Goal: Task Accomplishment & Management: Use online tool/utility

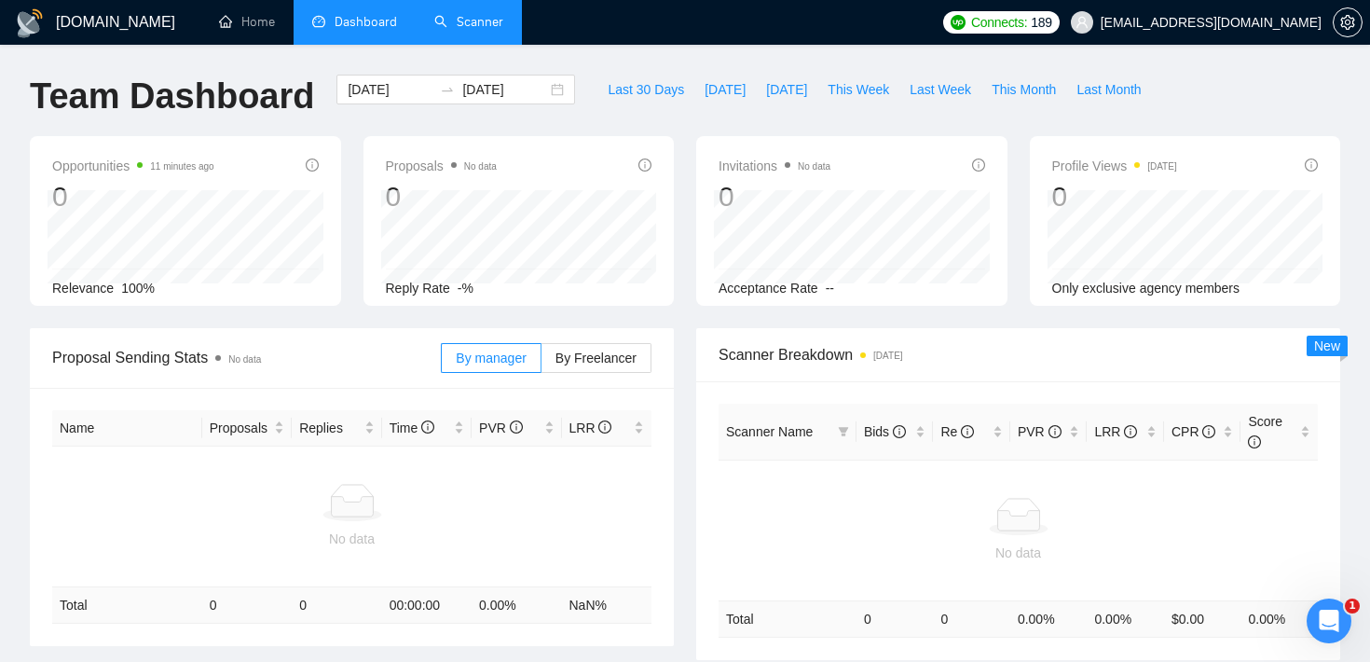
click at [469, 14] on link "Scanner" at bounding box center [468, 22] width 69 height 16
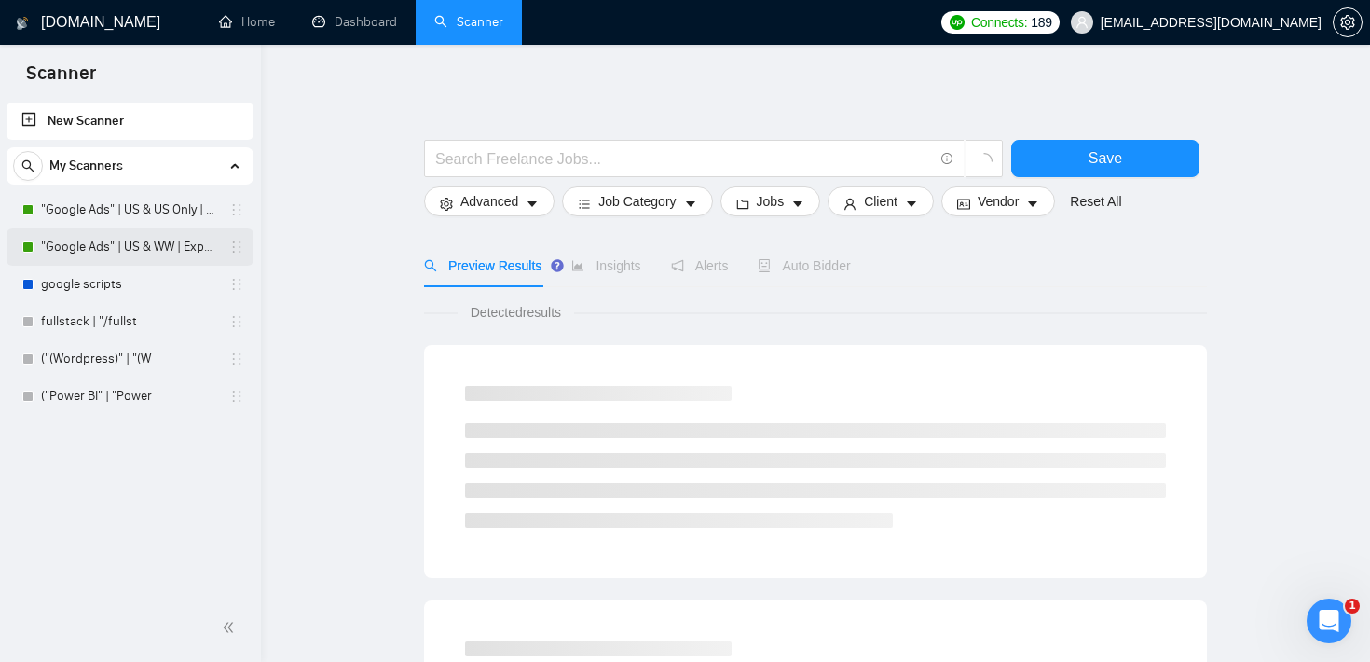
click at [118, 237] on link ""Google Ads" | US & WW | Expert" at bounding box center [129, 246] width 177 height 37
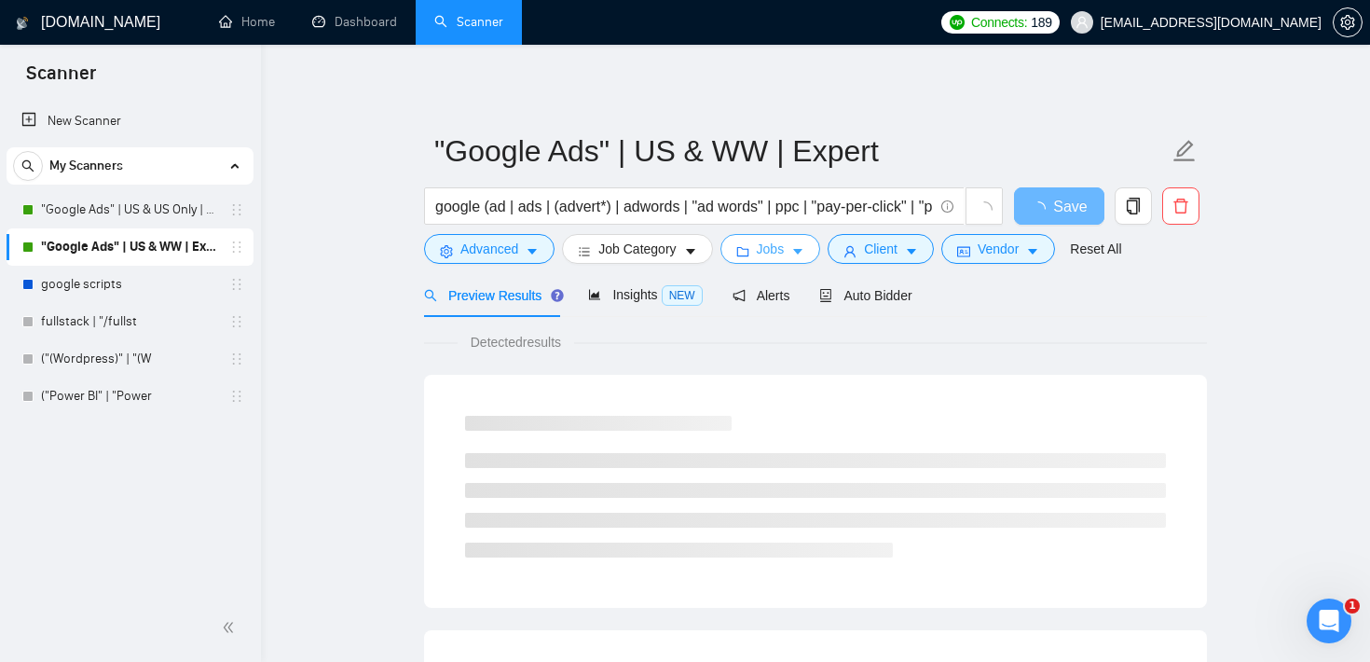
click at [777, 256] on span "Jobs" at bounding box center [771, 249] width 28 height 21
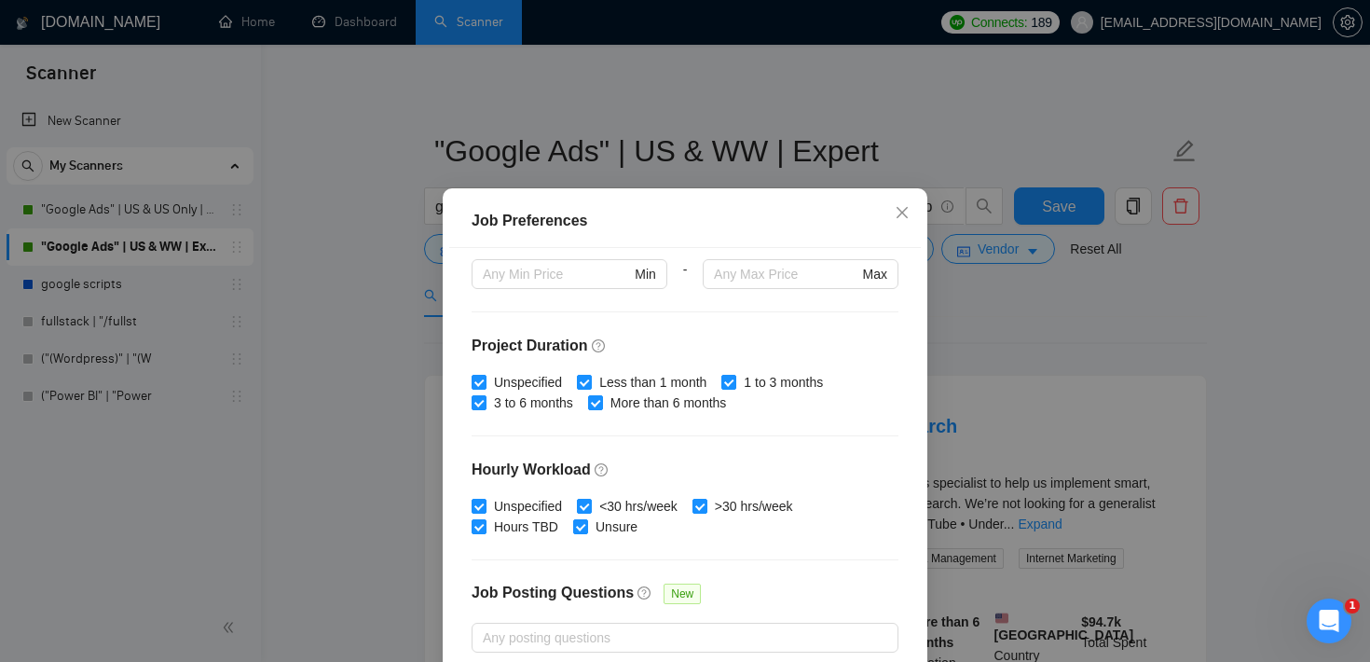
scroll to position [491, 0]
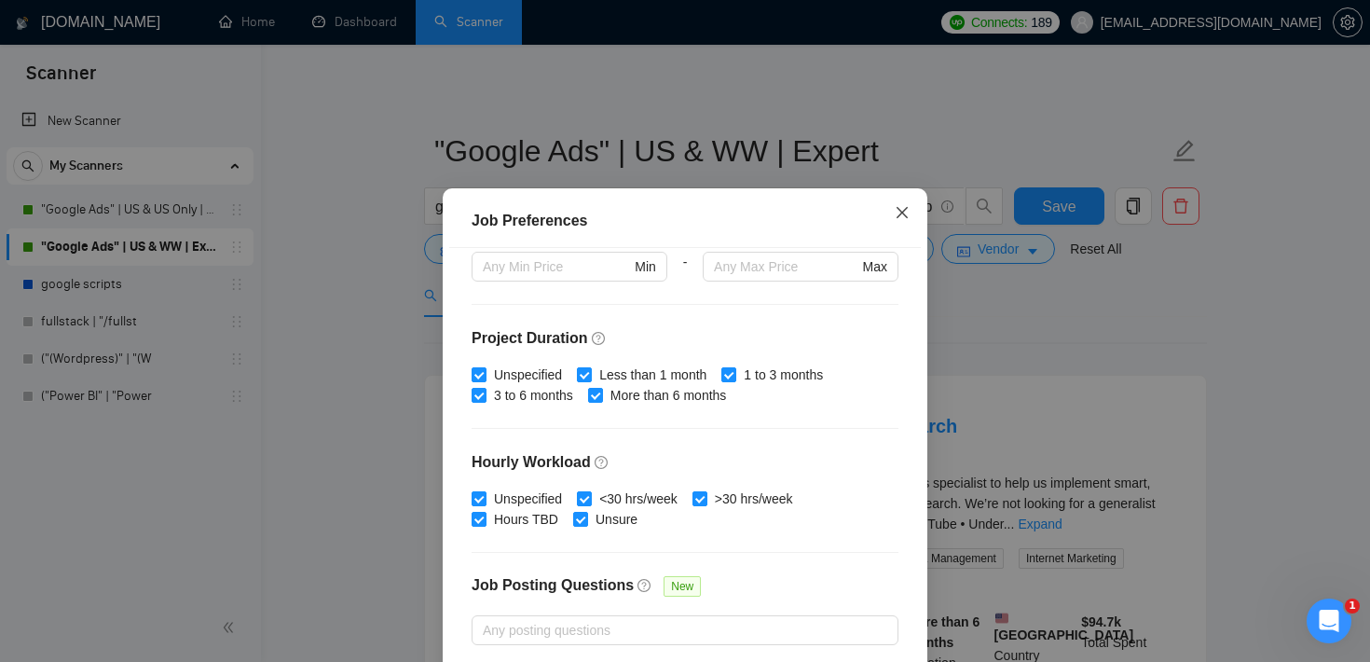
click at [911, 218] on span "Close" at bounding box center [902, 213] width 50 height 50
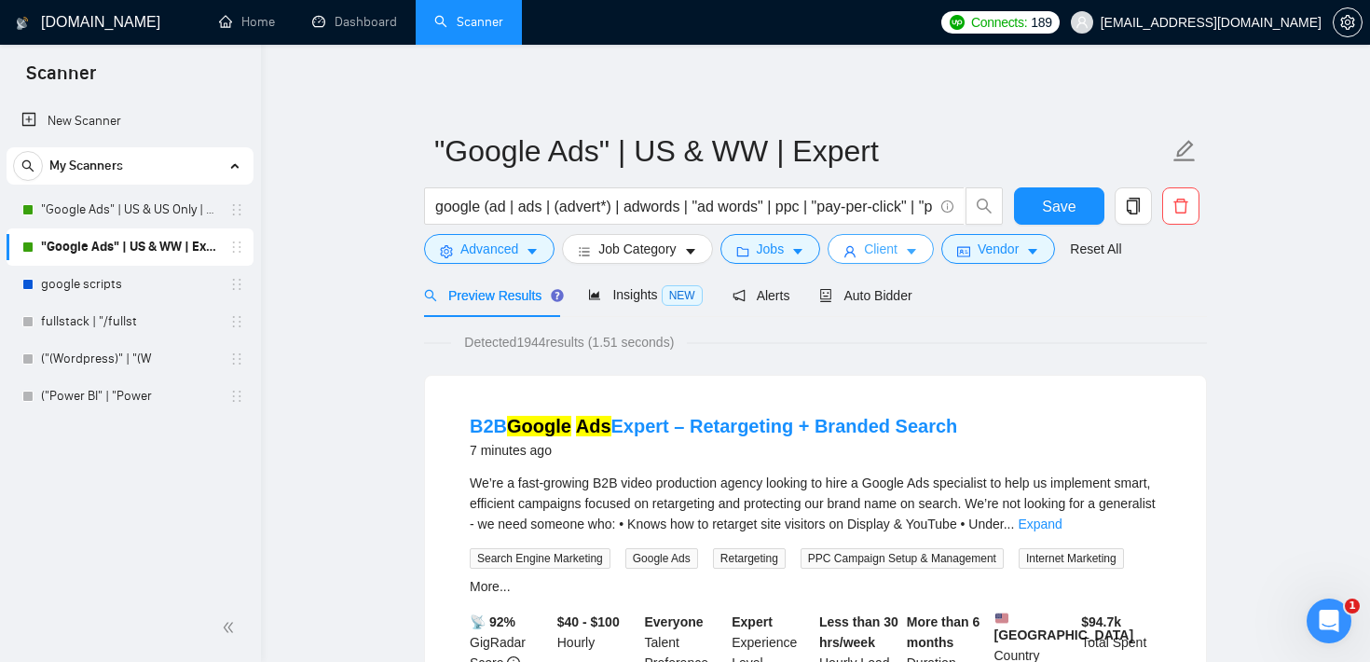
click at [898, 245] on span "Client" at bounding box center [881, 249] width 34 height 21
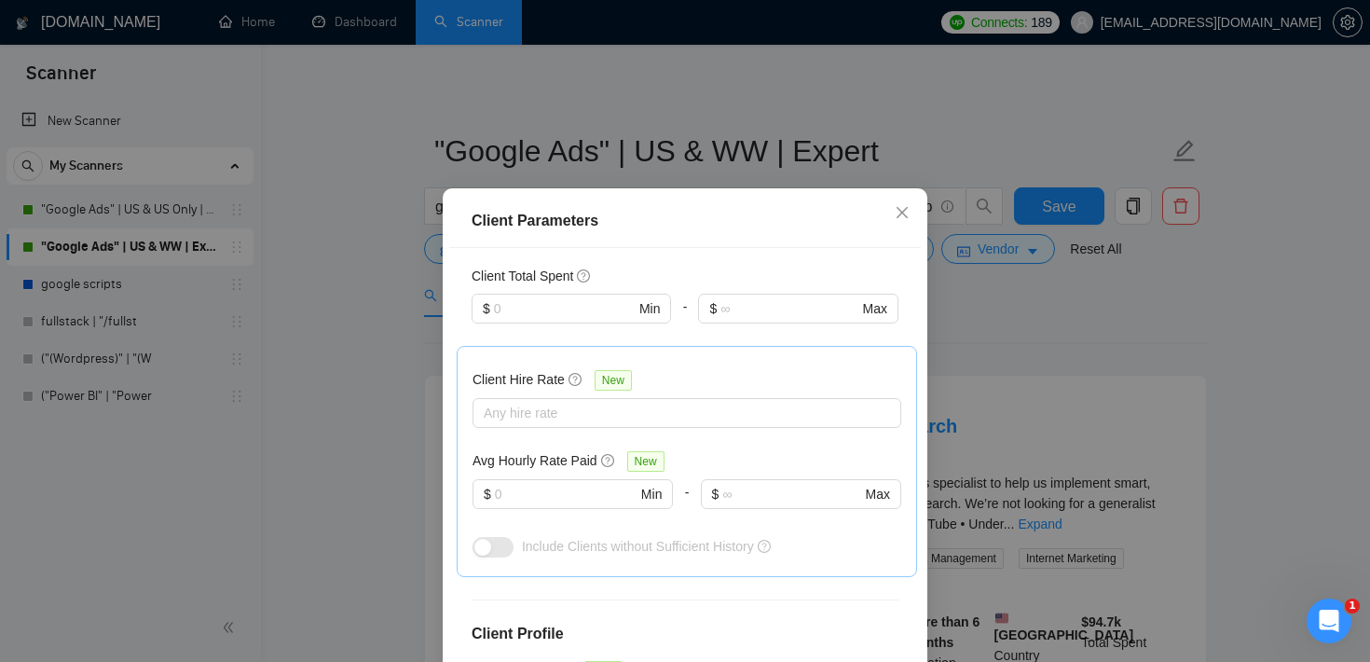
scroll to position [499, 0]
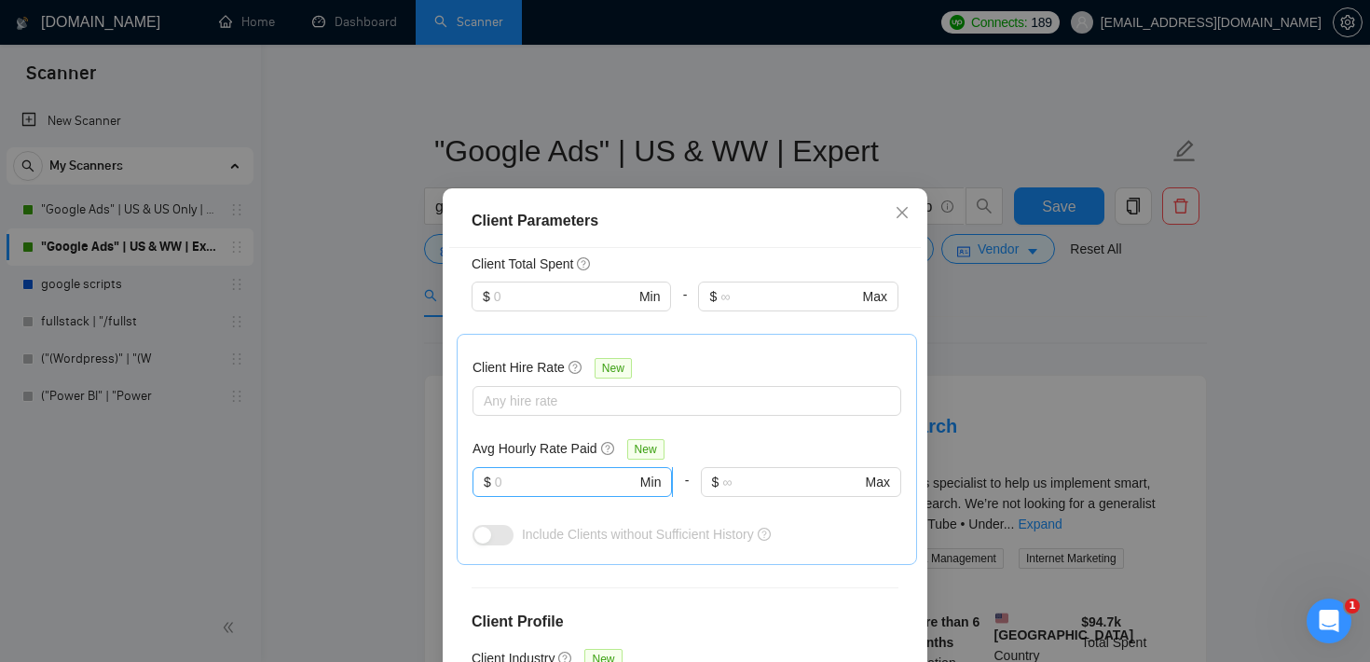
click at [564, 478] on input "text" at bounding box center [566, 482] width 142 height 21
click at [581, 405] on div at bounding box center [677, 401] width 401 height 22
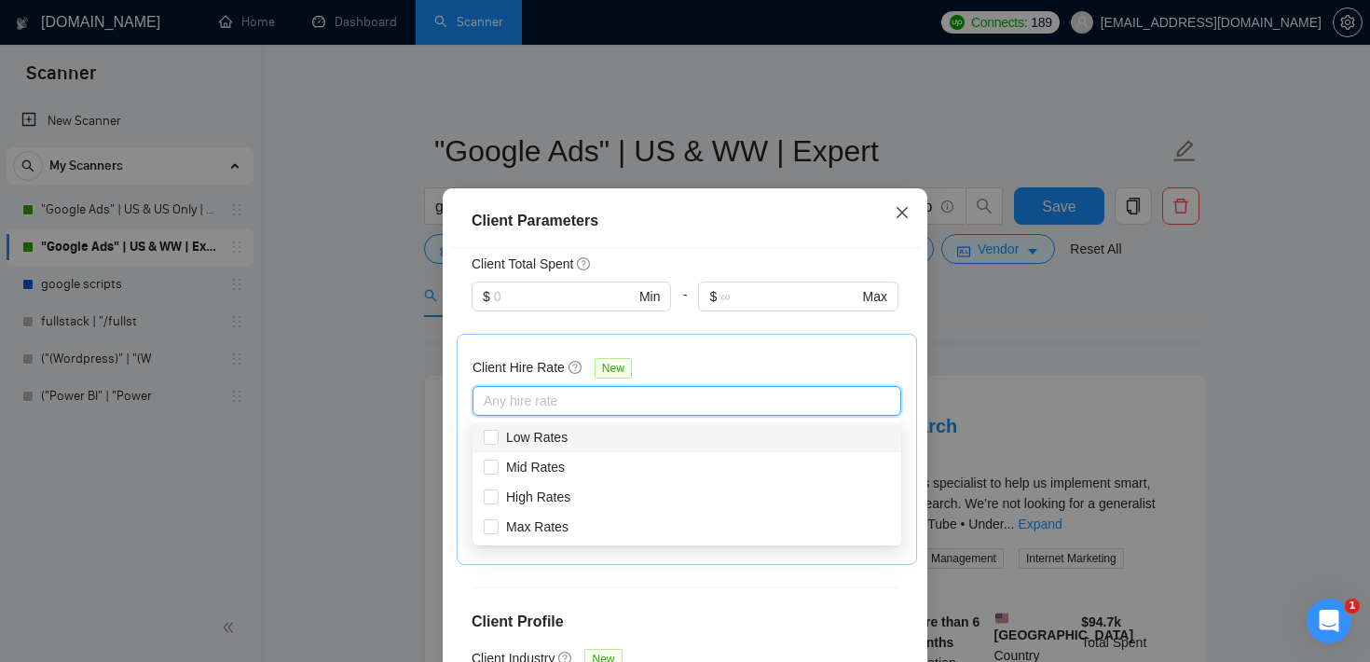
click at [906, 214] on icon "close" at bounding box center [902, 212] width 15 height 15
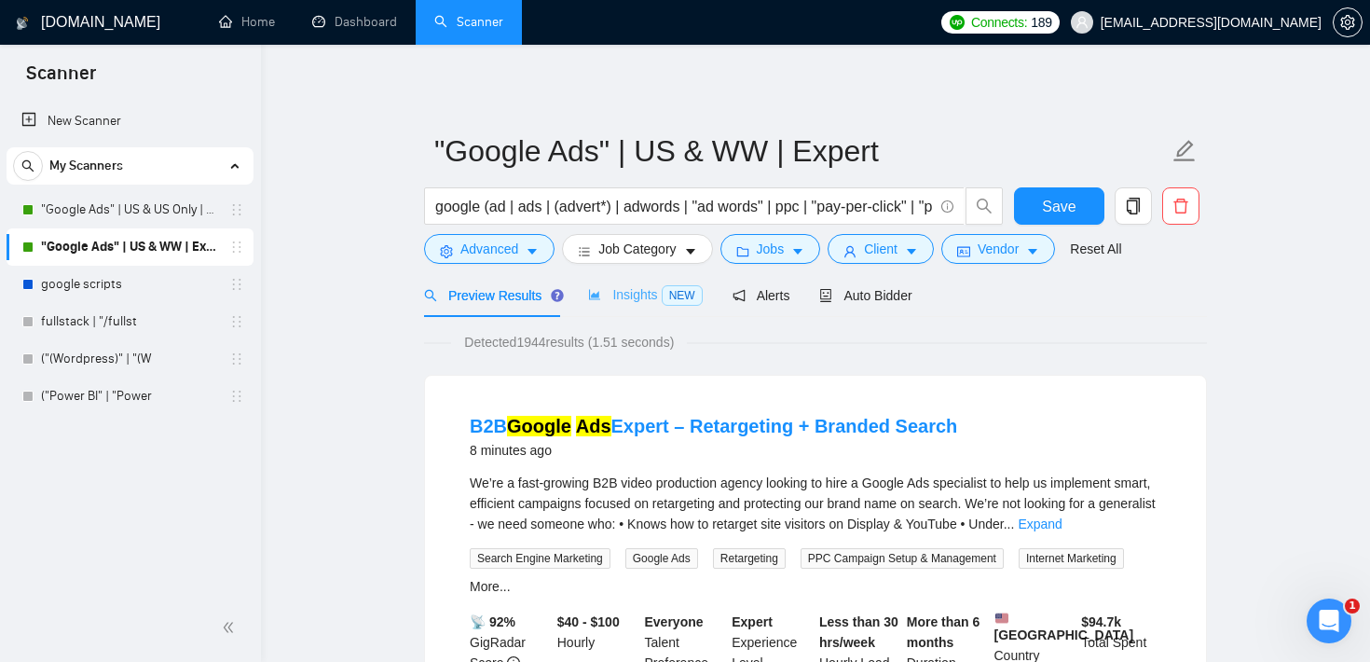
click at [623, 306] on div "Insights NEW" at bounding box center [645, 295] width 114 height 44
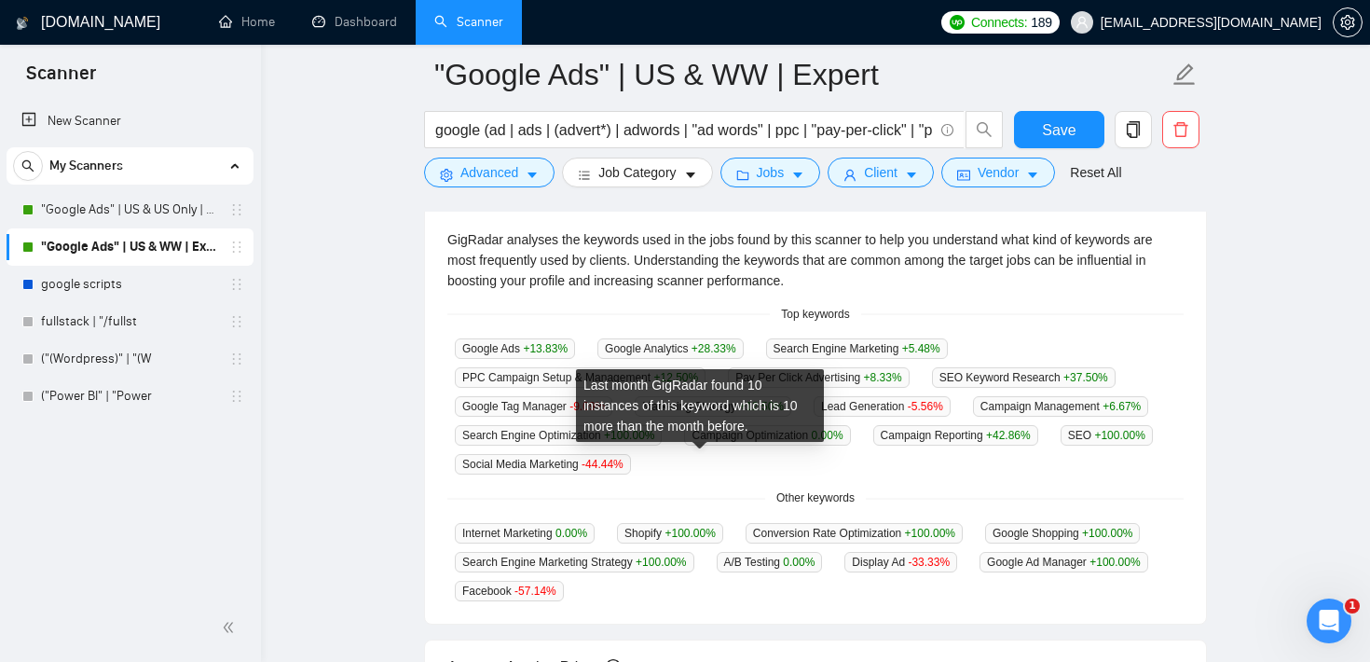
scroll to position [405, 0]
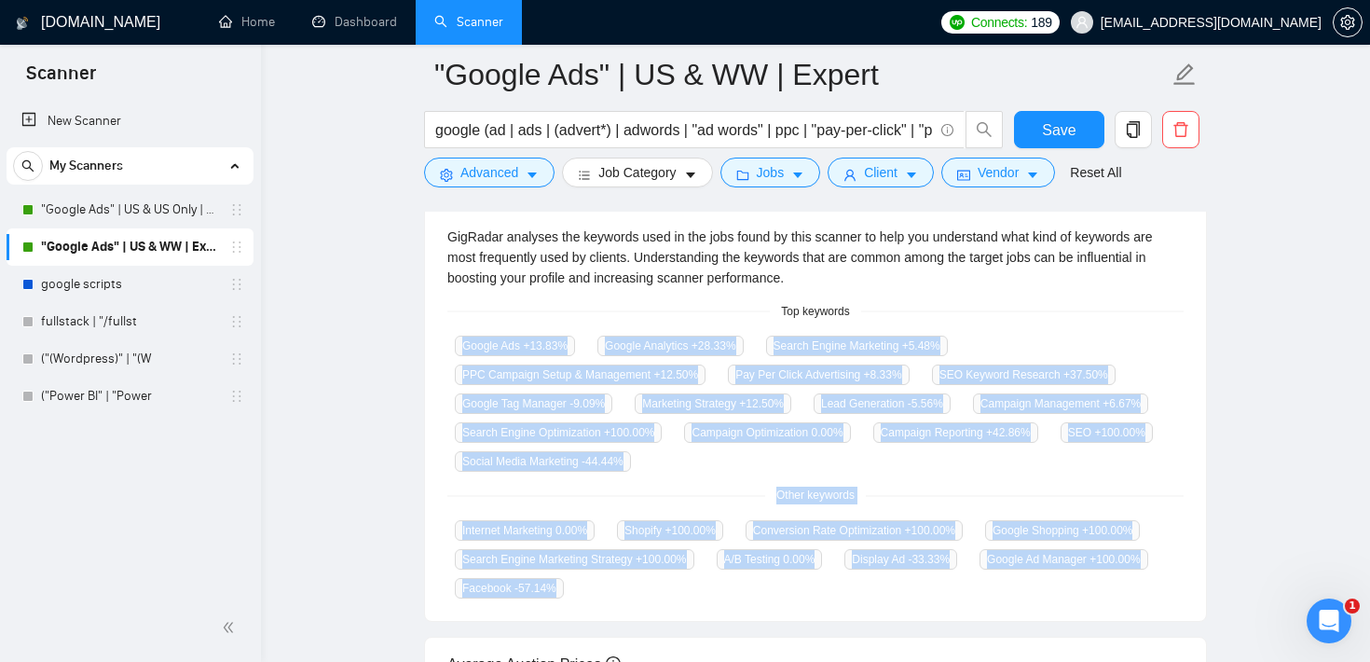
drag, startPoint x: 444, startPoint y: 326, endPoint x: 868, endPoint y: 629, distance: 521.2
click at [868, 629] on div "Jobs over 12 months 1,232 Average Per Month: 103 Connects prices over 12 months…" at bounding box center [815, 467] width 783 height 1051
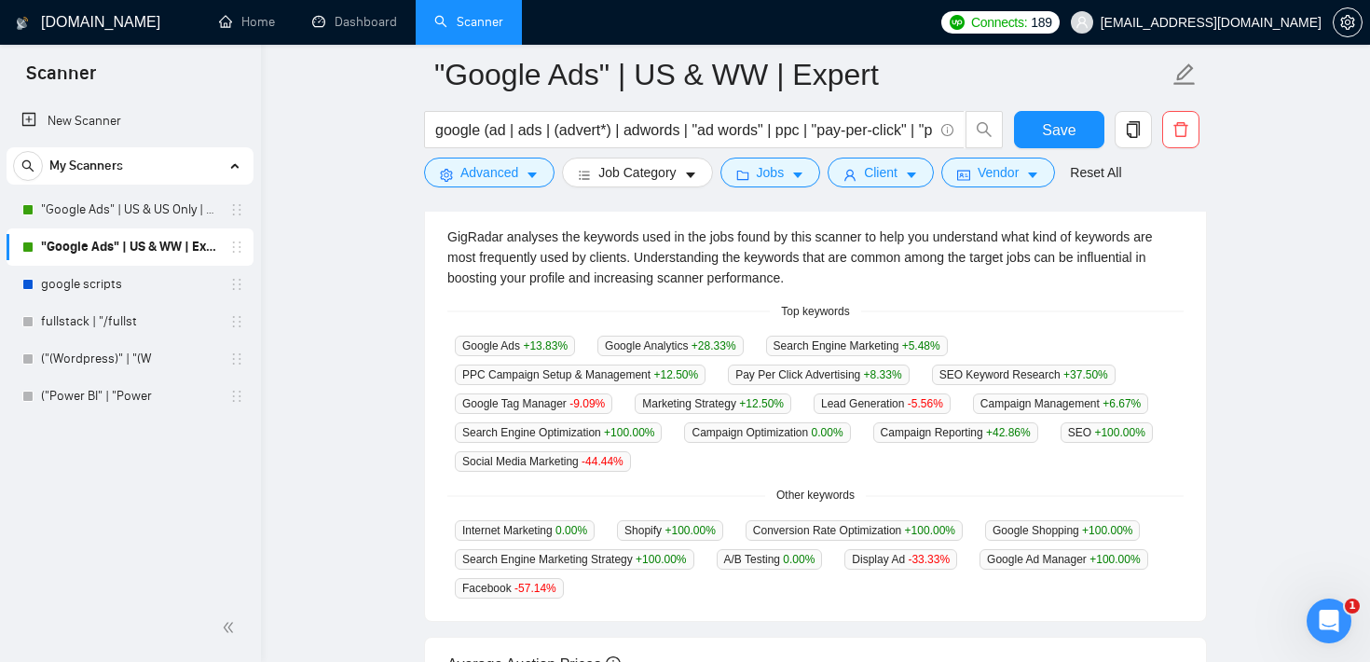
click at [420, 366] on div "Top Keywords GigRadar analyses the keywords used in the jobs found by this scan…" at bounding box center [816, 385] width 798 height 473
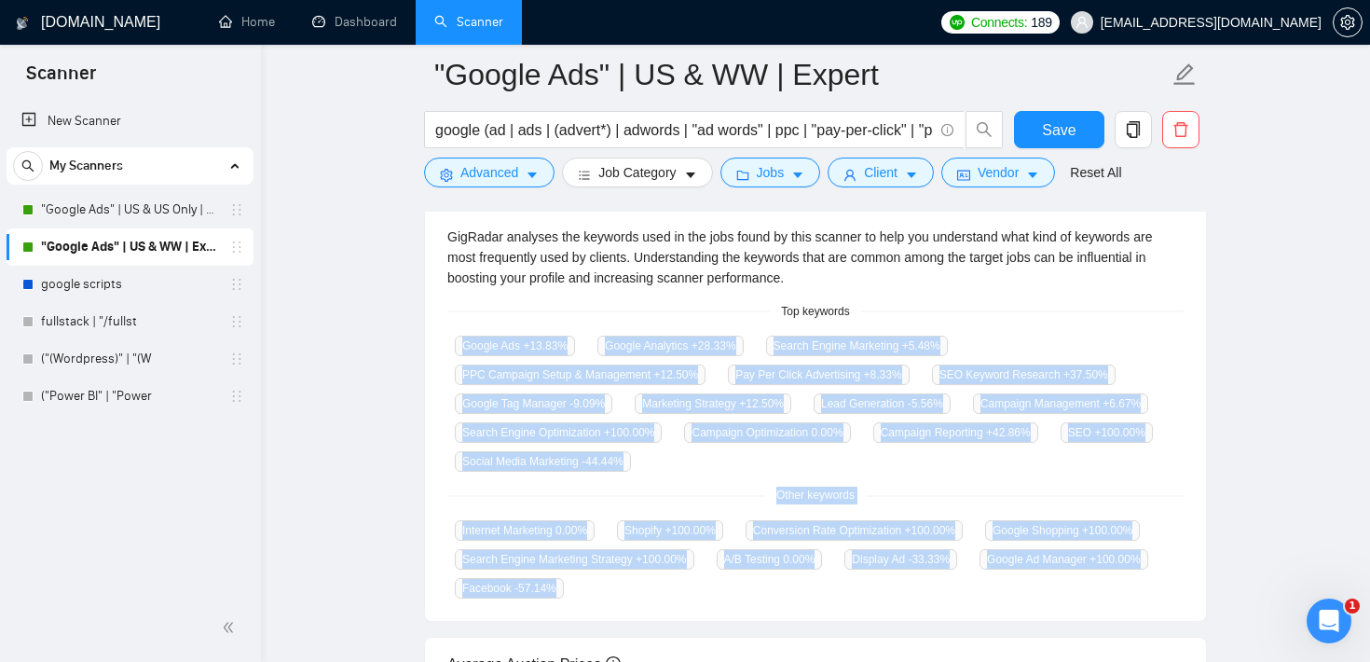
drag, startPoint x: 452, startPoint y: 338, endPoint x: 768, endPoint y: 597, distance: 408.1
click at [768, 597] on div "GigRadar analyses the keywords used in the jobs found by this scanner to help y…" at bounding box center [815, 413] width 781 height 418
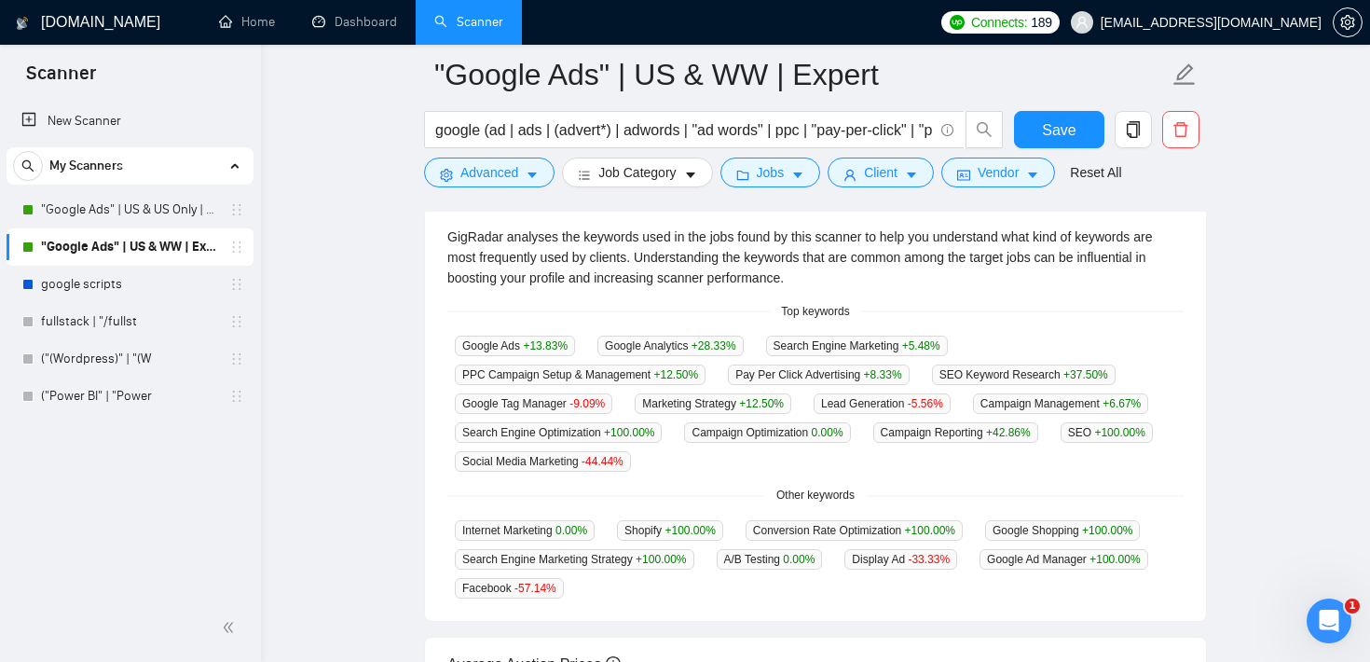
click at [803, 577] on div "Internet Marketing 0.00 % Shopify +100.00 % Conversion Rate Optimization +100.0…" at bounding box center [815, 558] width 736 height 79
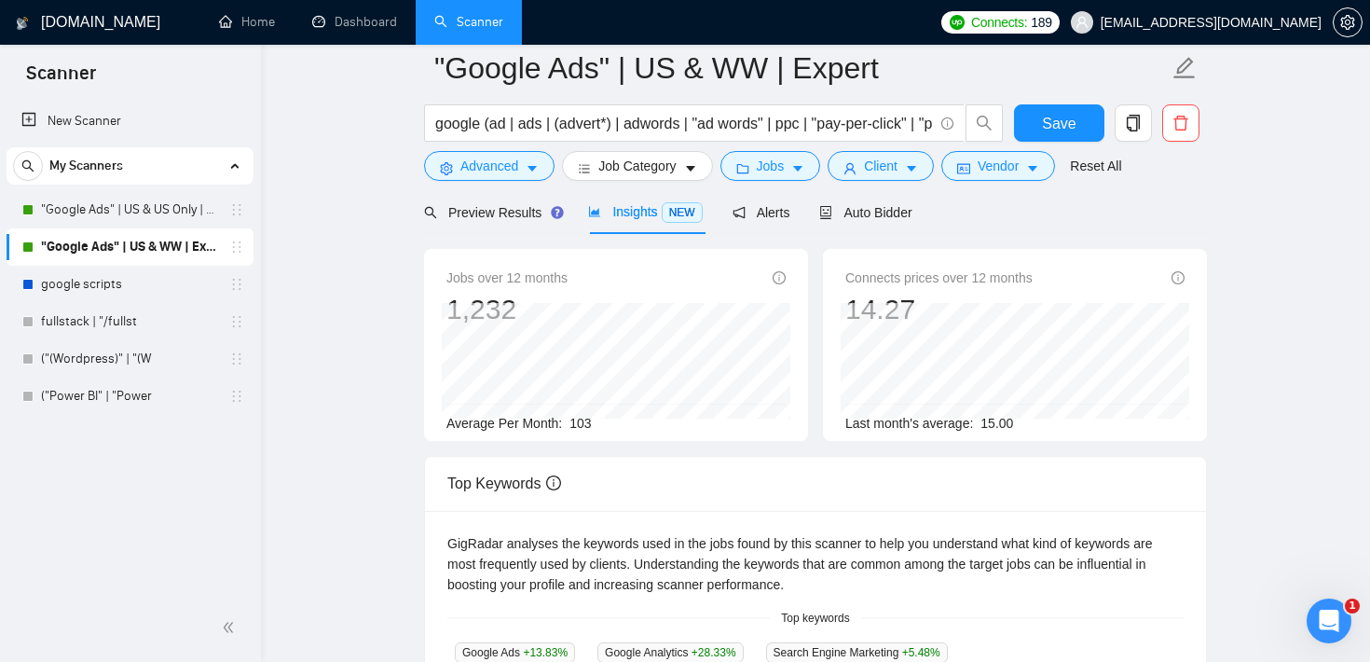
scroll to position [0, 0]
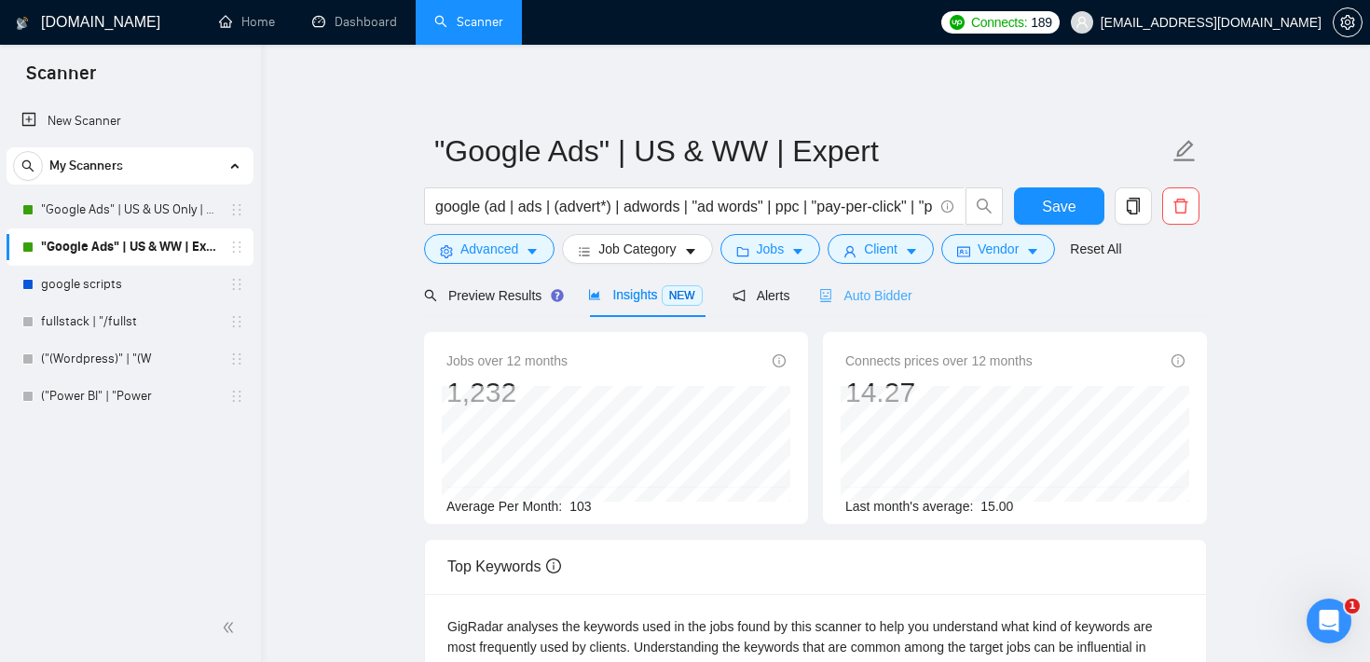
click at [854, 307] on div "Auto Bidder" at bounding box center [865, 295] width 92 height 44
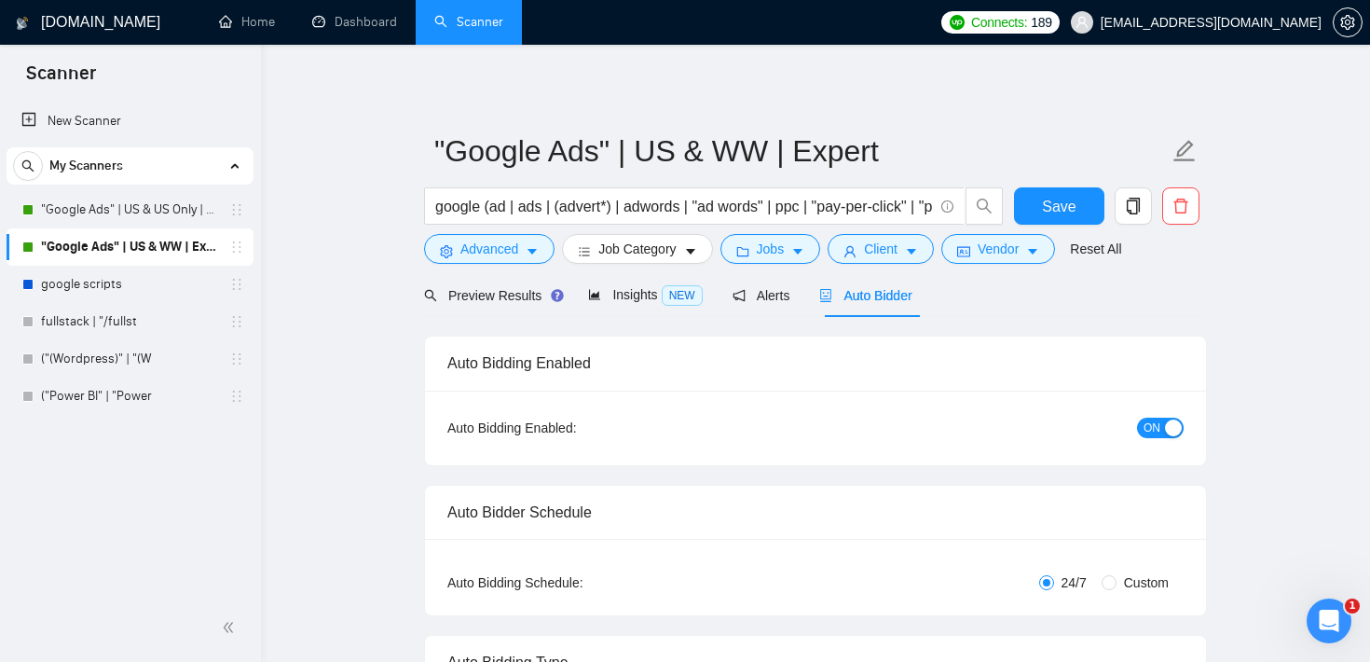
checkbox input "true"
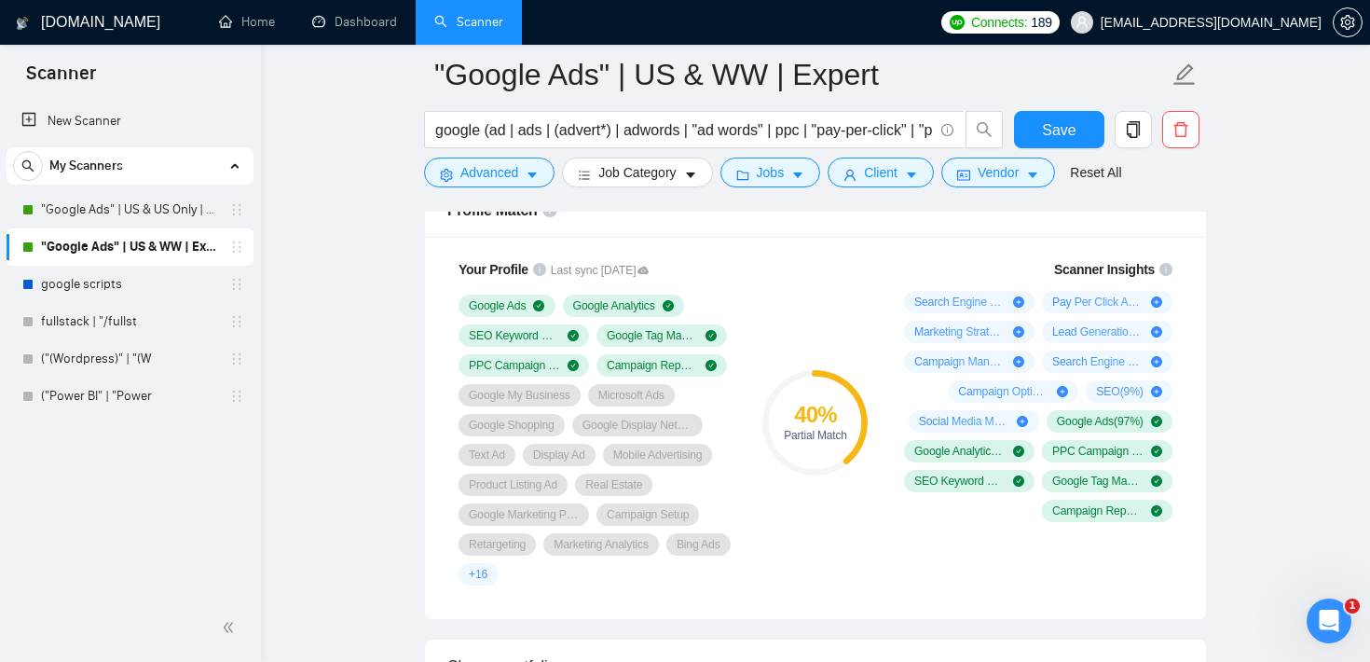
scroll to position [1242, 0]
drag, startPoint x: 790, startPoint y: 406, endPoint x: 859, endPoint y: 436, distance: 75.2
click at [859, 436] on div "40 % Partial Match" at bounding box center [815, 423] width 105 height 37
click at [812, 294] on div "40 % Partial Match" at bounding box center [815, 423] width 125 height 349
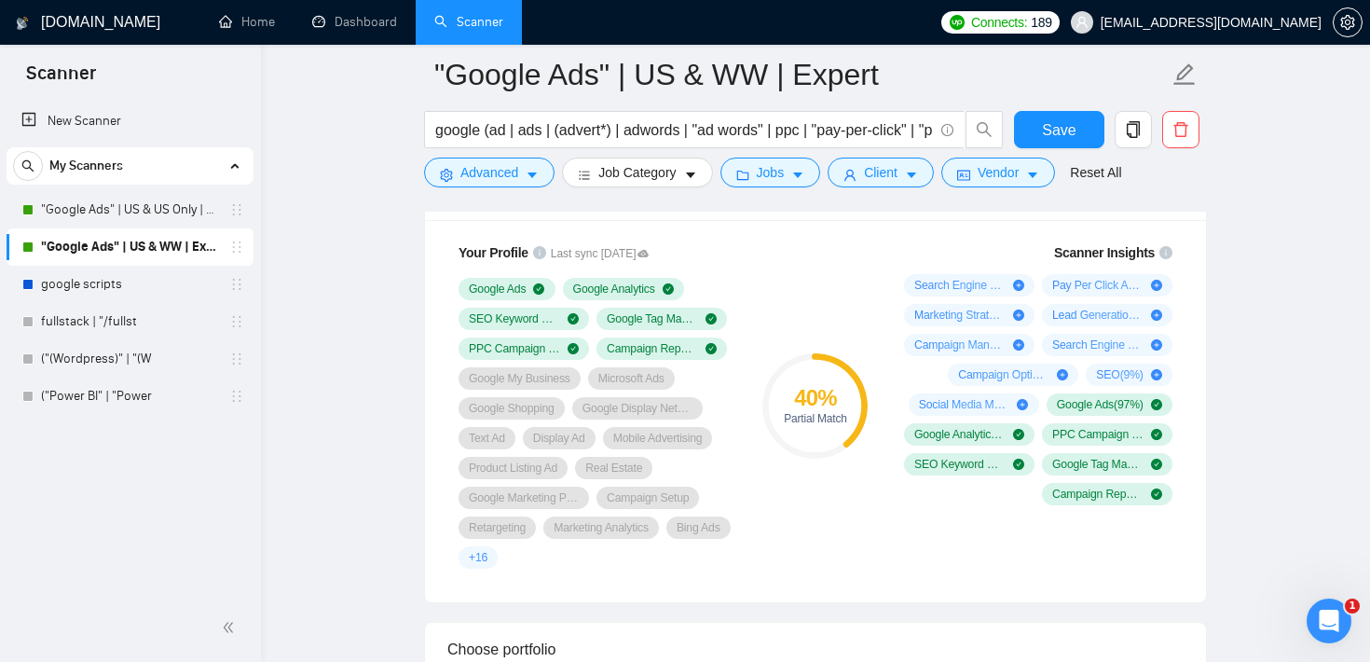
scroll to position [1264, 0]
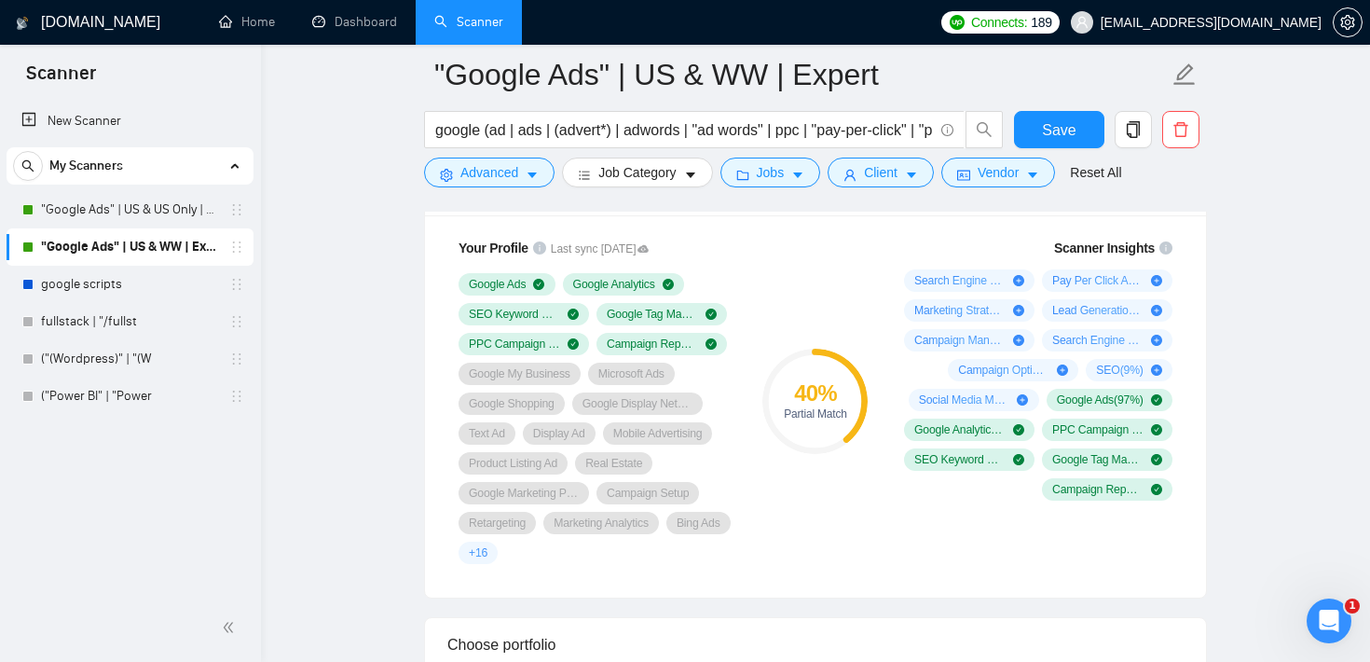
click at [814, 325] on div "40 % Partial Match" at bounding box center [815, 401] width 125 height 349
click at [813, 262] on div "40 % Partial Match" at bounding box center [815, 401] width 125 height 349
click at [1322, 603] on icon "Open Intercom Messenger" at bounding box center [1327, 618] width 31 height 31
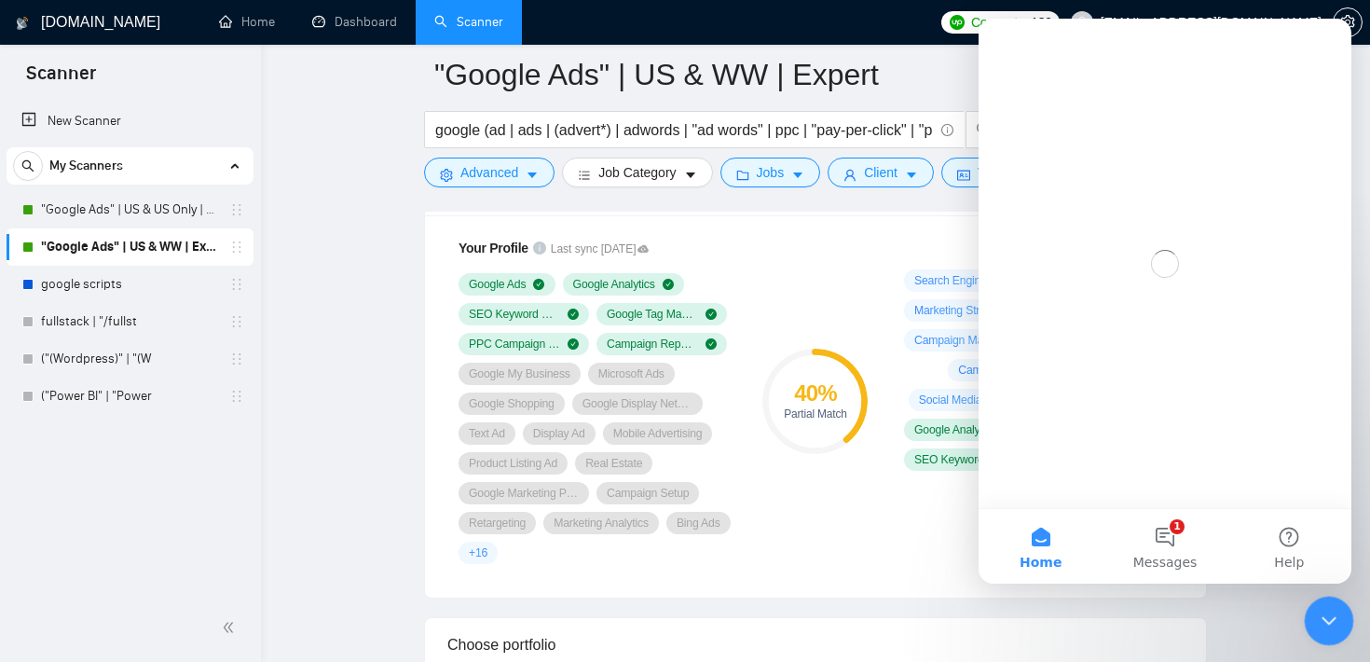
scroll to position [0, 0]
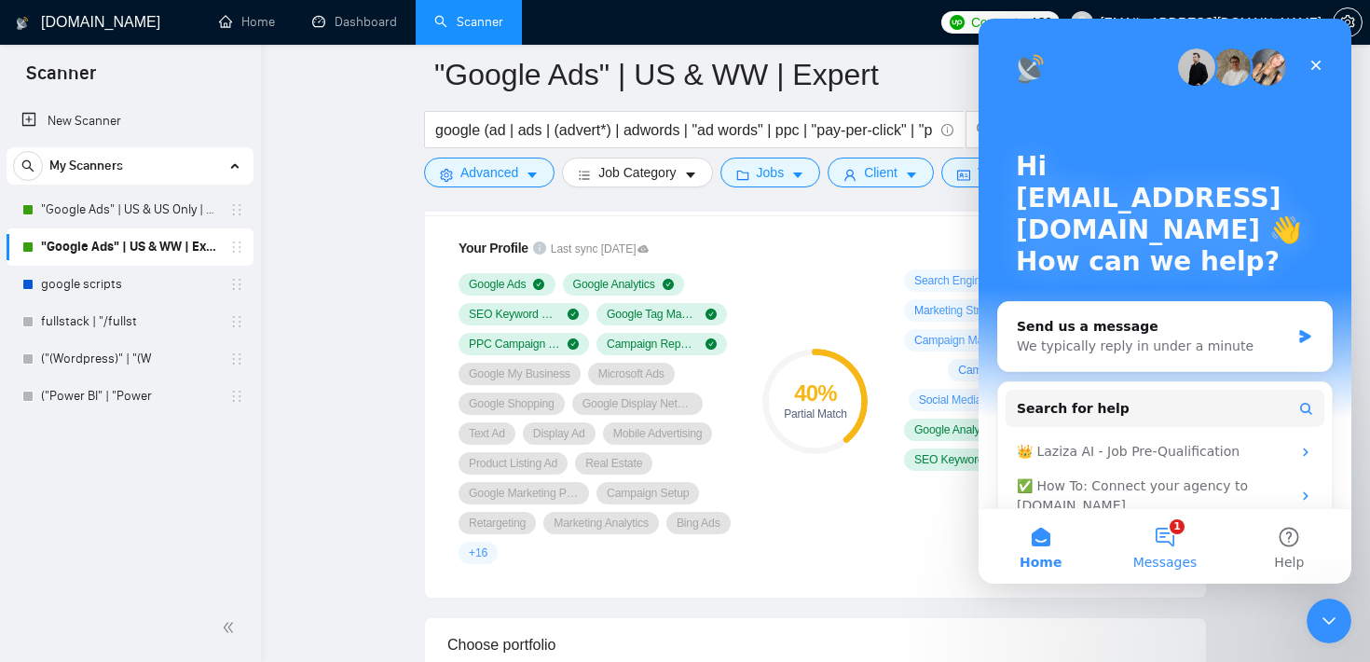
click at [1183, 523] on button "1 Messages" at bounding box center [1165, 546] width 124 height 75
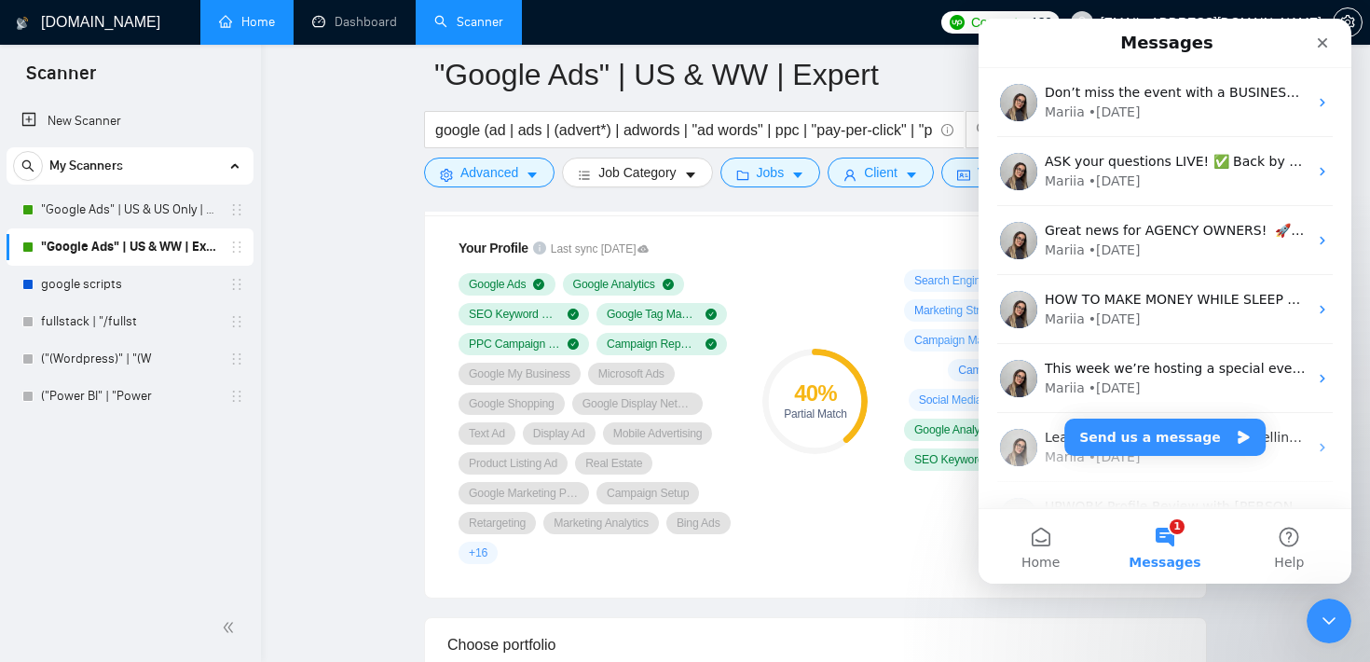
click at [249, 30] on link "Home" at bounding box center [247, 22] width 56 height 16
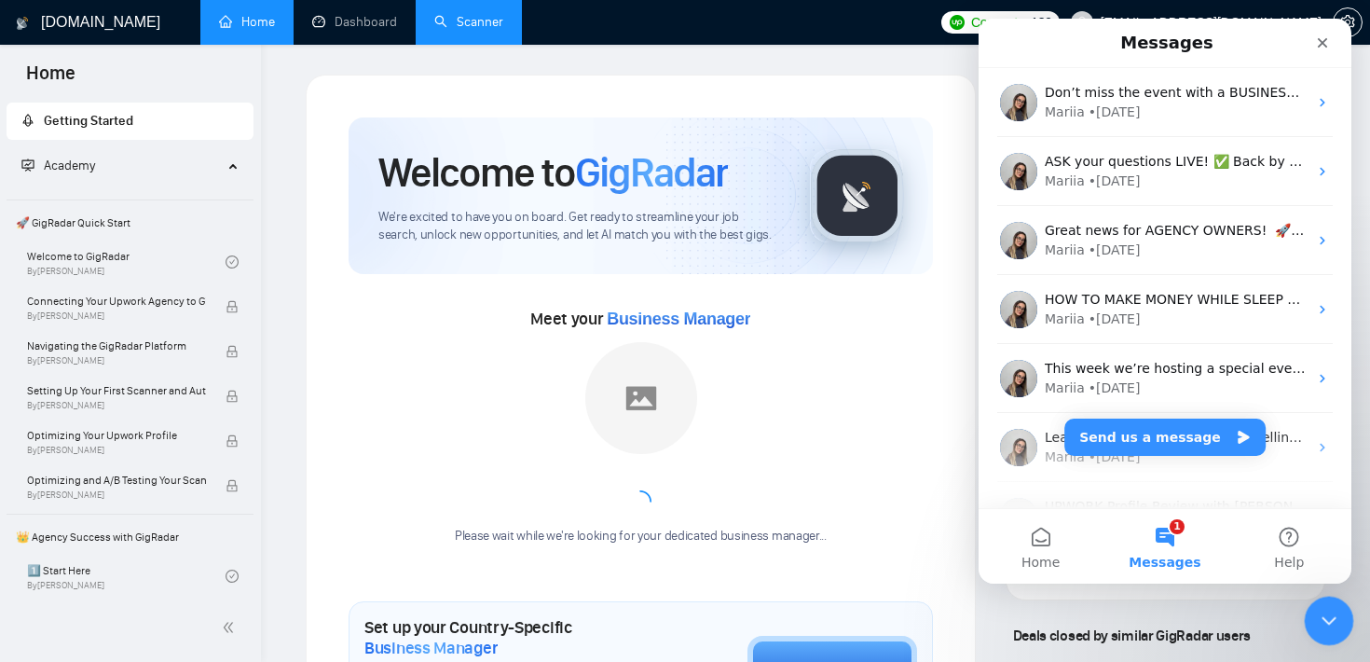
click at [1327, 607] on icon "Close Intercom Messenger" at bounding box center [1326, 618] width 22 height 22
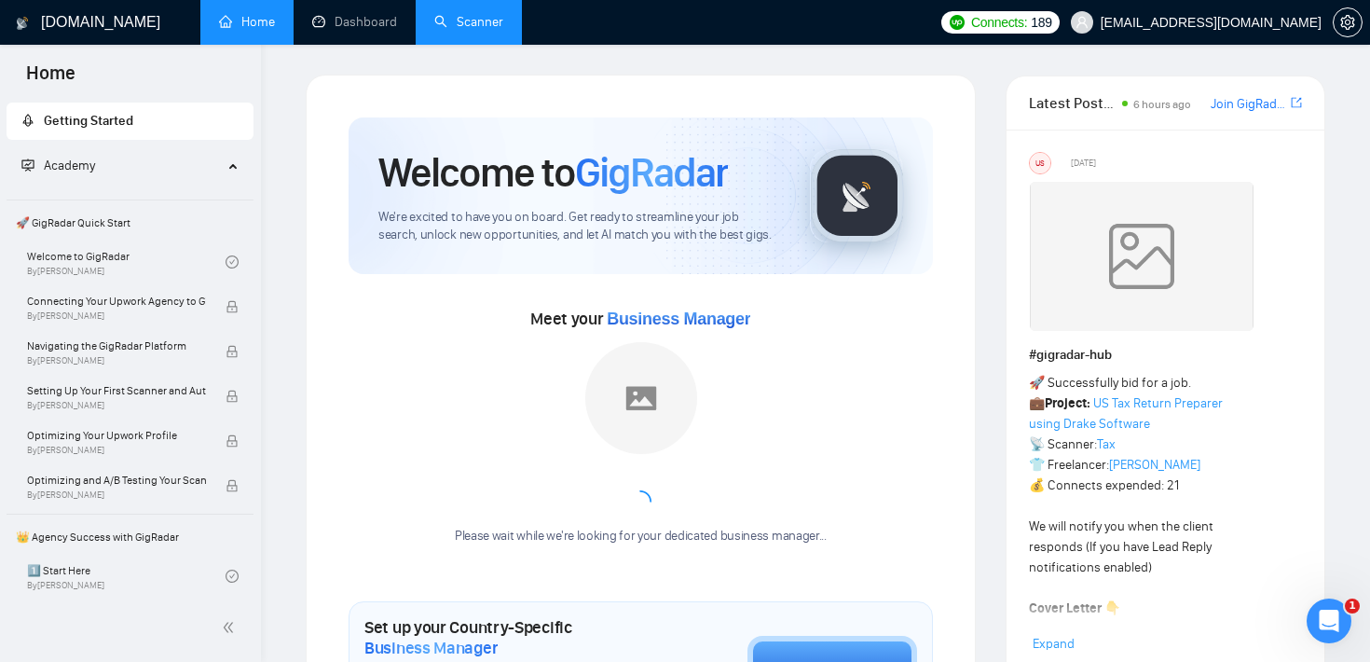
click at [447, 14] on link "Scanner" at bounding box center [468, 22] width 69 height 16
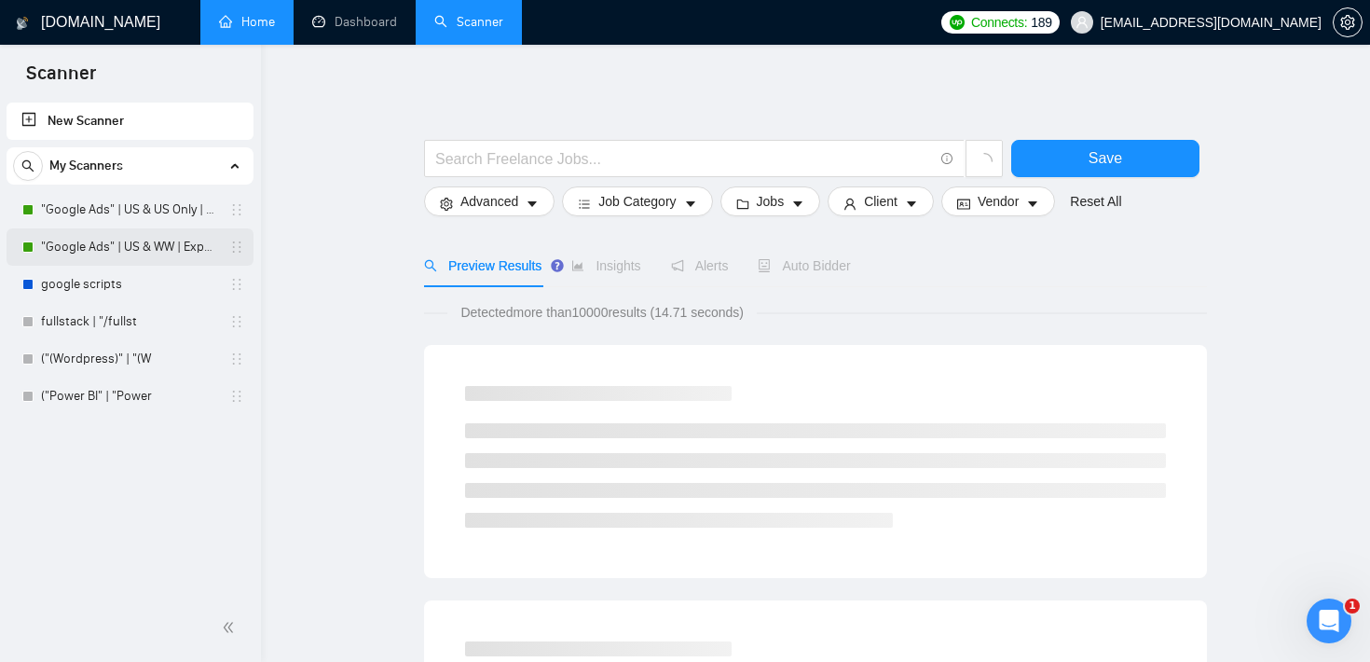
click at [144, 245] on link ""Google Ads" | US & WW | Expert" at bounding box center [129, 246] width 177 height 37
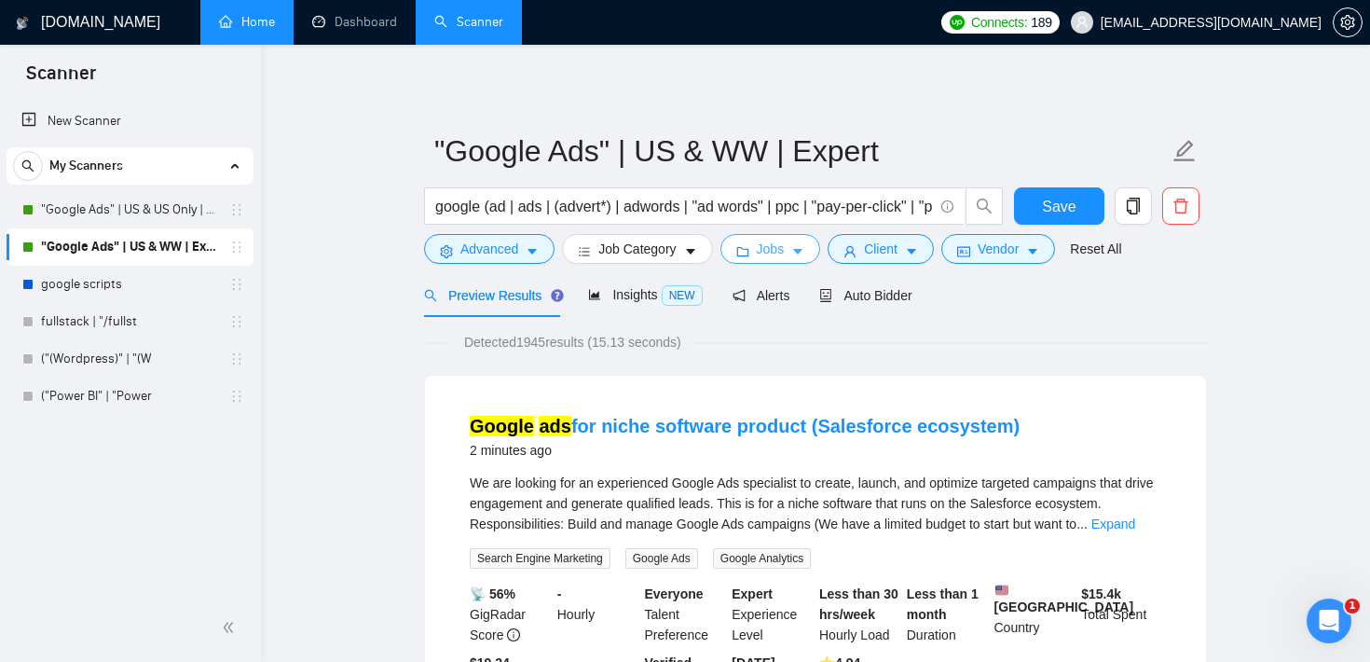
click at [767, 254] on span "Jobs" at bounding box center [771, 249] width 28 height 21
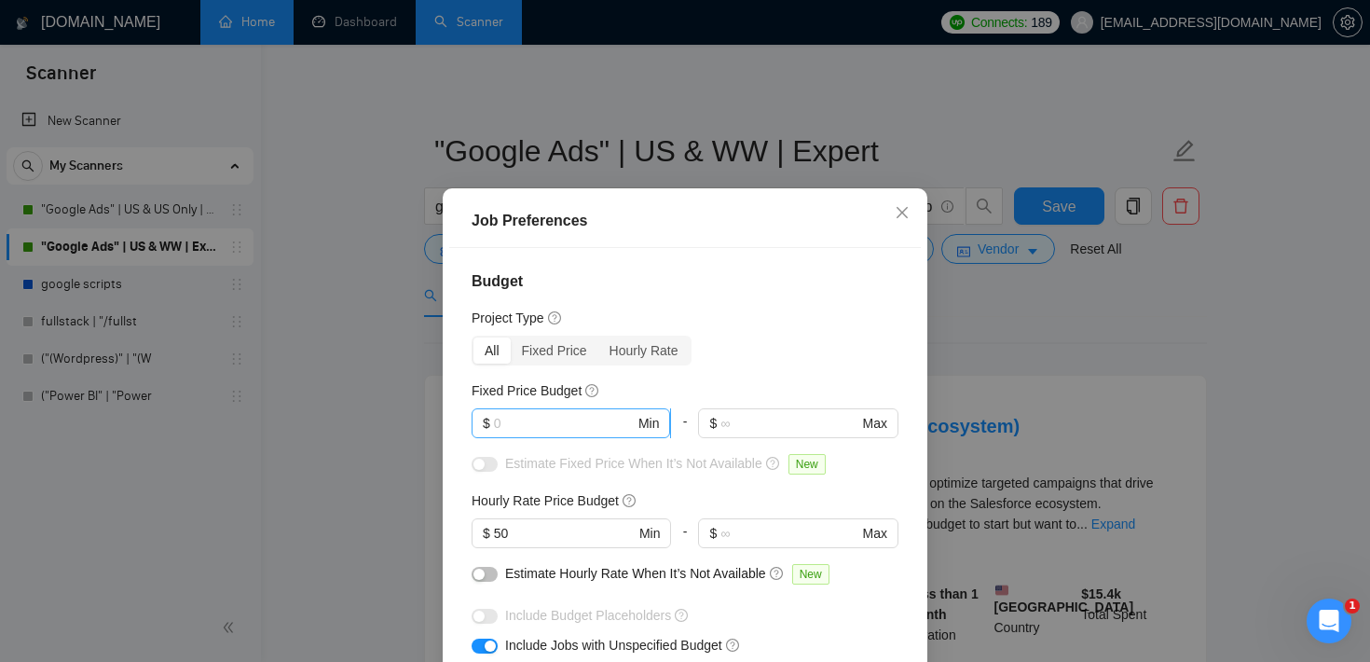
click at [553, 417] on input "text" at bounding box center [564, 423] width 141 height 21
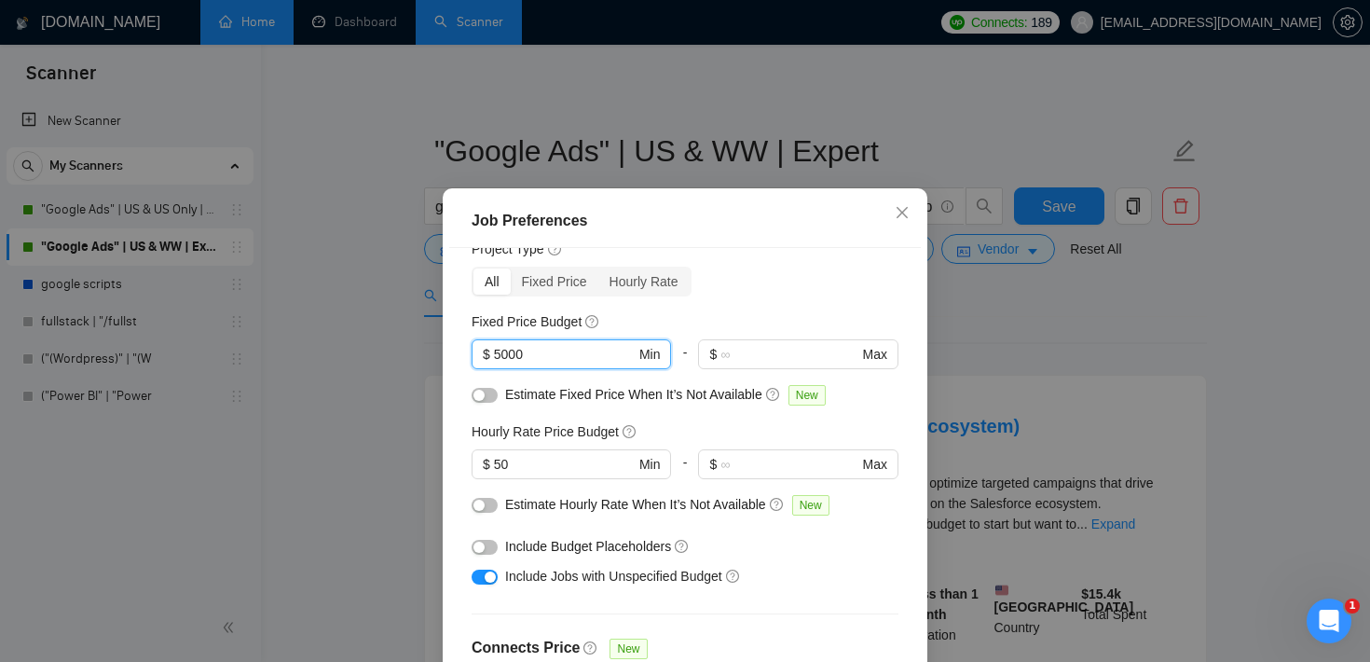
scroll to position [71, 0]
type input "5000"
click at [516, 465] on input "50" at bounding box center [564, 462] width 141 height 21
type input "5"
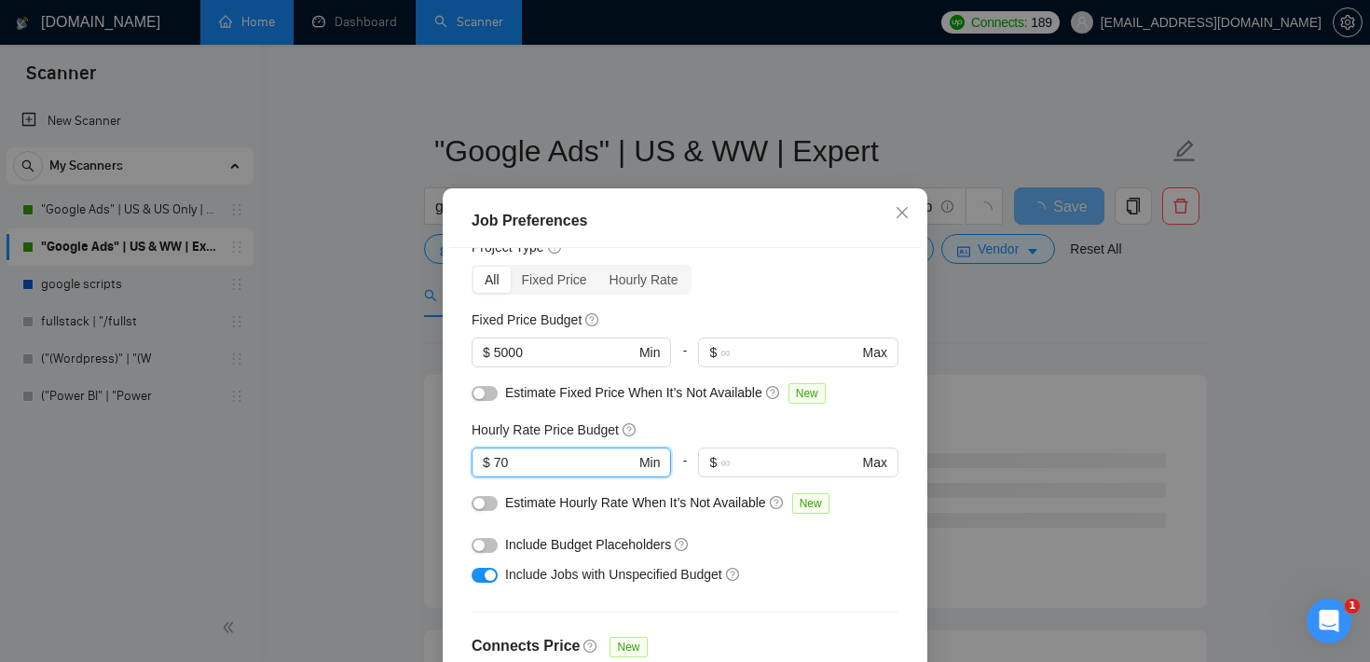
type input "70"
click at [485, 577] on div "button" at bounding box center [490, 575] width 11 height 11
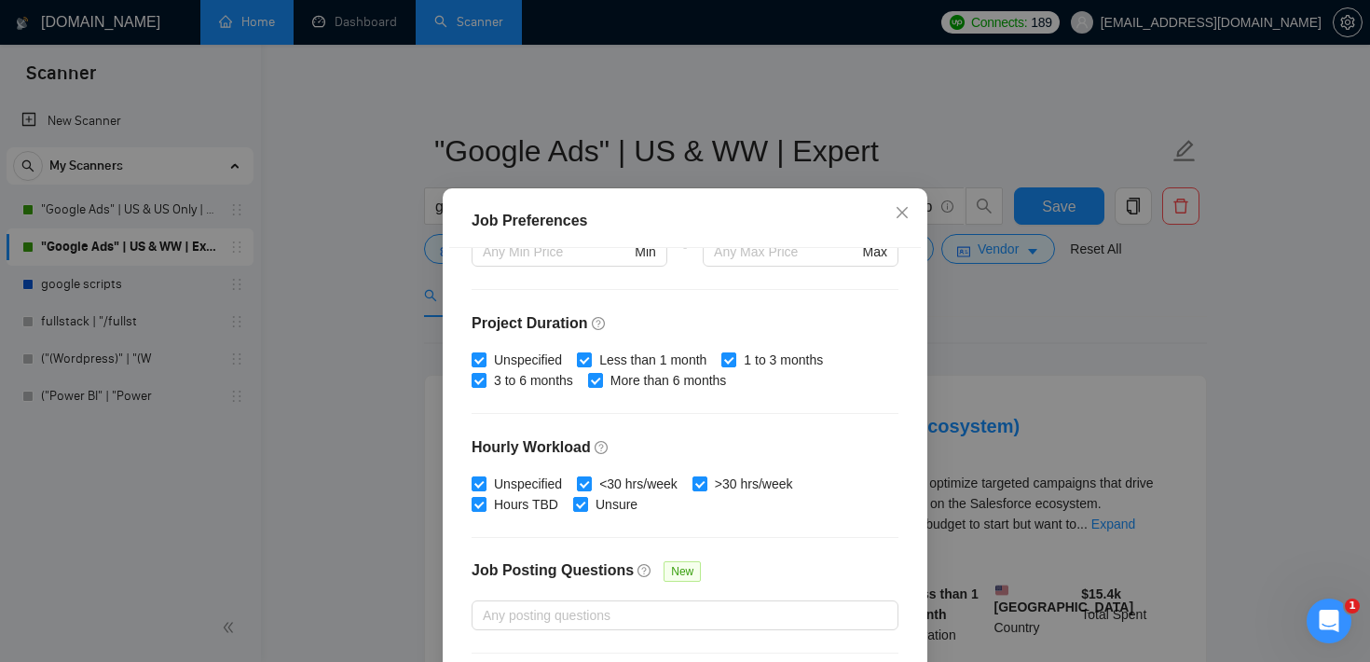
scroll to position [587, 0]
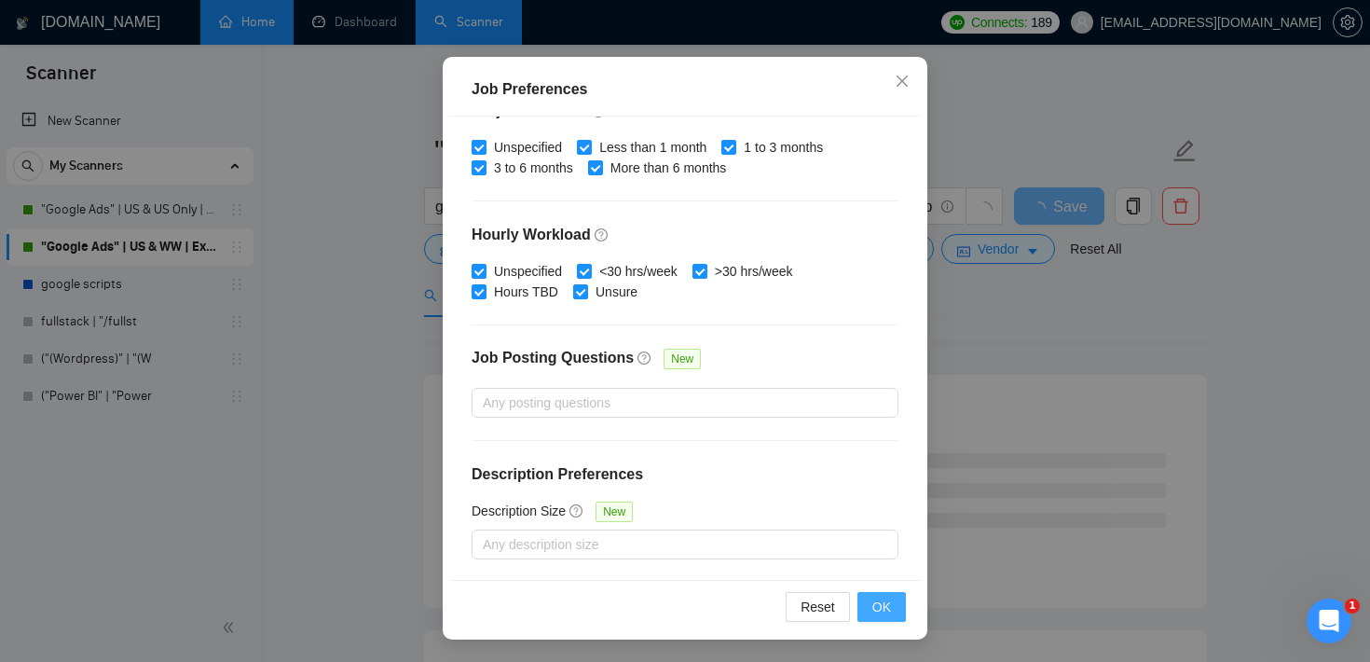
click at [883, 604] on span "OK" at bounding box center [882, 607] width 19 height 21
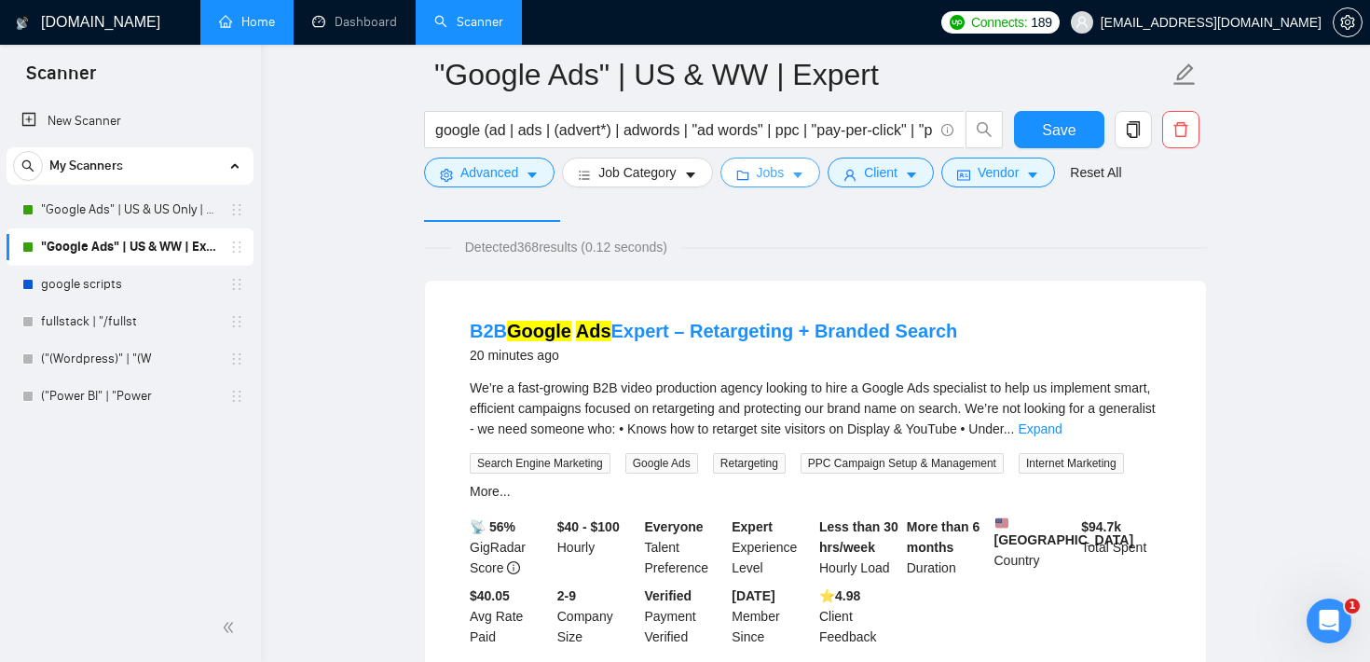
scroll to position [117, 0]
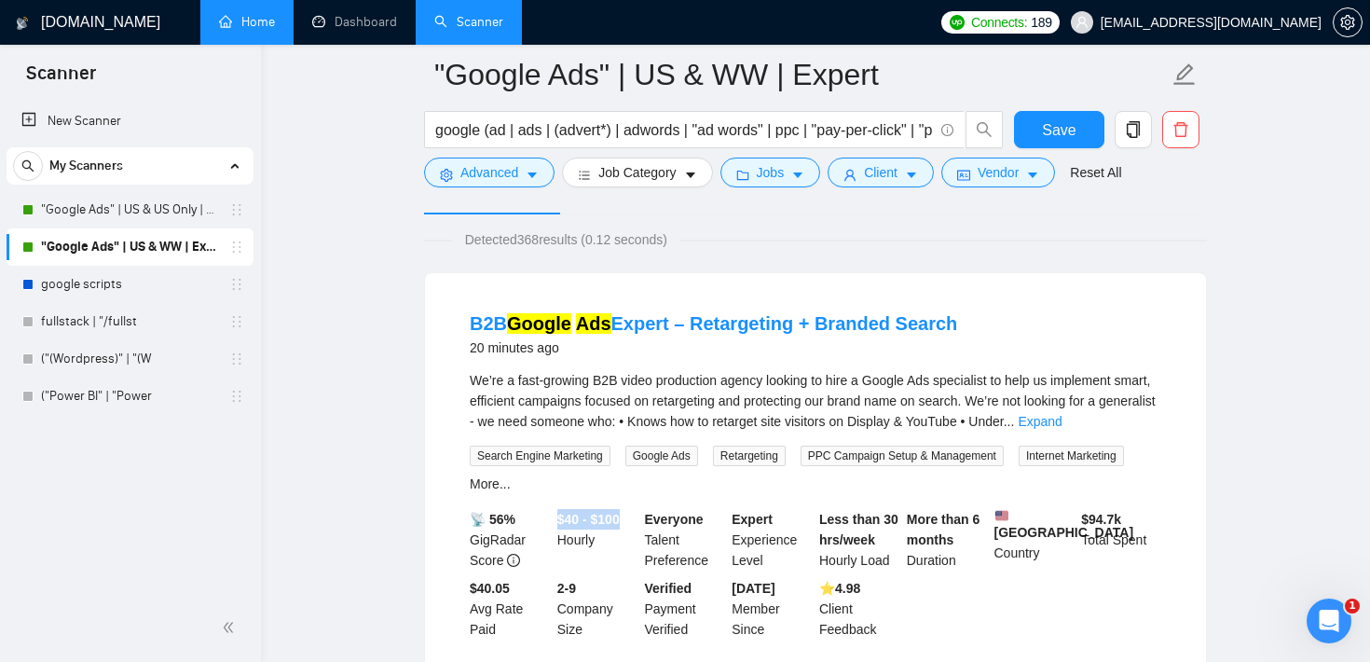
drag, startPoint x: 559, startPoint y: 519, endPoint x: 638, endPoint y: 520, distance: 78.3
click at [638, 520] on div "$40 - $100 Hourly" at bounding box center [598, 540] width 88 height 62
click at [1014, 570] on div "United States Country" at bounding box center [1035, 540] width 88 height 62
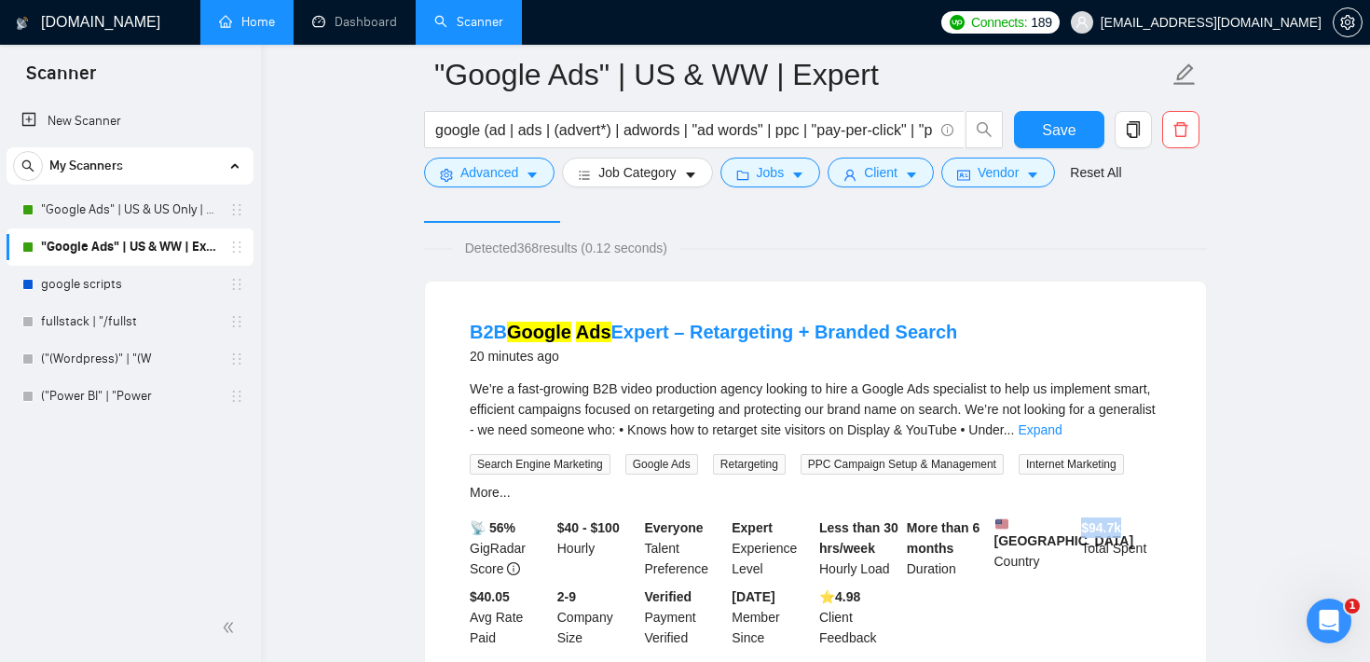
drag, startPoint x: 1127, startPoint y: 530, endPoint x: 1082, endPoint y: 529, distance: 44.8
click at [1082, 529] on b "$ 94.7k" at bounding box center [1101, 527] width 40 height 15
click at [822, 493] on div "Search Engine Marketing Google Ads Retargeting PPC Campaign Setup & Management …" at bounding box center [815, 477] width 699 height 49
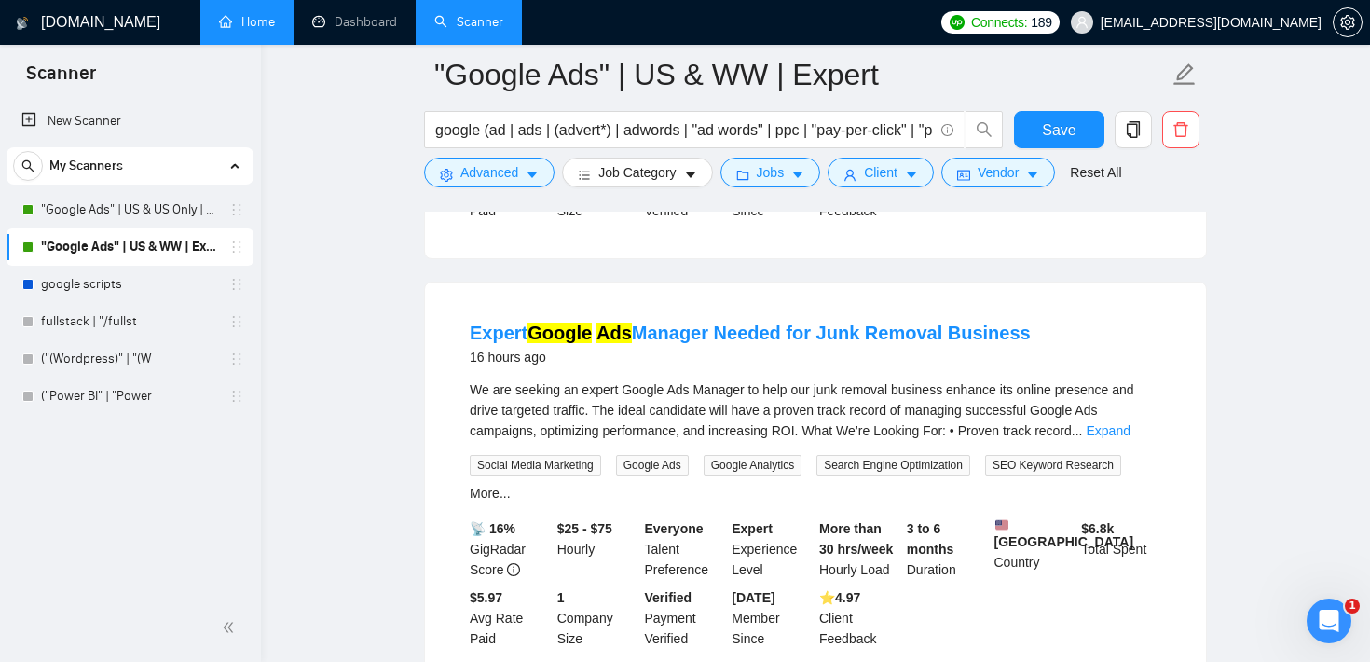
scroll to position [538, 0]
drag, startPoint x: 1133, startPoint y: 544, endPoint x: 1084, endPoint y: 542, distance: 48.6
click at [1084, 542] on div "$ 6.8k Total Spent" at bounding box center [1122, 547] width 88 height 62
click at [643, 533] on div "Everyone Talent Preference" at bounding box center [685, 547] width 88 height 62
drag, startPoint x: 624, startPoint y: 536, endPoint x: 552, endPoint y: 537, distance: 71.8
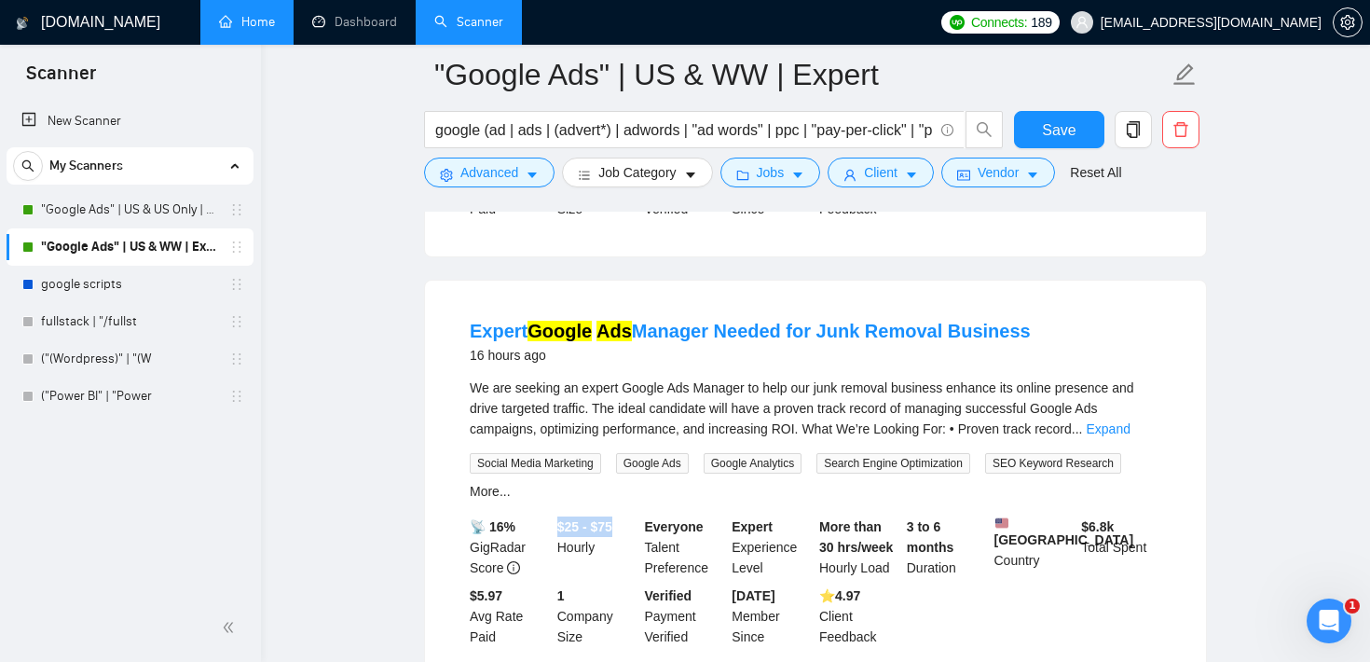
click at [552, 536] on div "📡 16% GigRadar Score $25 - $75 Hourly Everyone Talent Preference Expert Experie…" at bounding box center [815, 581] width 699 height 131
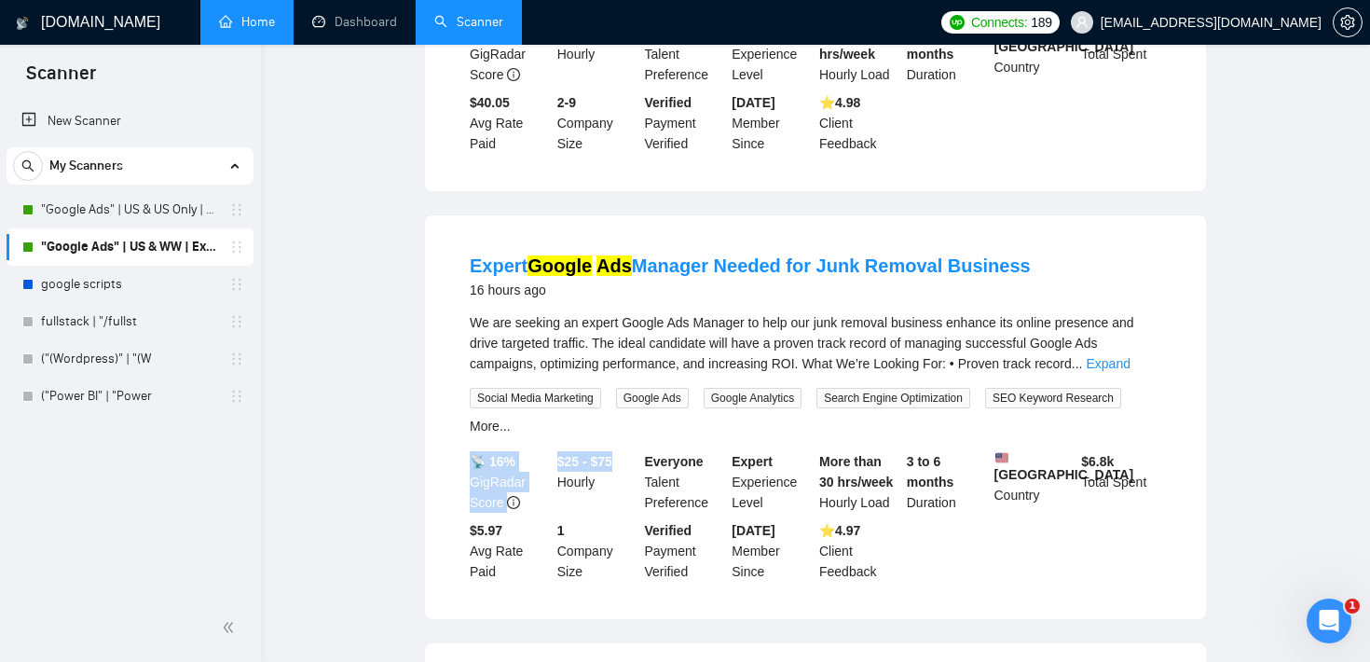
scroll to position [0, 0]
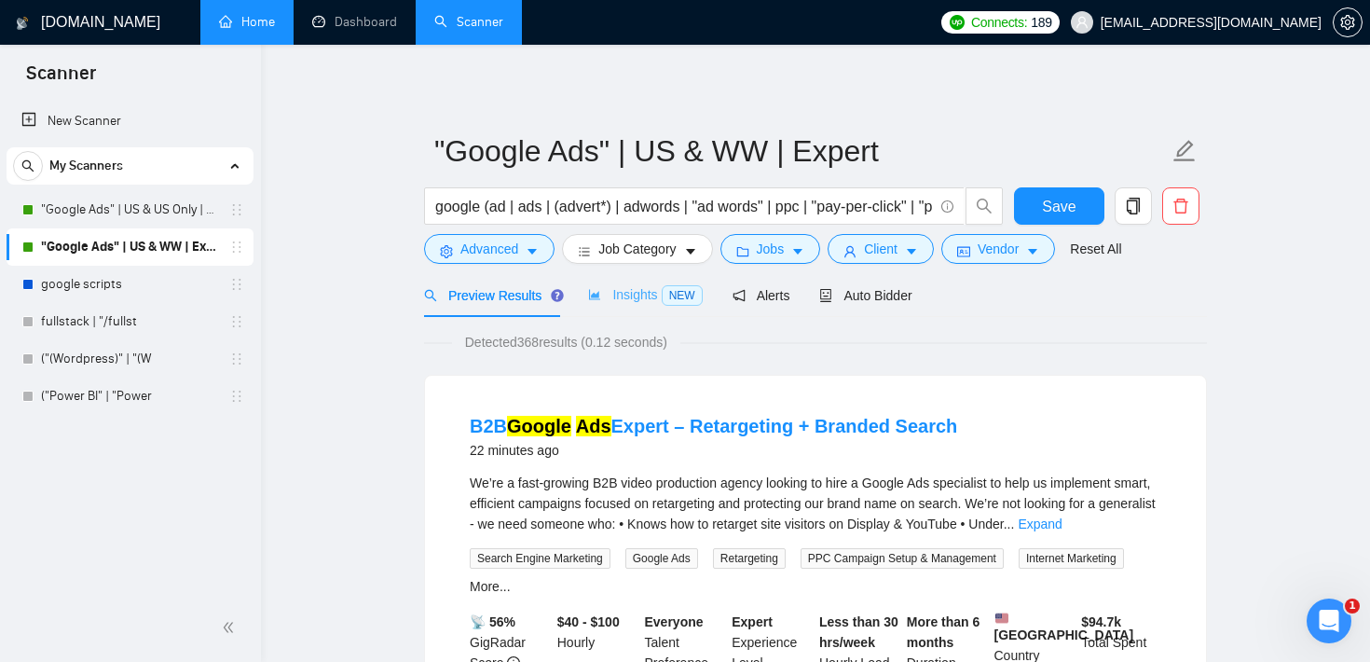
click at [648, 309] on div "Insights NEW" at bounding box center [645, 295] width 114 height 44
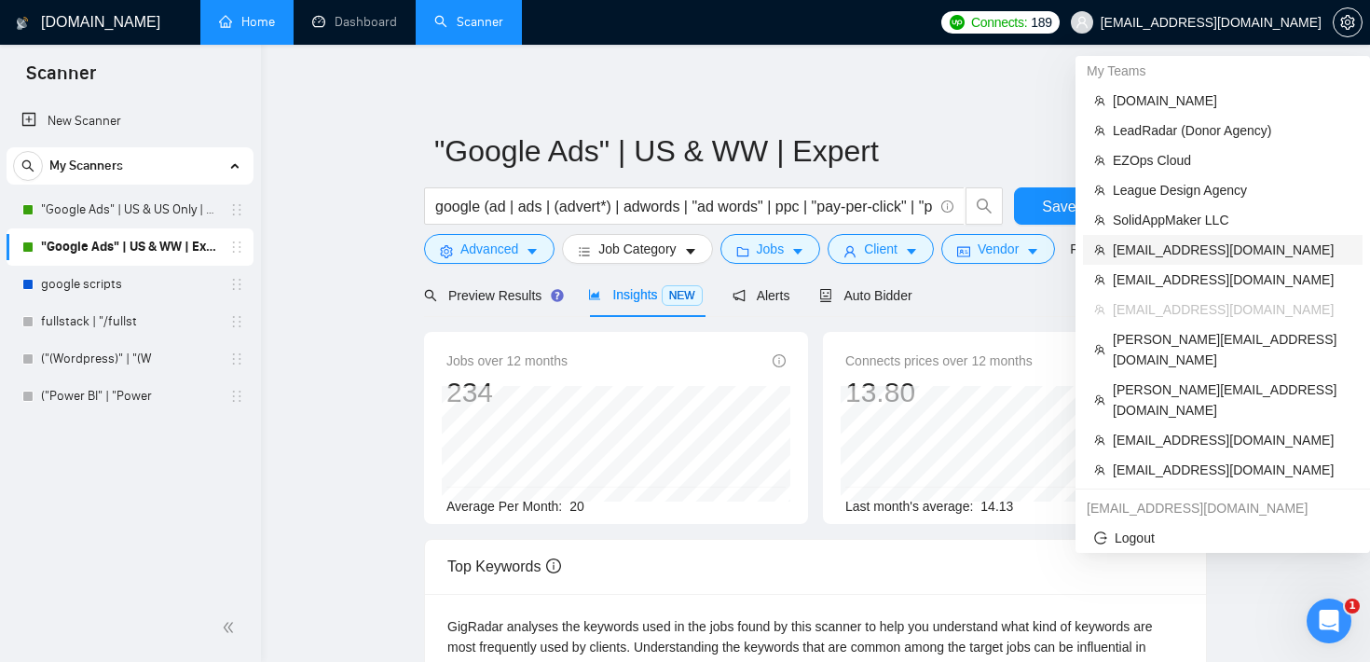
click at [1209, 244] on span "[EMAIL_ADDRESS][DOMAIN_NAME]" at bounding box center [1232, 250] width 239 height 21
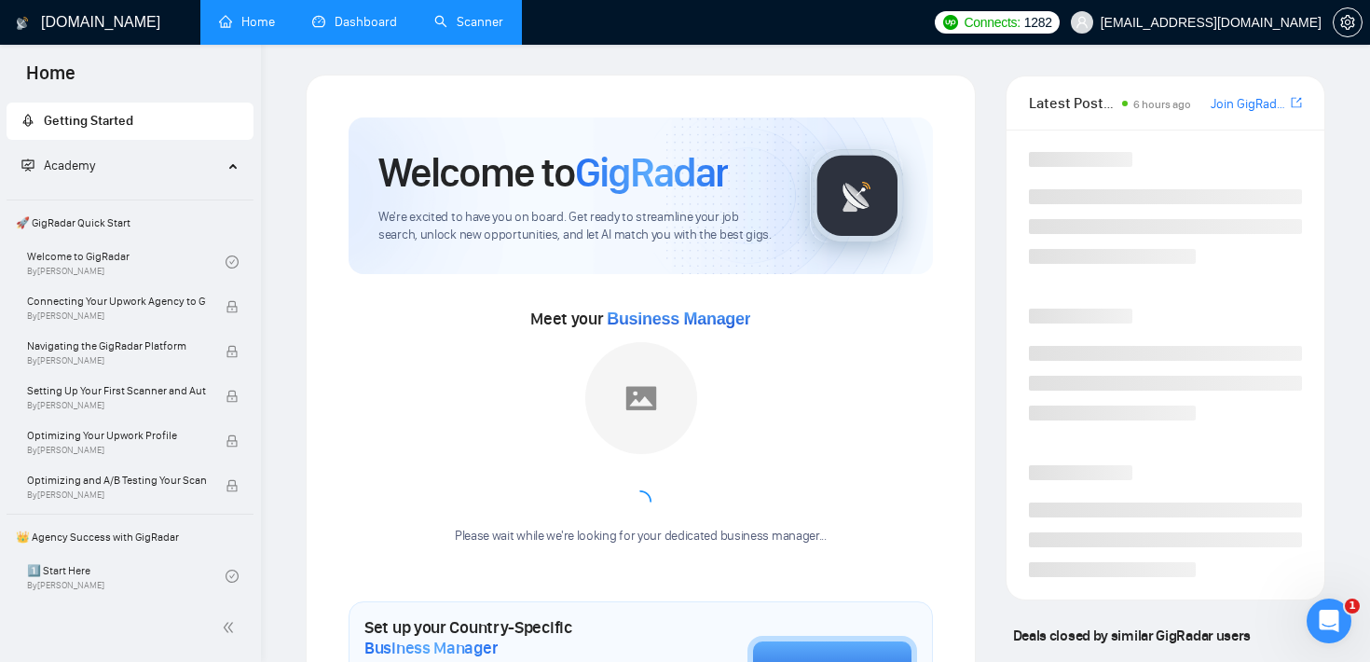
click at [346, 20] on link "Dashboard" at bounding box center [354, 22] width 85 height 16
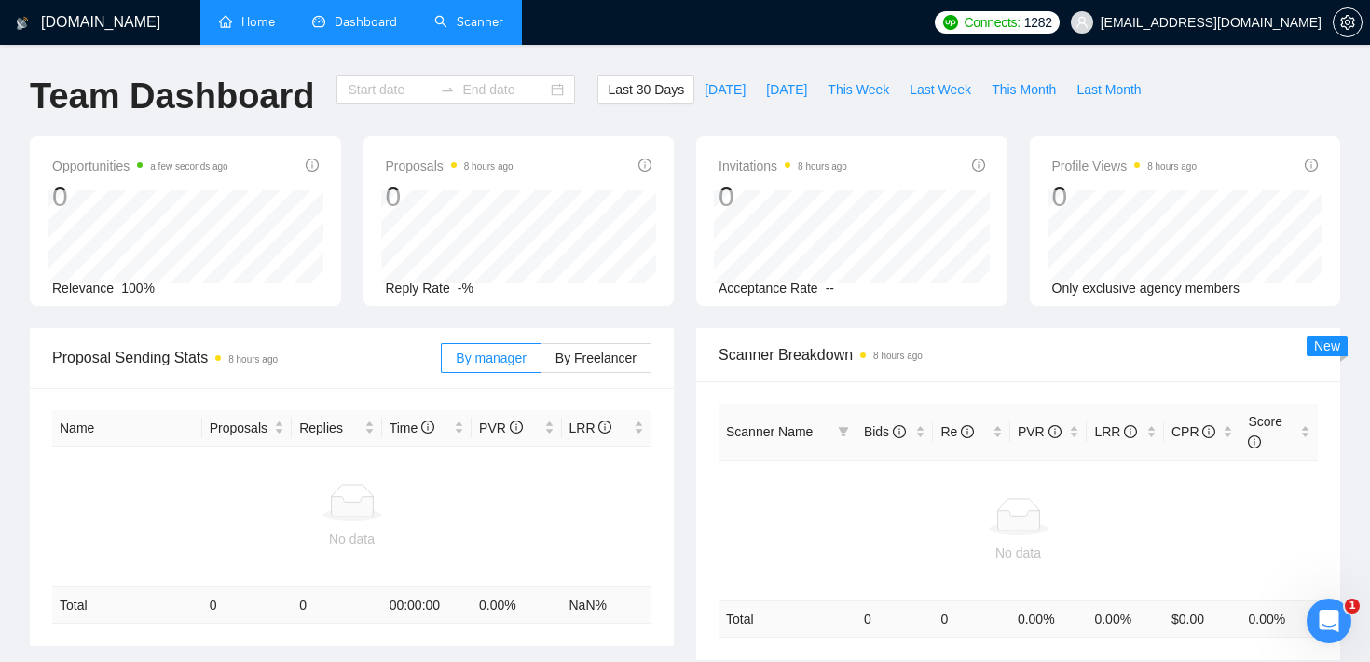
type input "[DATE]"
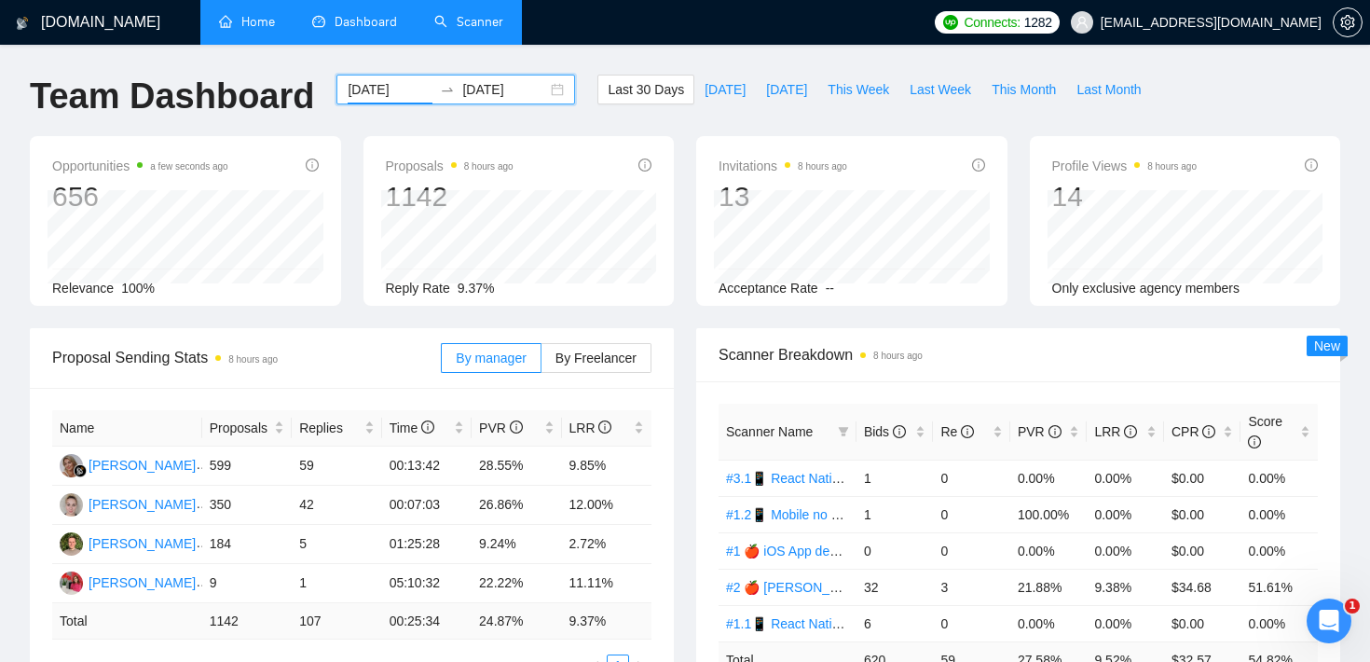
click at [402, 92] on input "[DATE]" at bounding box center [390, 89] width 85 height 21
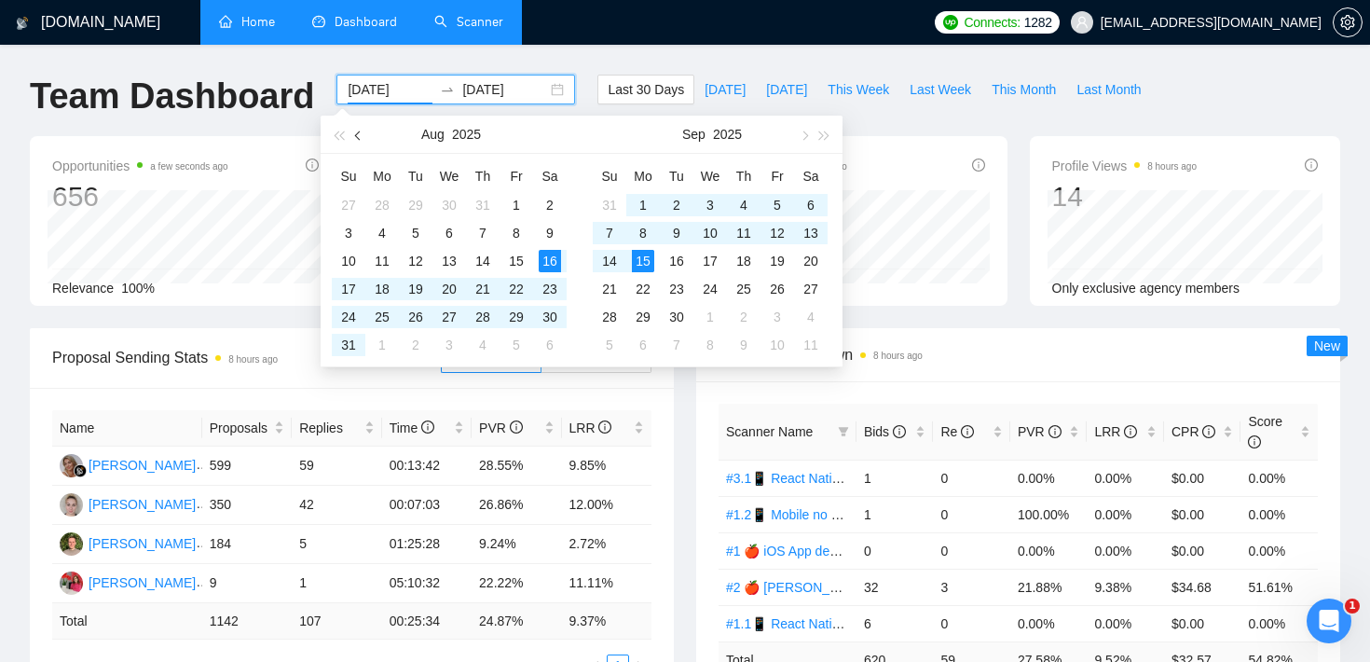
click at [363, 140] on button "button" at bounding box center [359, 134] width 21 height 37
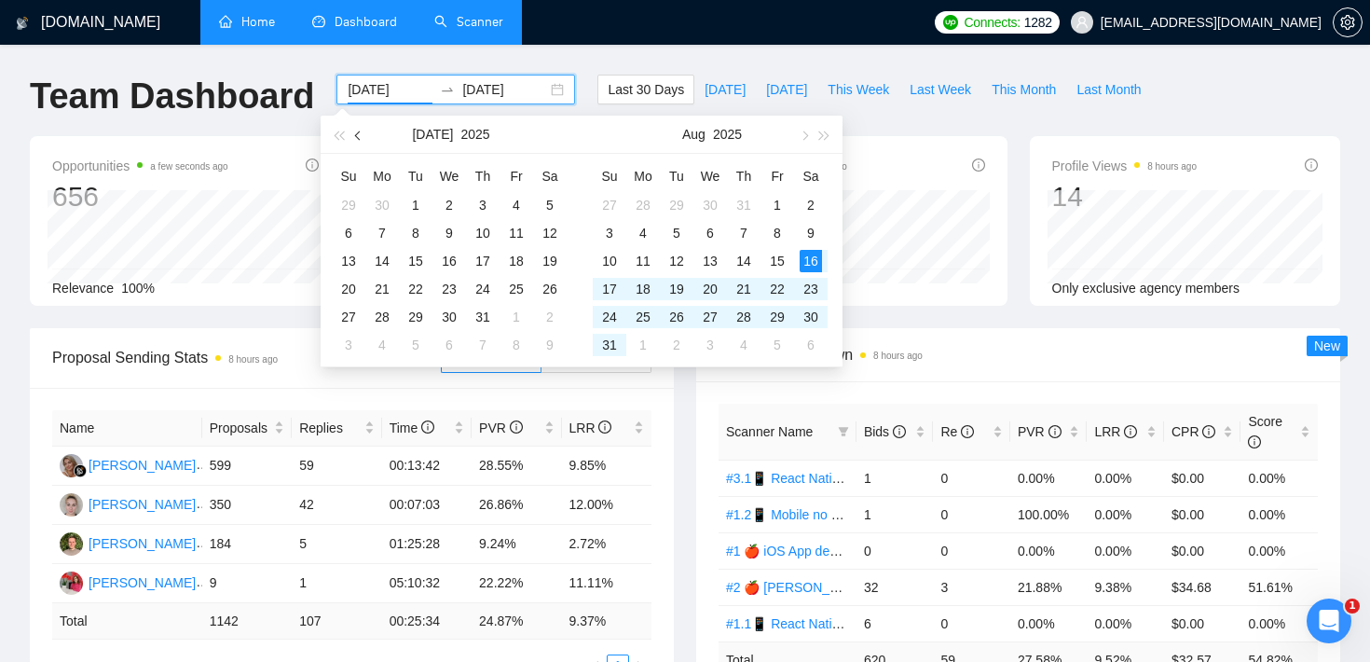
click at [363, 140] on button "button" at bounding box center [359, 134] width 21 height 37
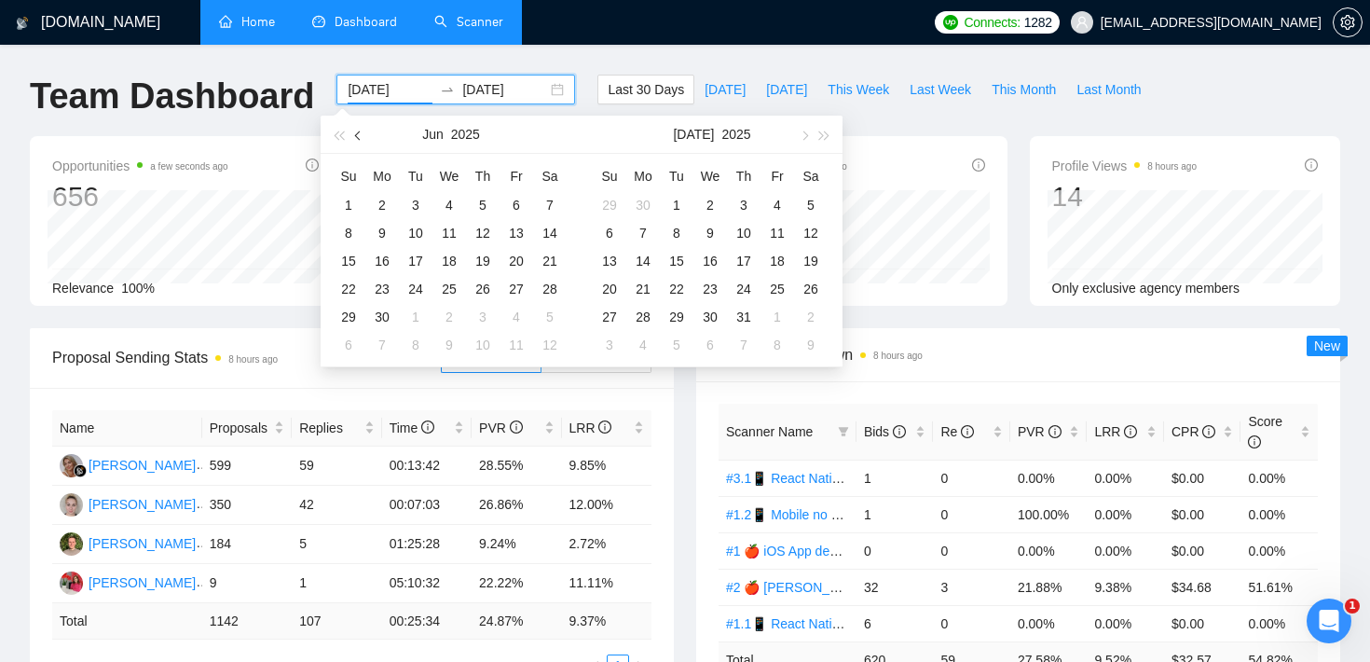
click at [363, 140] on button "button" at bounding box center [359, 134] width 21 height 37
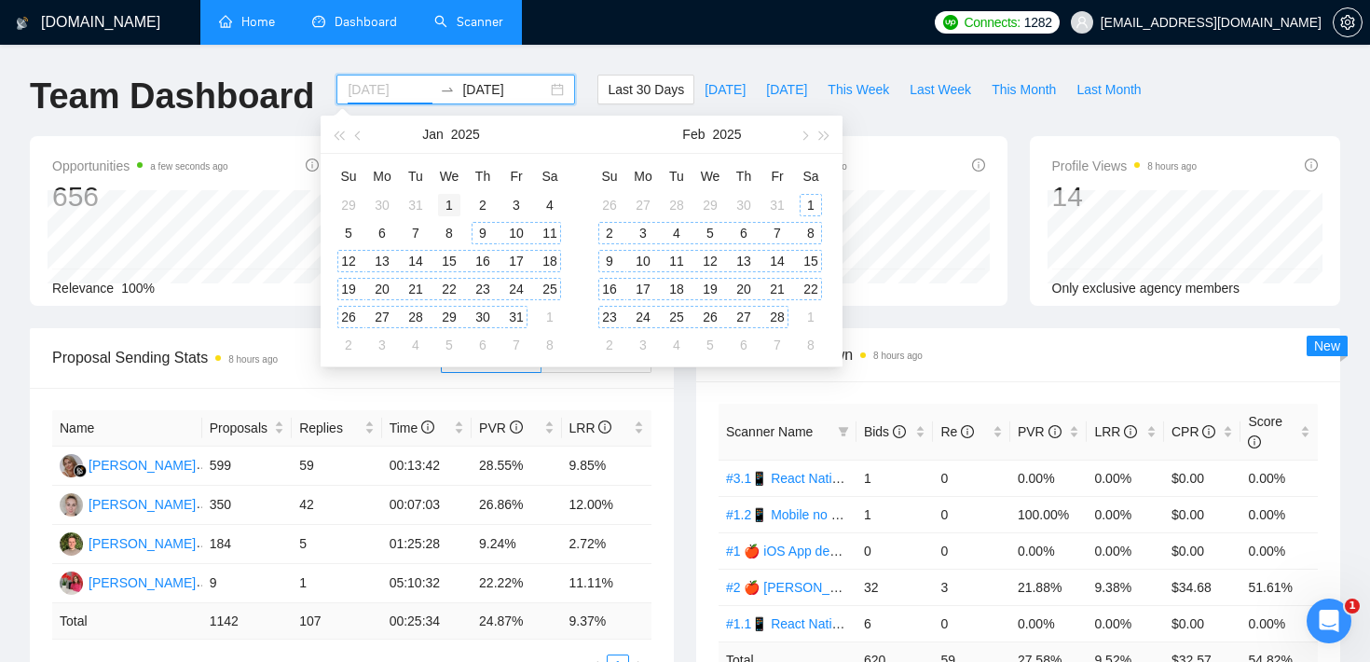
type input "[DATE]"
click at [447, 202] on div "1" at bounding box center [449, 205] width 22 height 22
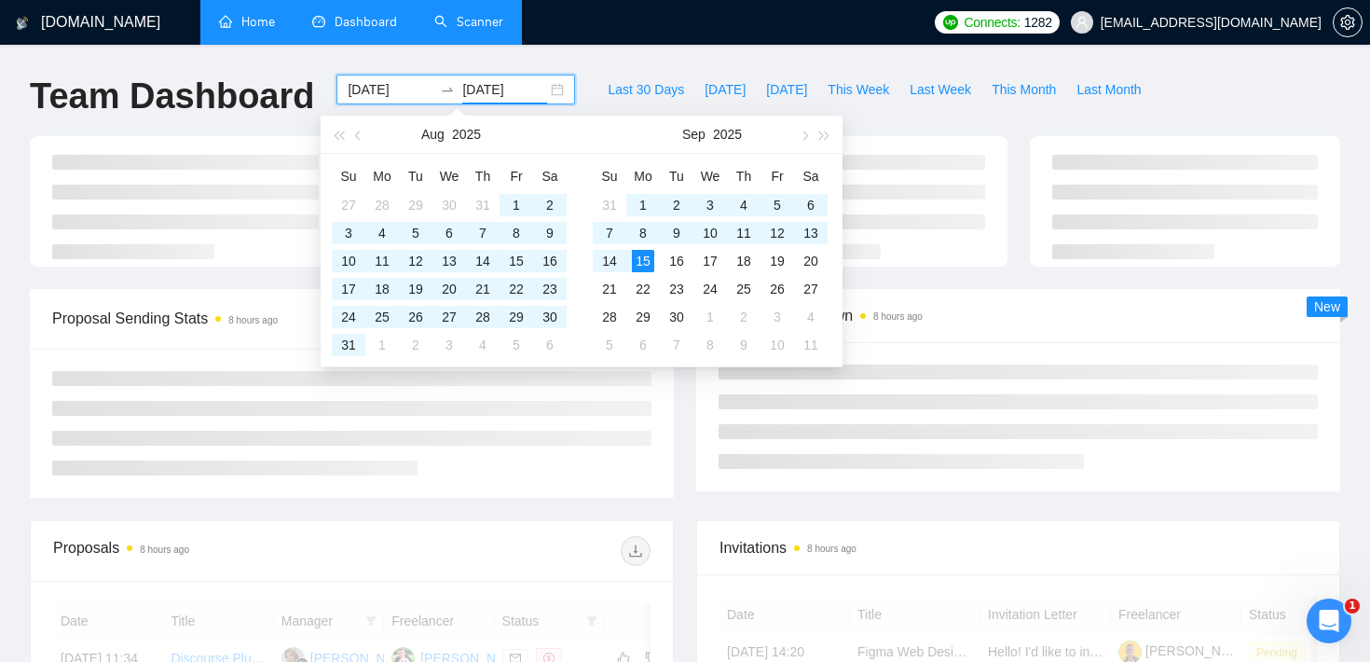
click at [242, 60] on div "[DOMAIN_NAME] Home Dashboard Scanner Connects: 1282 [EMAIL_ADDRESS][DOMAIN_NAME…" at bounding box center [685, 629] width 1370 height 1258
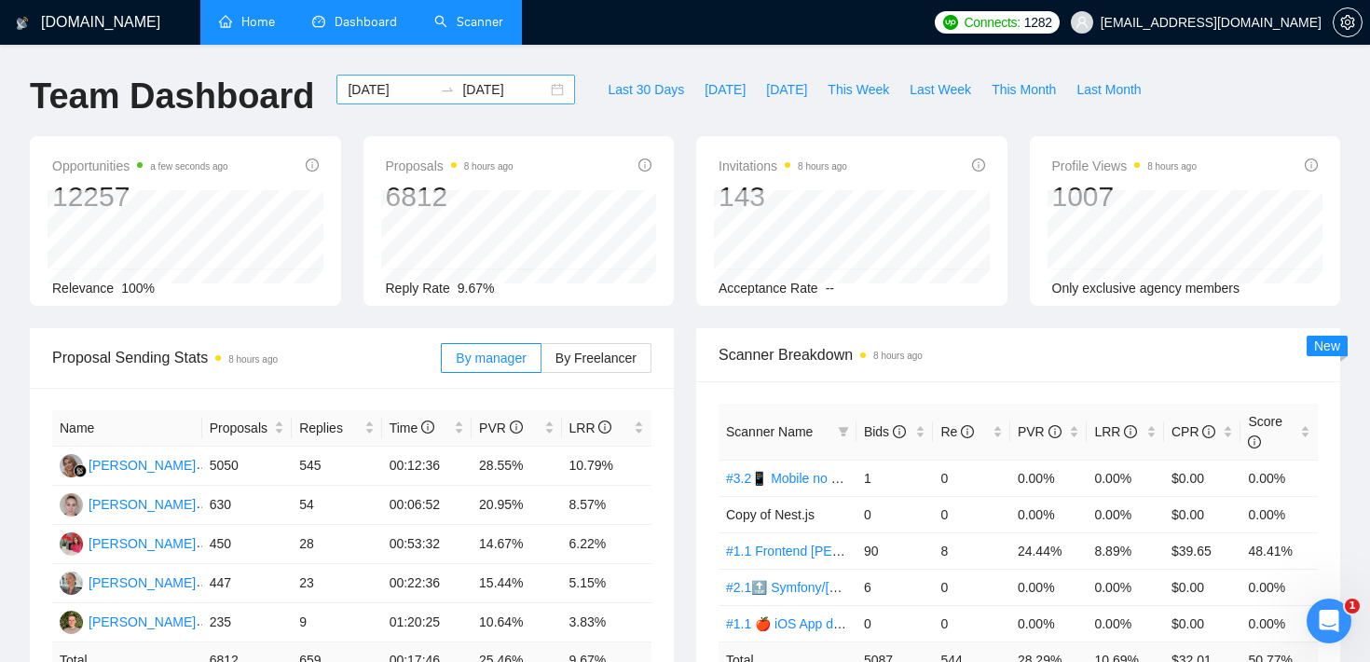
click at [421, 80] on div "[DATE] [DATE]" at bounding box center [456, 90] width 239 height 30
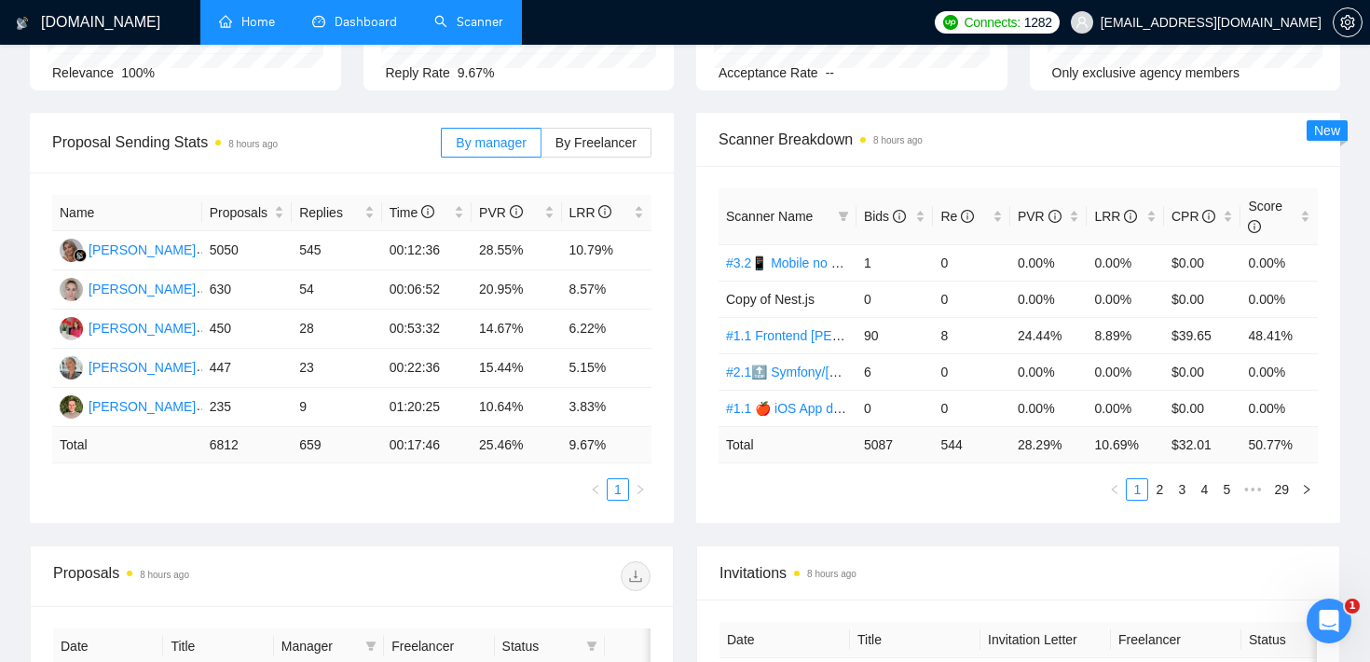
scroll to position [226, 0]
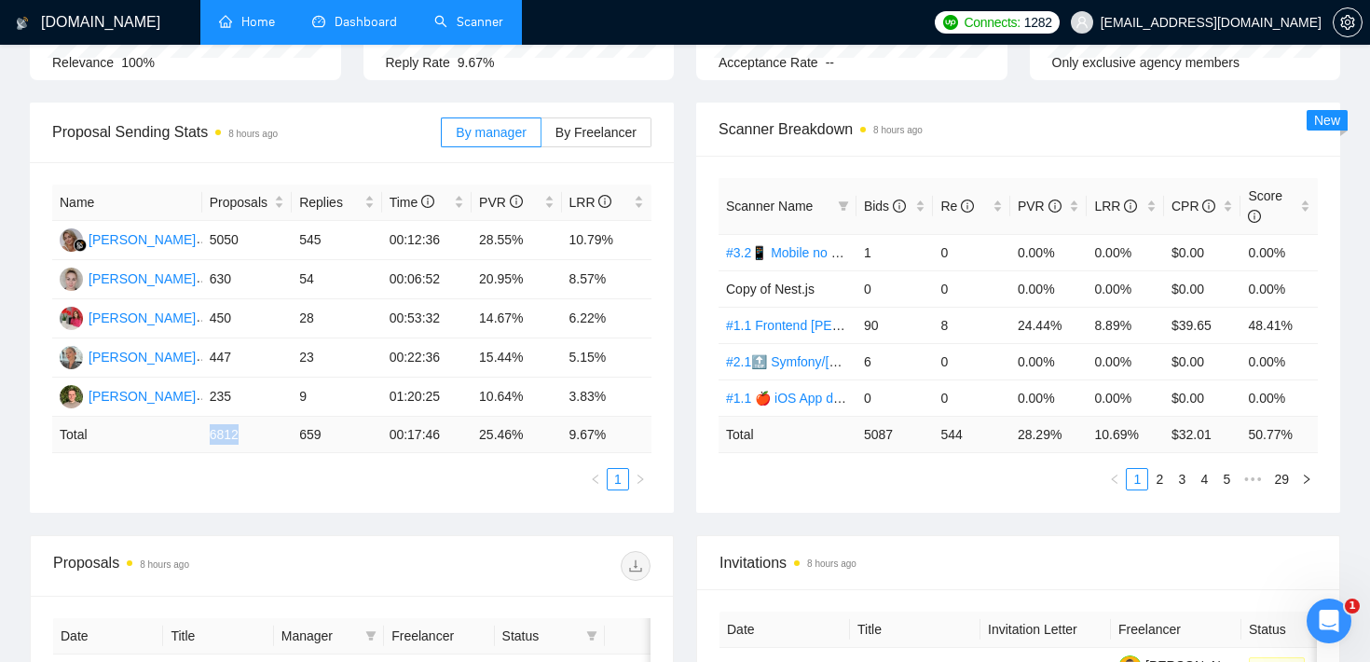
drag, startPoint x: 200, startPoint y: 432, endPoint x: 254, endPoint y: 436, distance: 54.3
click at [254, 436] on tr "Total 6812 659 00:17:46 25.46 % 9.67 %" at bounding box center [351, 435] width 599 height 36
click at [266, 424] on td "6812" at bounding box center [246, 435] width 89 height 36
drag, startPoint x: 297, startPoint y: 431, endPoint x: 332, endPoint y: 430, distance: 34.5
click at [332, 430] on td "659" at bounding box center [336, 435] width 89 height 36
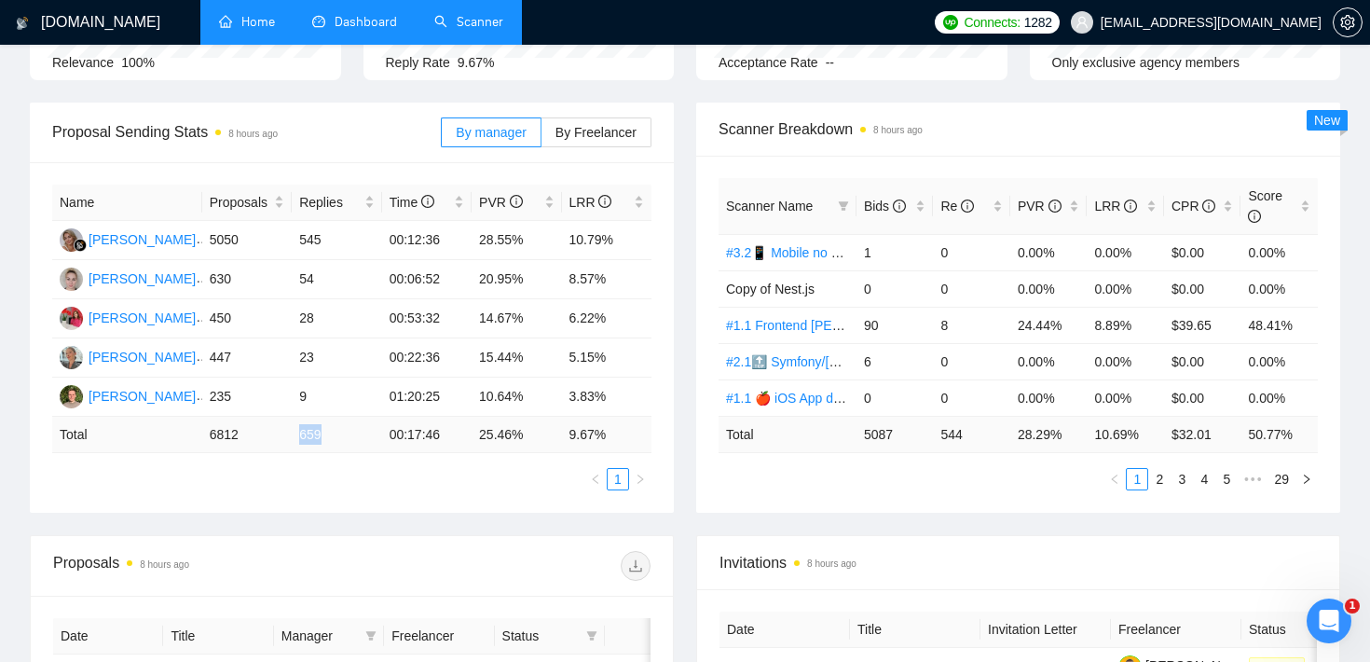
click at [332, 430] on td "659" at bounding box center [336, 435] width 89 height 36
drag, startPoint x: 291, startPoint y: 433, endPoint x: 328, endPoint y: 432, distance: 37.3
click at [328, 432] on tr "Total 6812 659 00:17:46 25.46 % 9.67 %" at bounding box center [351, 435] width 599 height 36
click at [346, 426] on td "659" at bounding box center [336, 435] width 89 height 36
click at [1155, 202] on div "LRR" at bounding box center [1125, 206] width 62 height 21
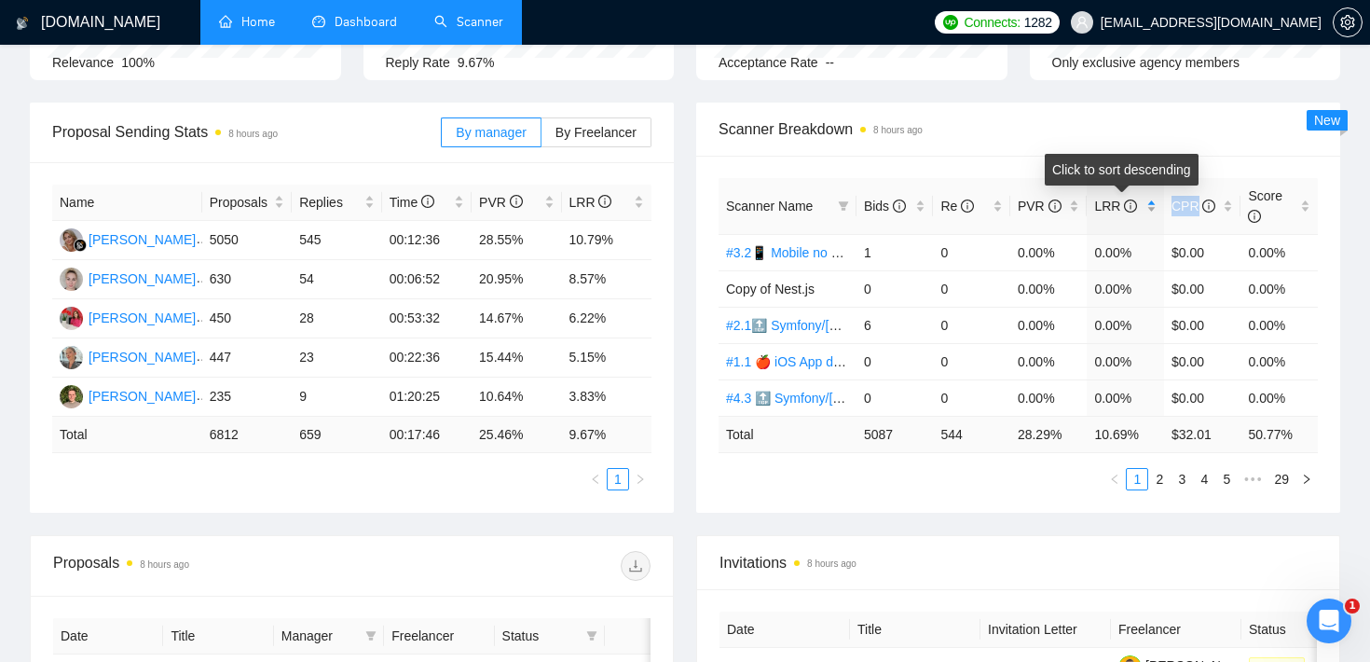
click at [1155, 202] on div "LRR" at bounding box center [1125, 206] width 62 height 21
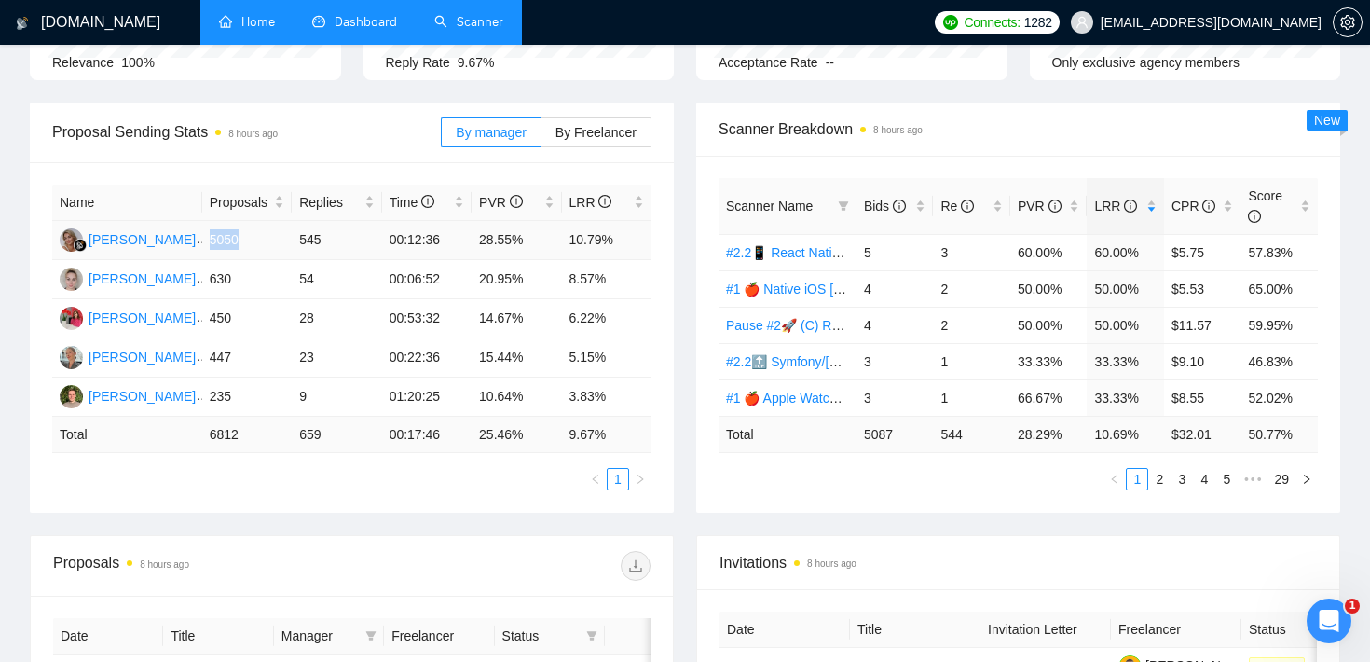
drag, startPoint x: 209, startPoint y: 241, endPoint x: 249, endPoint y: 239, distance: 40.1
click at [249, 239] on td "5050" at bounding box center [246, 240] width 89 height 39
click at [544, 177] on div "Name Proposals Replies Time PVR LRR [PERSON_NAME] 5050 545 00:12:36 28.55% 10.7…" at bounding box center [352, 337] width 644 height 351
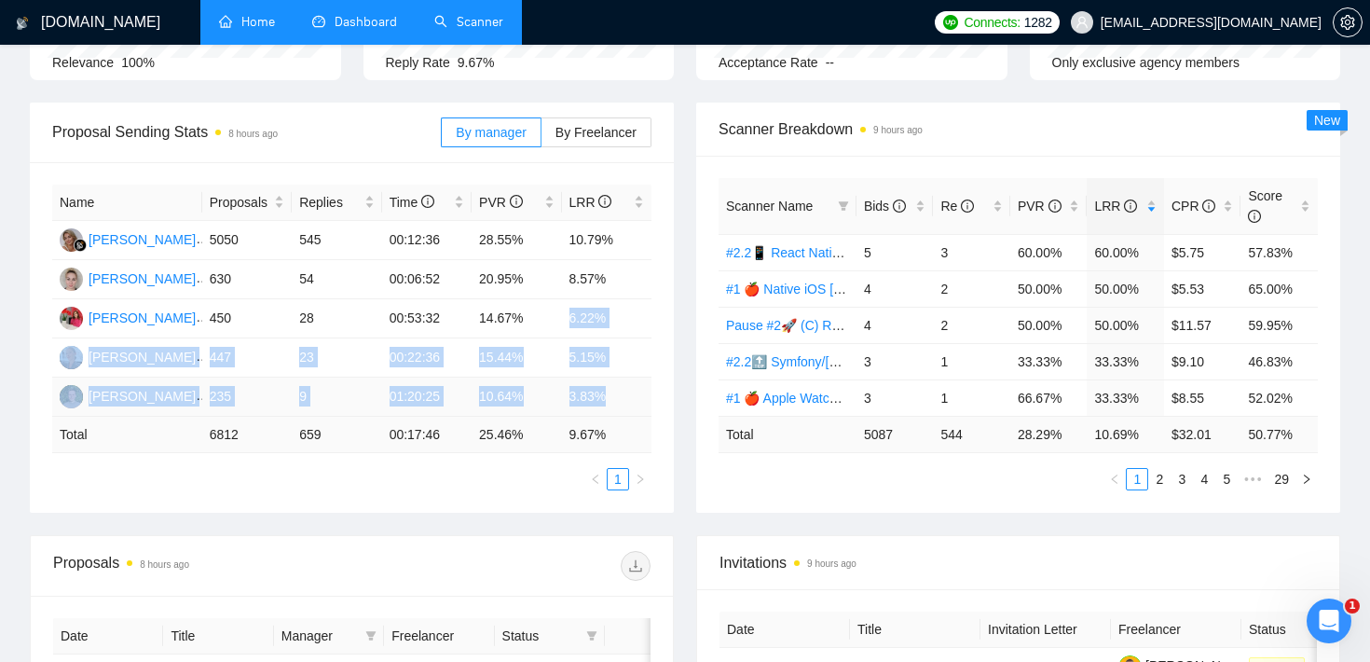
drag, startPoint x: 568, startPoint y: 310, endPoint x: 613, endPoint y: 403, distance: 103.0
click at [613, 403] on tbody "[PERSON_NAME] 5050 545 00:12:36 28.55% 10.79% [PERSON_NAME] 630 54 00:06:52 20.…" at bounding box center [351, 319] width 599 height 196
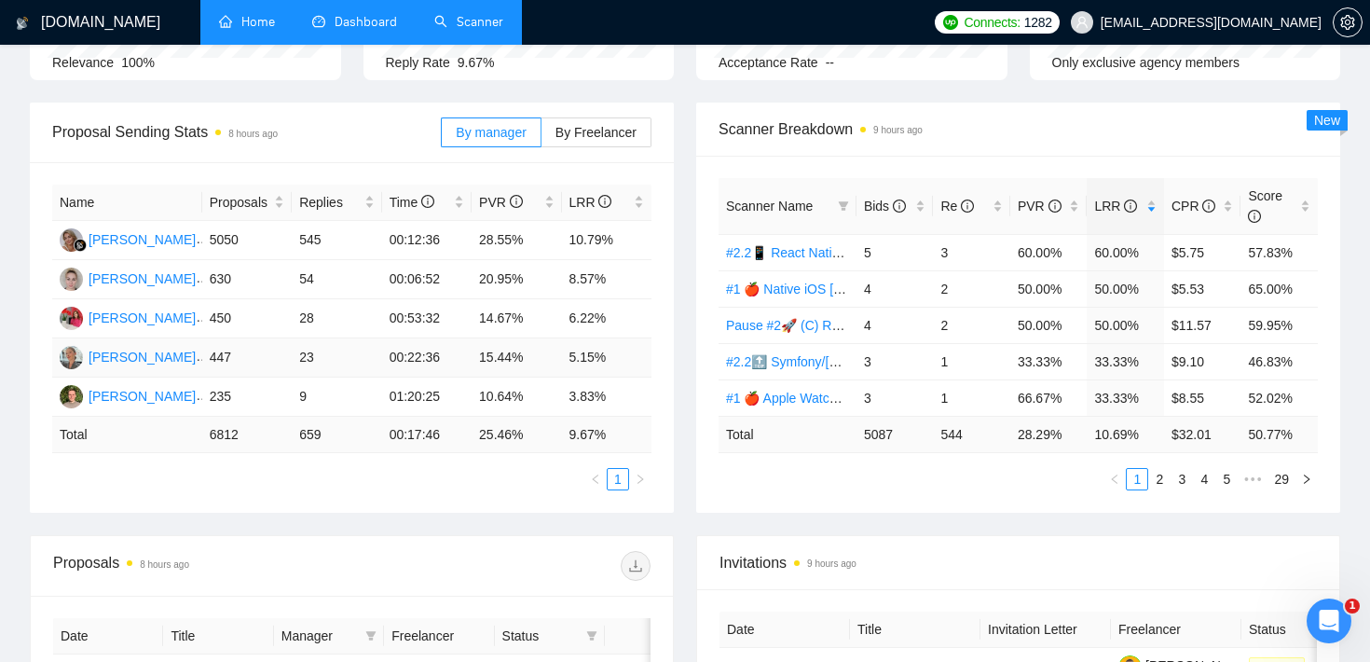
click at [639, 366] on td "5.15%" at bounding box center [607, 357] width 90 height 39
drag, startPoint x: 571, startPoint y: 237, endPoint x: 631, endPoint y: 245, distance: 61.2
click at [631, 245] on td "10.79%" at bounding box center [607, 240] width 90 height 39
click at [708, 138] on div "Scanner Breakdown 9 hours ago" at bounding box center [1018, 130] width 644 height 54
click at [477, 14] on link "Scanner" at bounding box center [468, 22] width 69 height 16
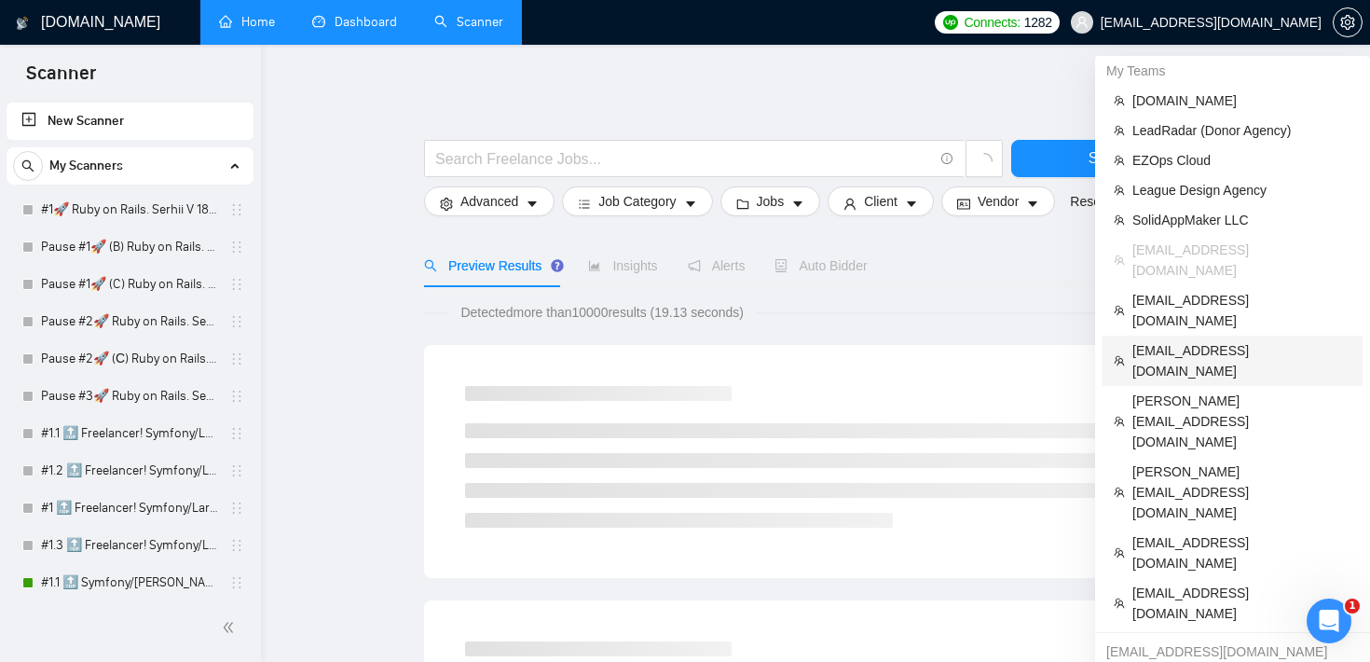
click at [1231, 340] on span "[EMAIL_ADDRESS][DOMAIN_NAME]" at bounding box center [1242, 360] width 219 height 41
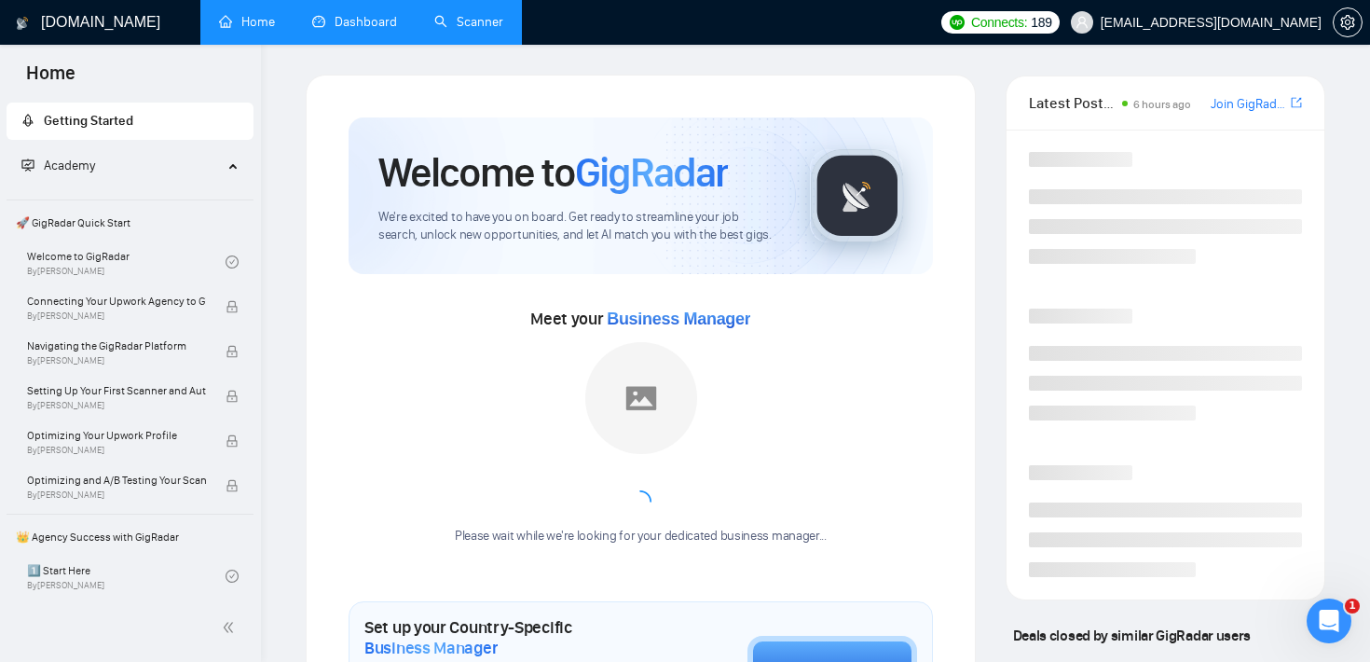
click at [473, 30] on link "Scanner" at bounding box center [468, 22] width 69 height 16
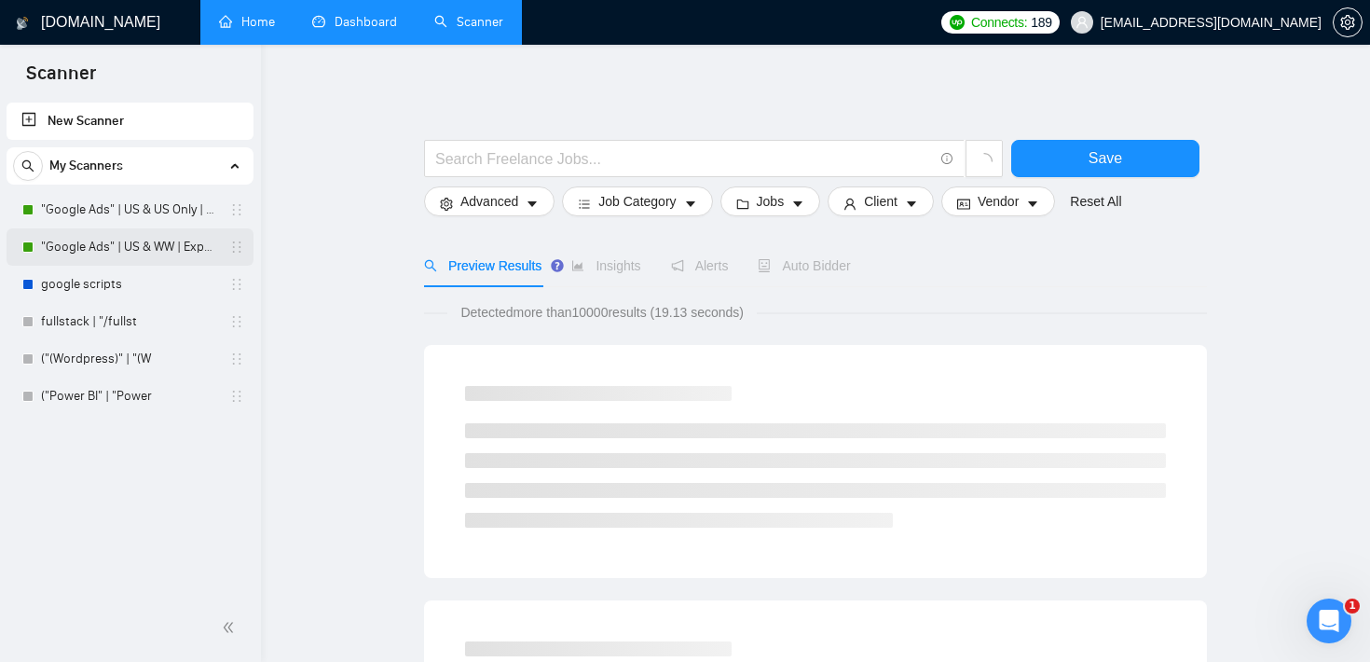
click at [168, 244] on link ""Google Ads" | US & WW | Expert" at bounding box center [129, 246] width 177 height 37
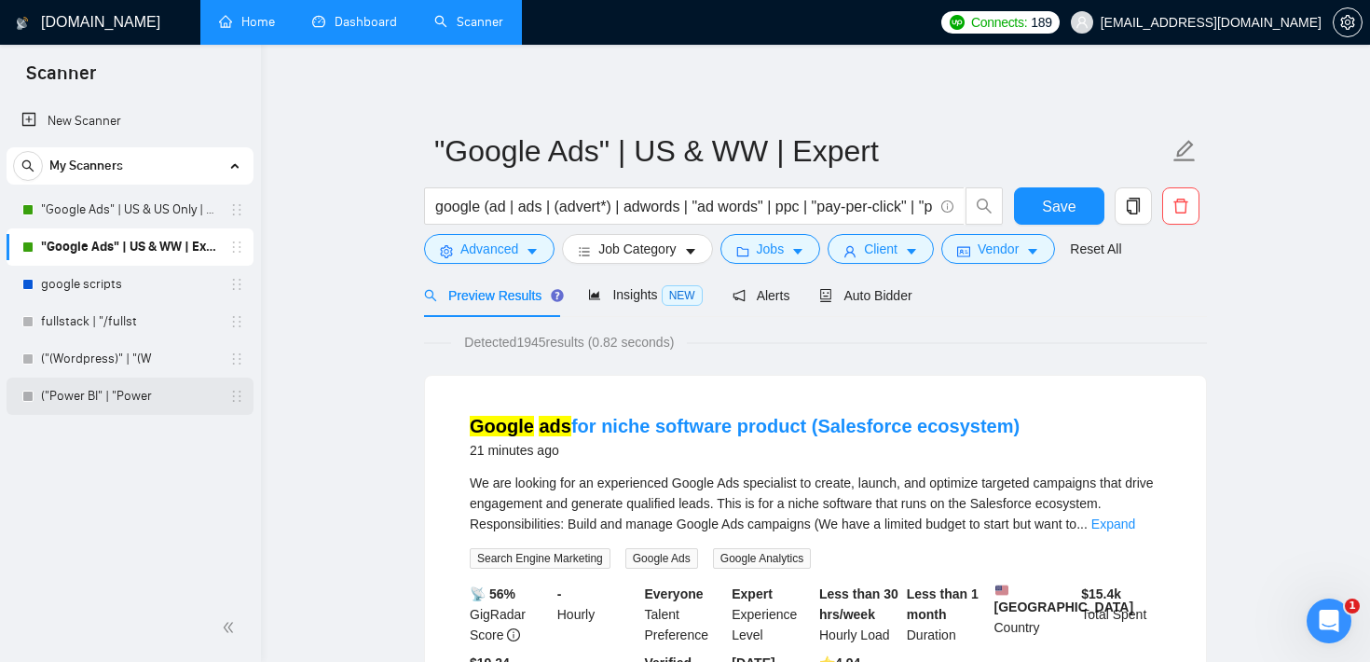
click at [92, 390] on link "("Power BI" | "Power" at bounding box center [129, 396] width 177 height 37
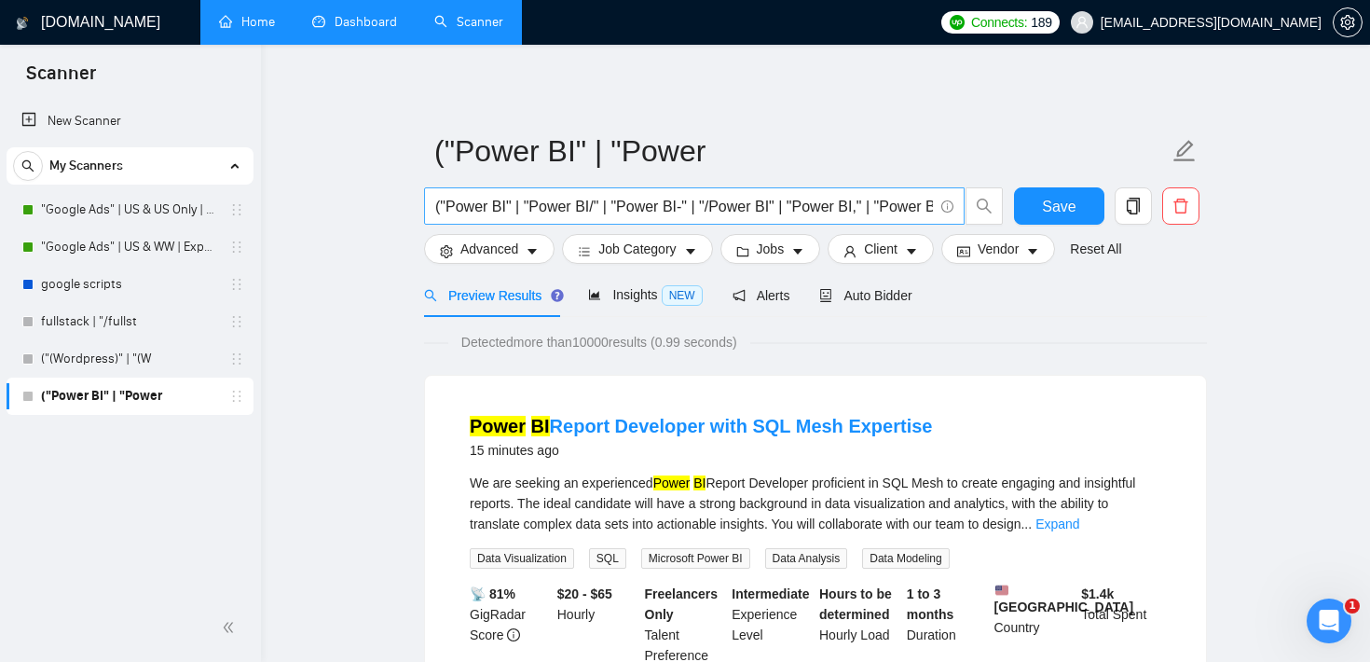
click at [655, 208] on input "("Power BI" | "Power BI/" | "Power BI-" | "/Power BI" | "Power BI," | "Power BI…" at bounding box center [684, 206] width 498 height 23
click at [437, 210] on input "Fb | meta | facebook)" at bounding box center [684, 206] width 498 height 23
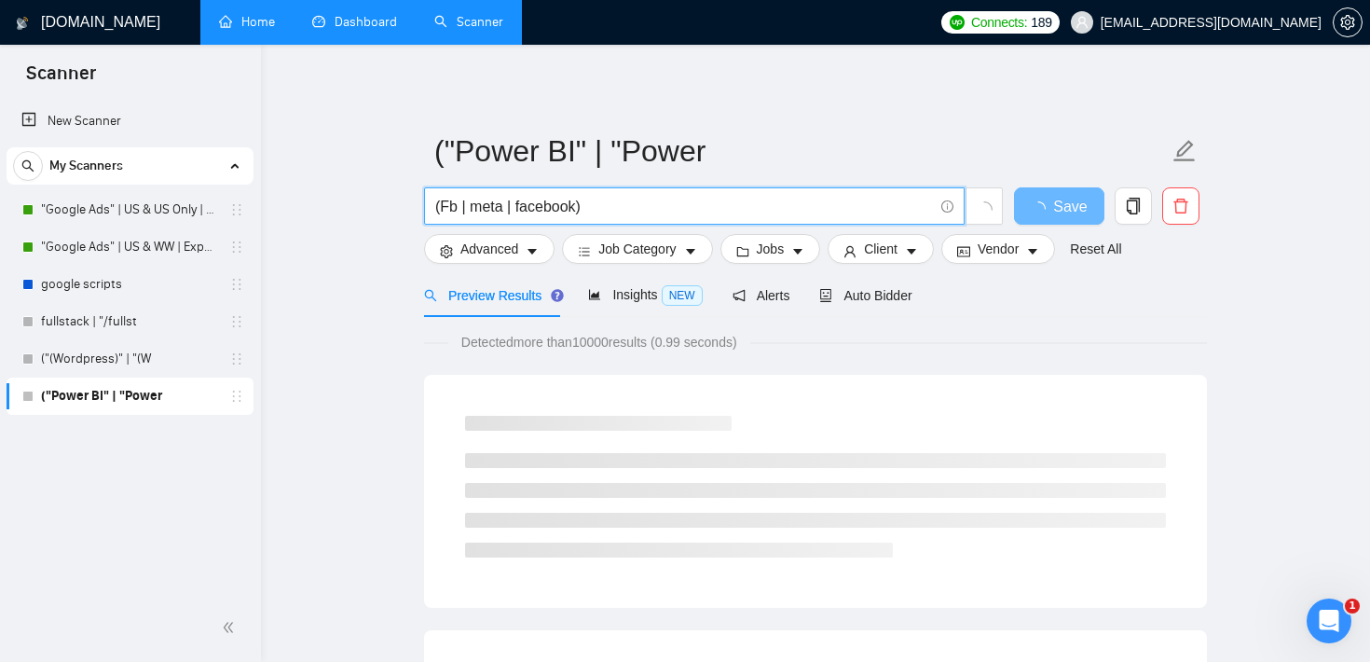
click at [623, 213] on input "(Fb | meta | facebook)" at bounding box center [684, 206] width 498 height 23
drag, startPoint x: 694, startPoint y: 206, endPoint x: 777, endPoint y: 205, distance: 82.0
click at [777, 205] on input "(Fb | meta | facebook) (ad | ads | ppc | pay per click |" at bounding box center [684, 206] width 498 height 23
click at [816, 205] on input "(Fb | meta | facebook) (ad | ads | ppc | pay per click |" at bounding box center [684, 206] width 498 height 23
paste input "pay per click"
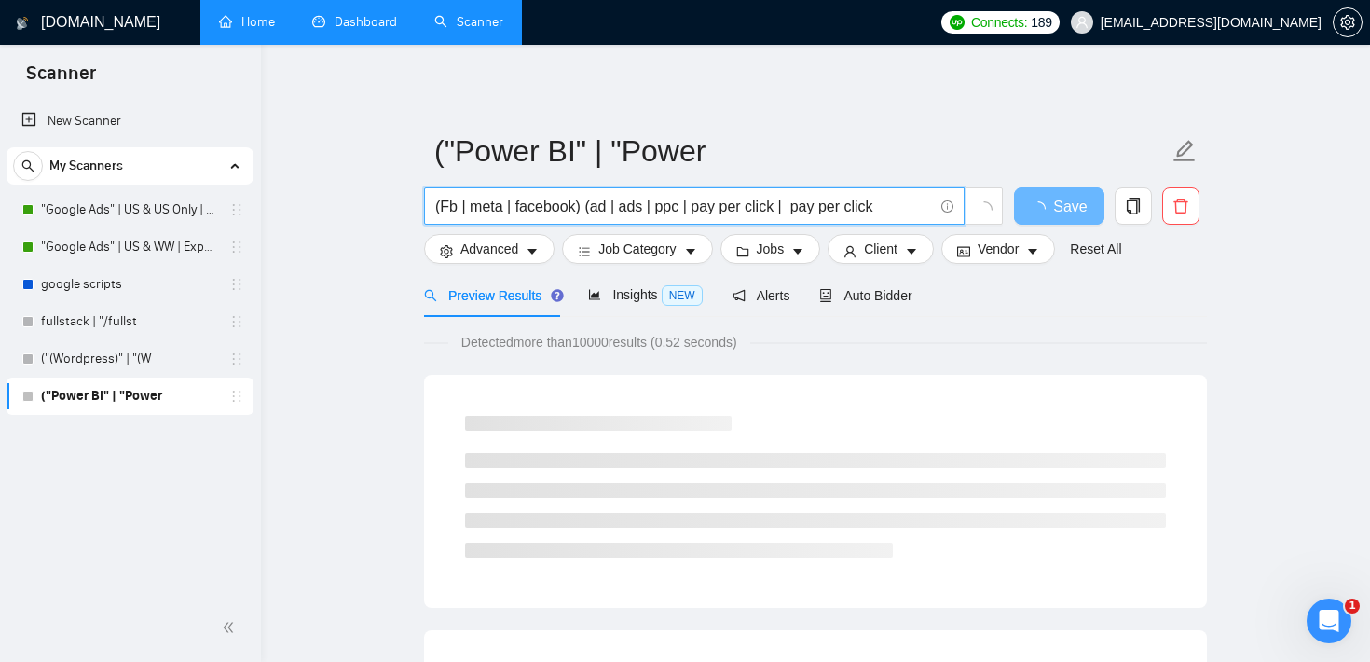
click at [824, 202] on input "(Fb | meta | facebook) (ad | ads | ppc | pay per click | pay per click" at bounding box center [684, 206] width 498 height 23
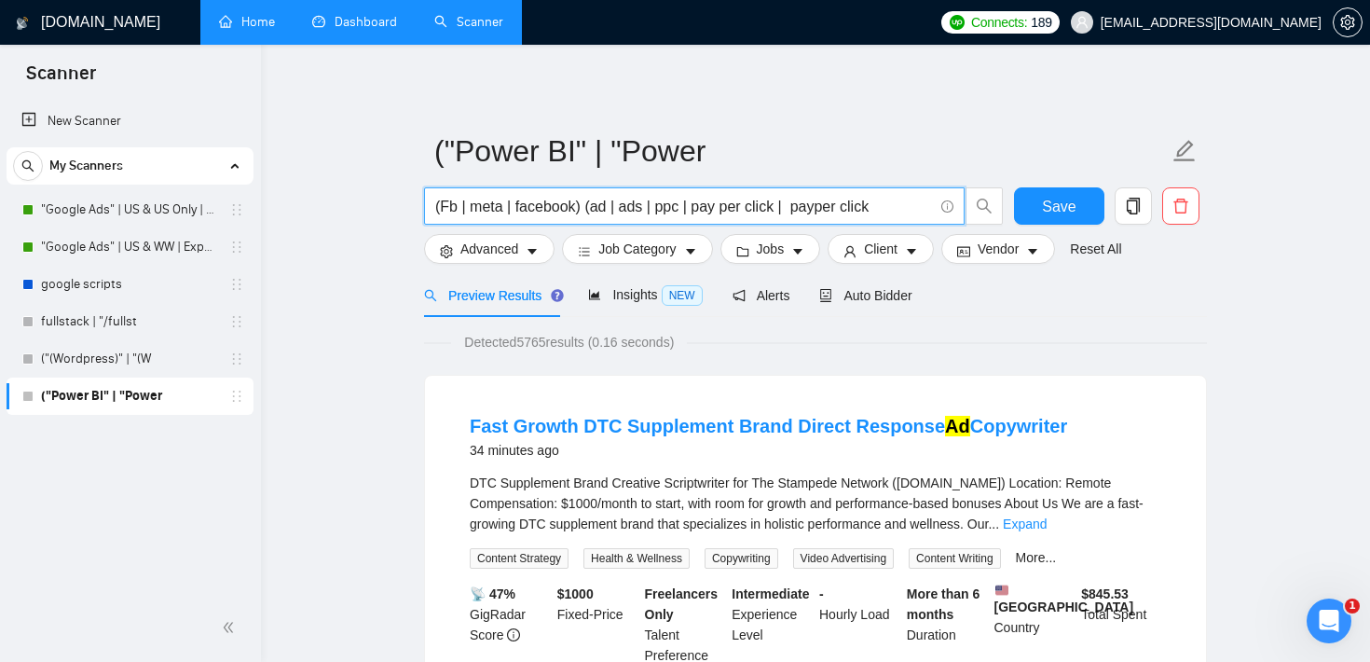
click at [845, 207] on input "(Fb | meta | facebook) (ad | ads | ppc | pay per click | payper click" at bounding box center [684, 206] width 498 height 23
click at [879, 205] on input "(Fb | meta | facebook) (ad | ads | ppc | pay per click | payperclick" at bounding box center [684, 206] width 498 height 23
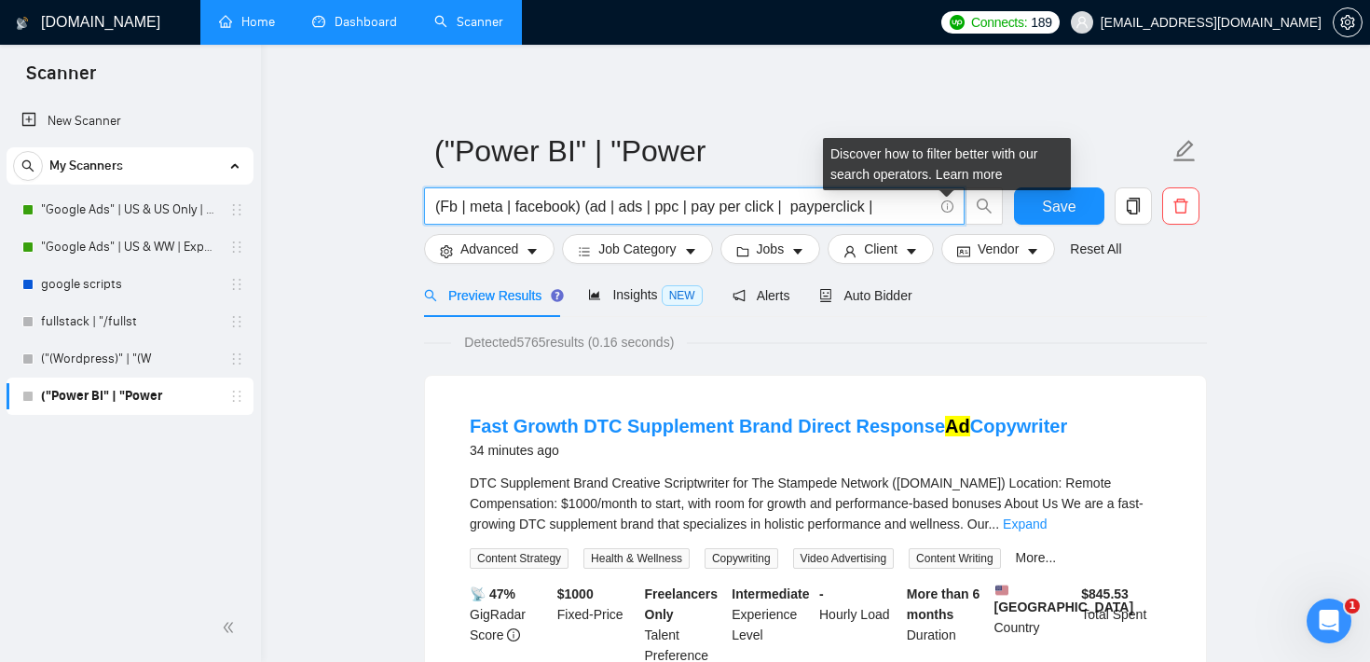
paste input "pay per click"
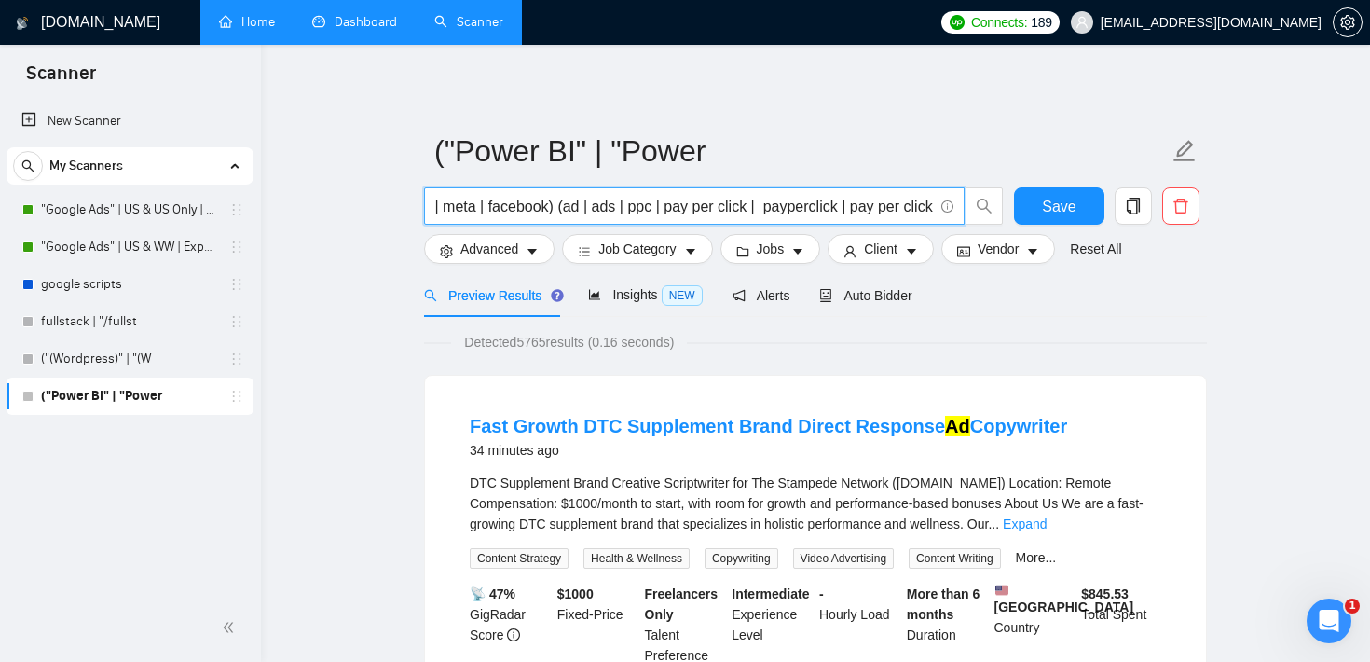
click at [905, 206] on input "(Fb | meta | facebook) (ad | ads | ppc | pay per click | payperclick | pay per …" at bounding box center [684, 206] width 498 height 23
click at [881, 209] on input "(Fb | meta | facebook) (ad | ads | ppc | pay per click | payperclick | pay per-…" at bounding box center [684, 206] width 498 height 23
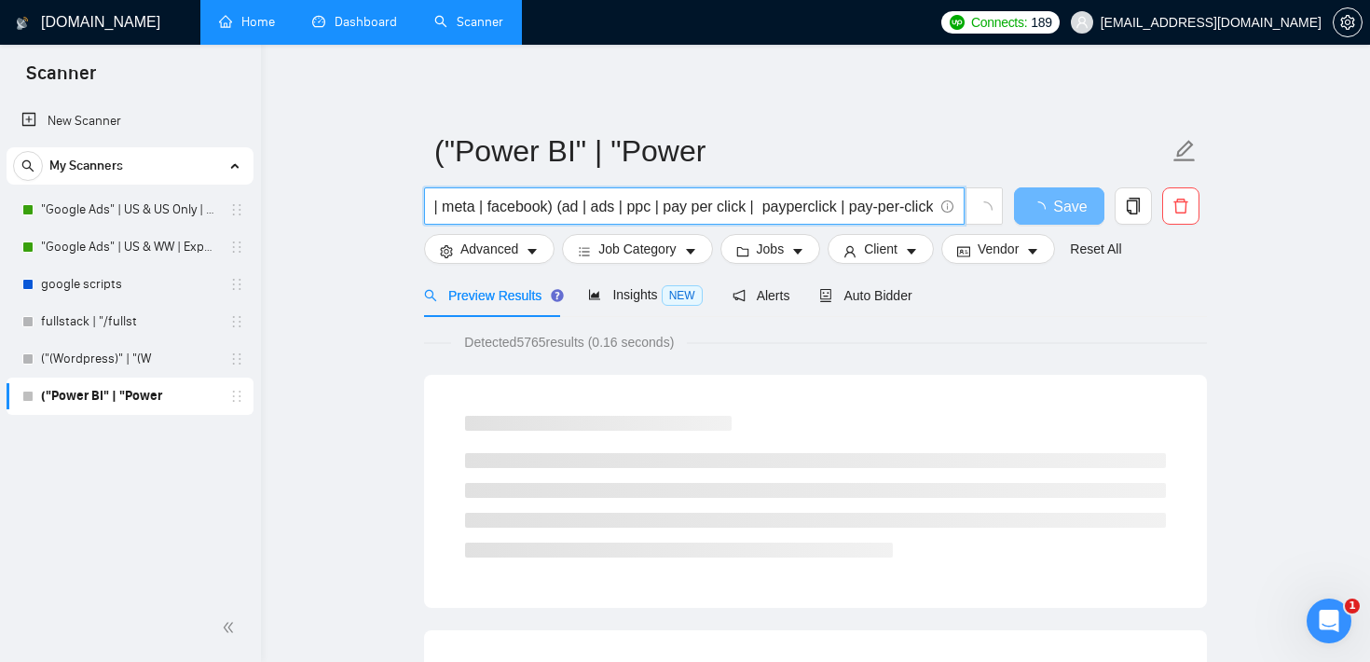
click at [612, 206] on input "(Fb | meta | facebook) (ad | ads | ppc | pay per click | payperclick | pay-per-…" at bounding box center [684, 206] width 498 height 23
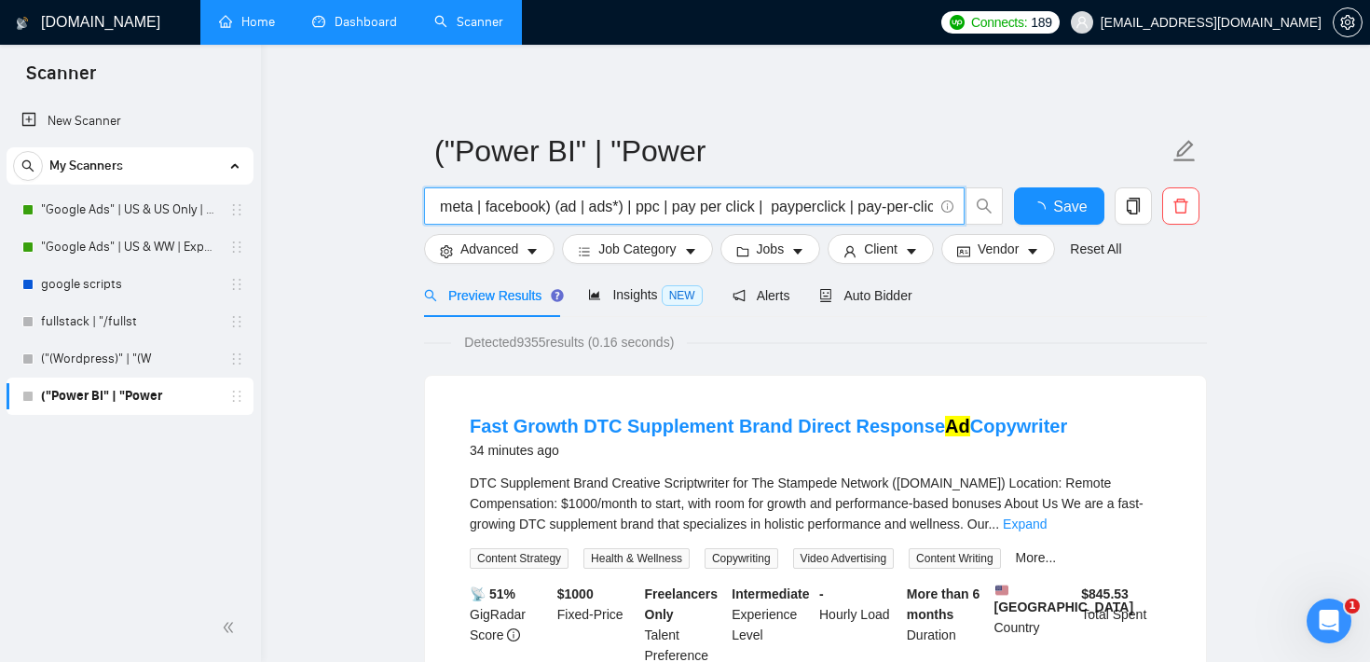
click at [594, 205] on input "(Fb | meta | facebook) (ad | ads*) | ppc | pay per click | payperclick | pay-pe…" at bounding box center [684, 206] width 498 height 23
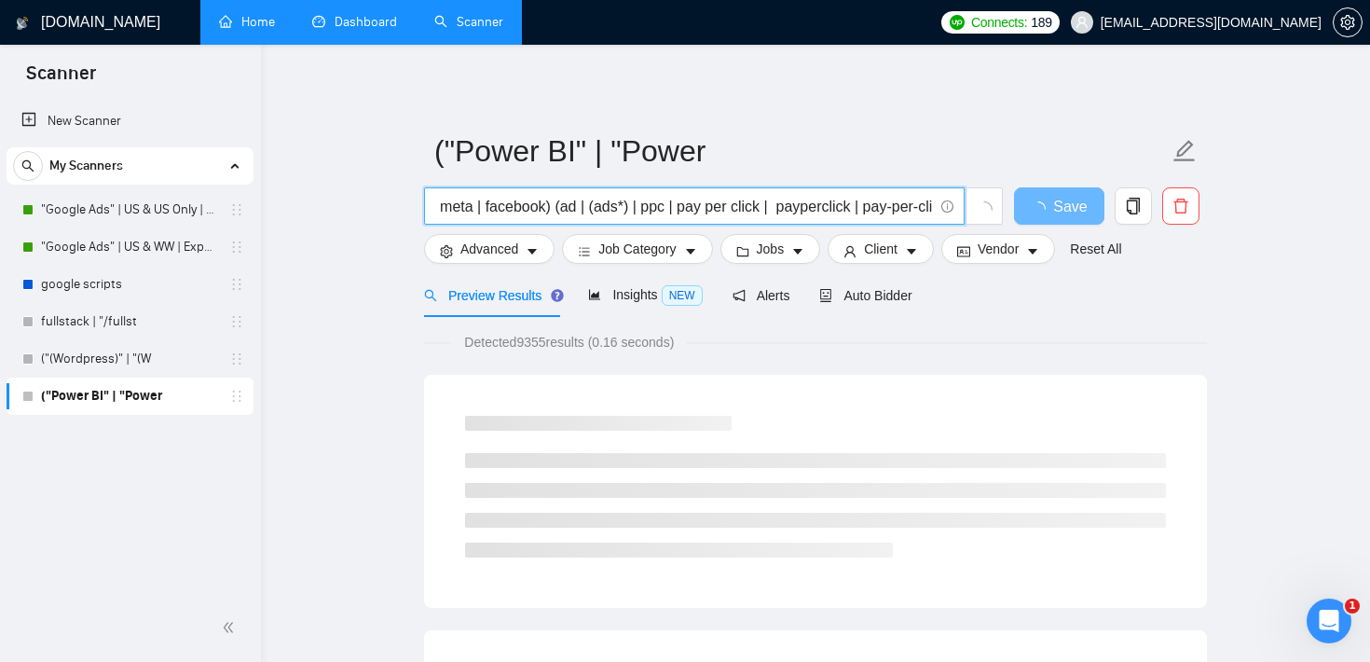
click at [682, 207] on input "(Fb | meta | facebook) (ad | (ads*) | ppc | pay per click | payperclick | pay-p…" at bounding box center [684, 206] width 498 height 23
click at [772, 208] on input "(Fb | meta | facebook) (ad | (ads*) | ppc | "pay per click | payperclick | pay-…" at bounding box center [684, 206] width 498 height 23
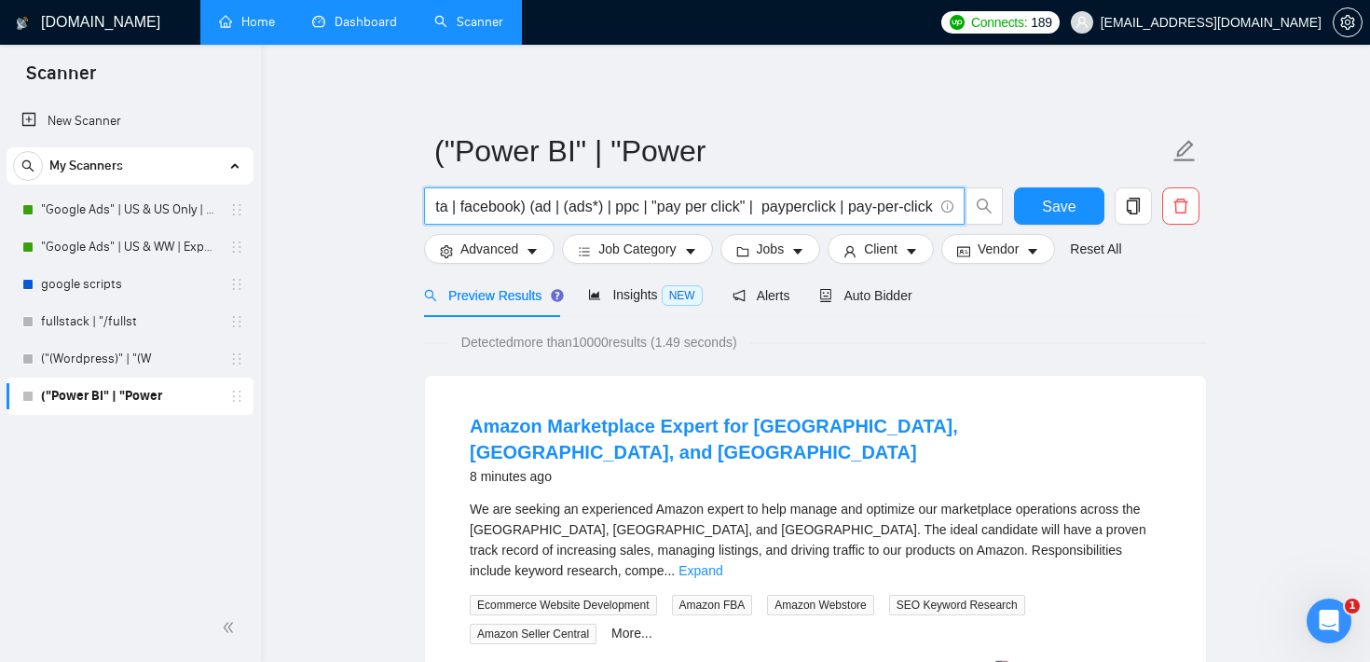
click at [845, 210] on input "(Fb | meta | facebook) (ad | (ads*) | ppc | "pay per click" | payperclick | pay…" at bounding box center [684, 206] width 498 height 23
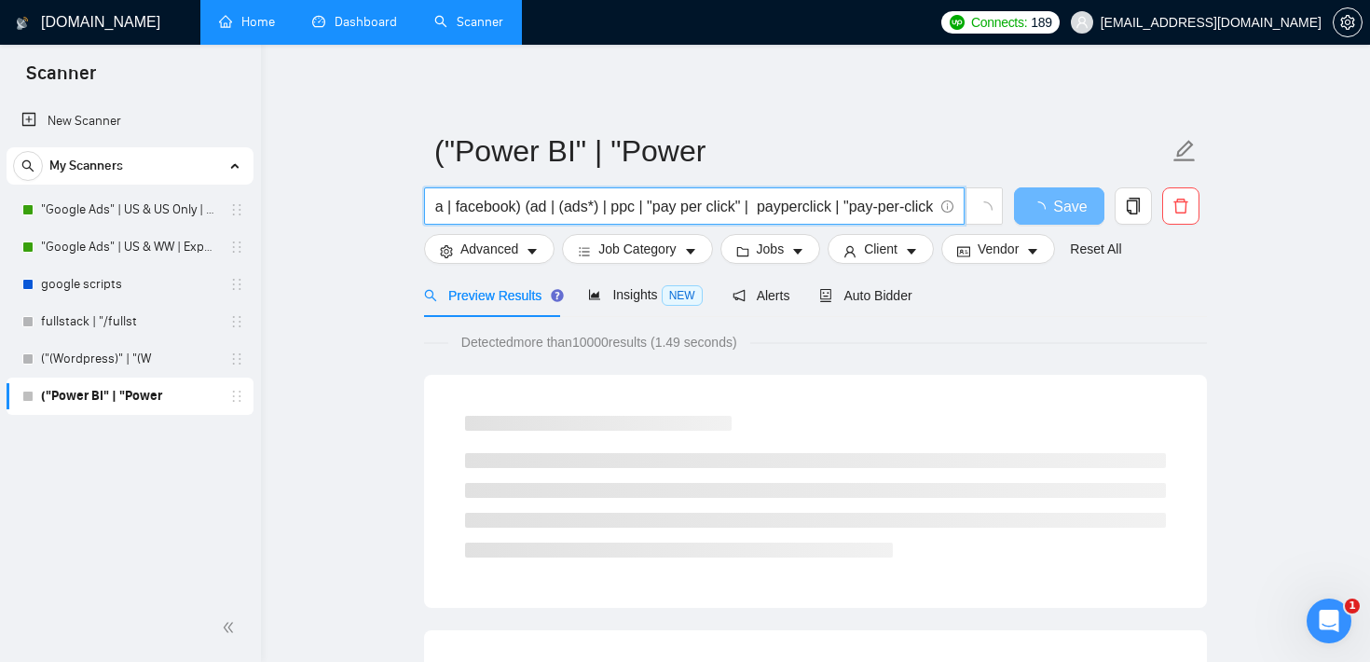
click at [931, 208] on input "(Fb | meta | facebook) (ad | (ads*) | ppc | "pay per click" | payperclick | "pa…" at bounding box center [684, 206] width 498 height 23
type input "(Fb | meta | facebook) (ad | (ads*) | ppc | "pay per click" | payperclick | "pa…"
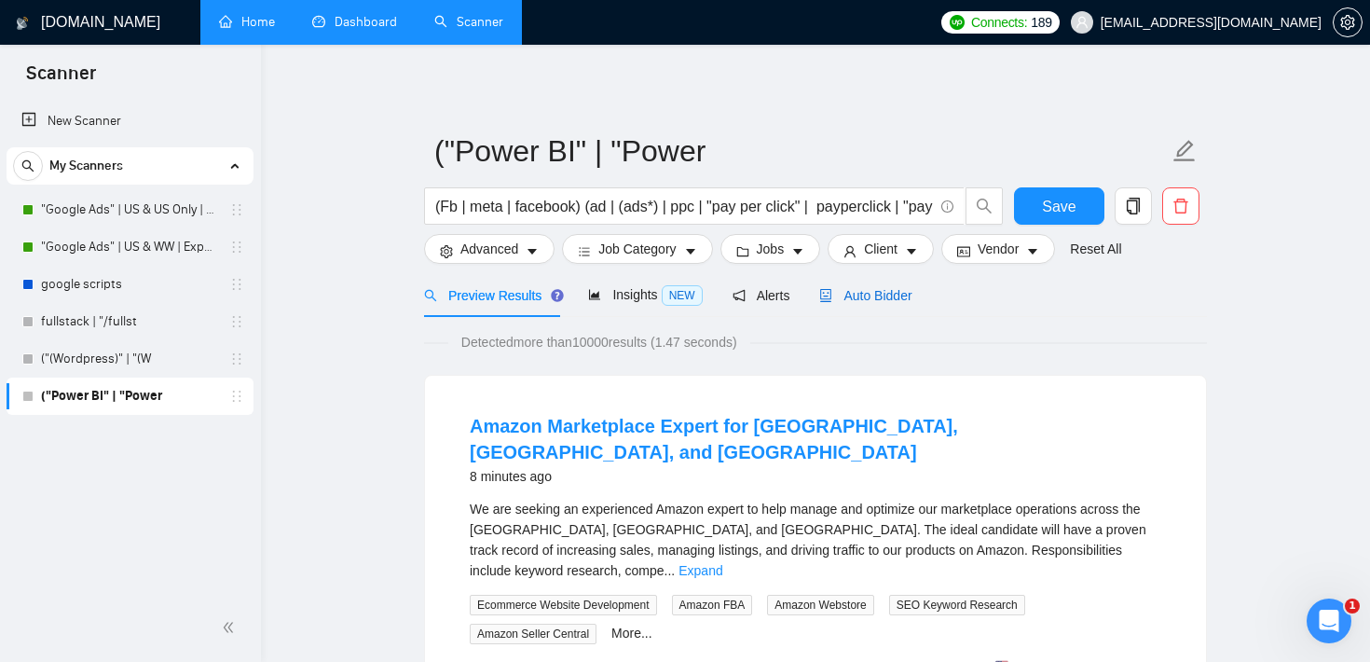
click at [870, 293] on span "Auto Bidder" at bounding box center [865, 295] width 92 height 15
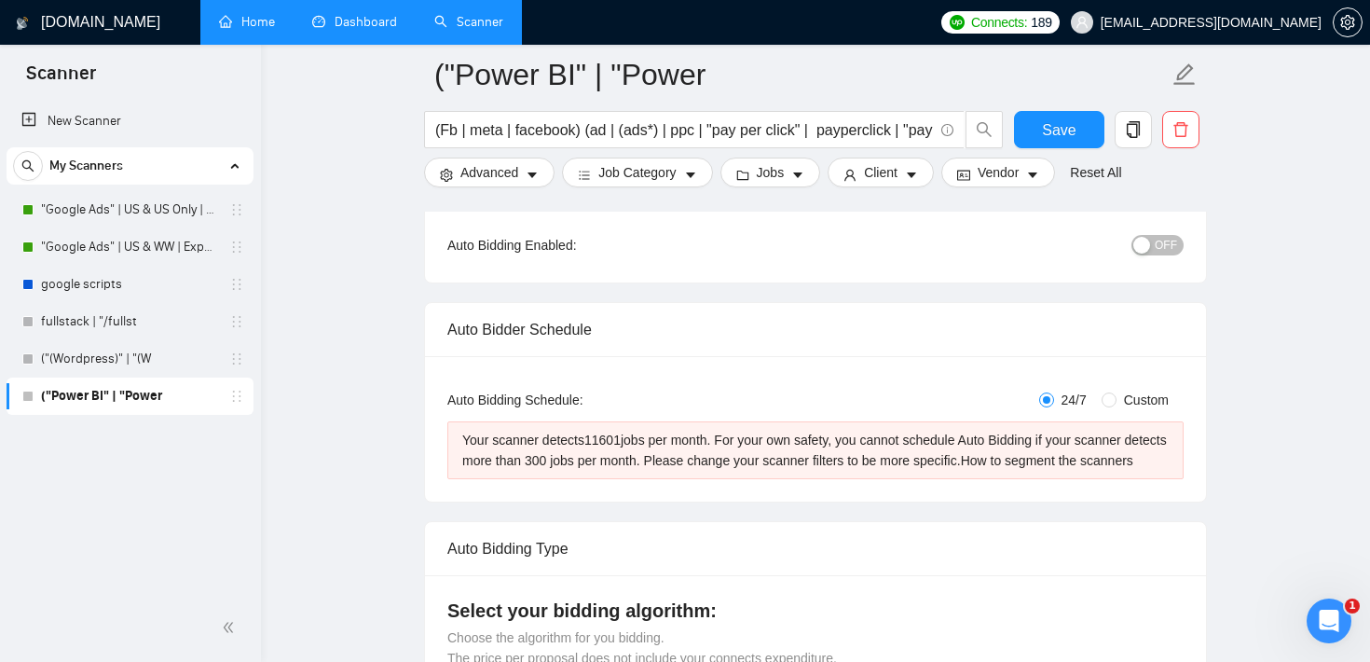
scroll to position [199, 0]
click at [490, 170] on span "Advanced" at bounding box center [490, 172] width 58 height 21
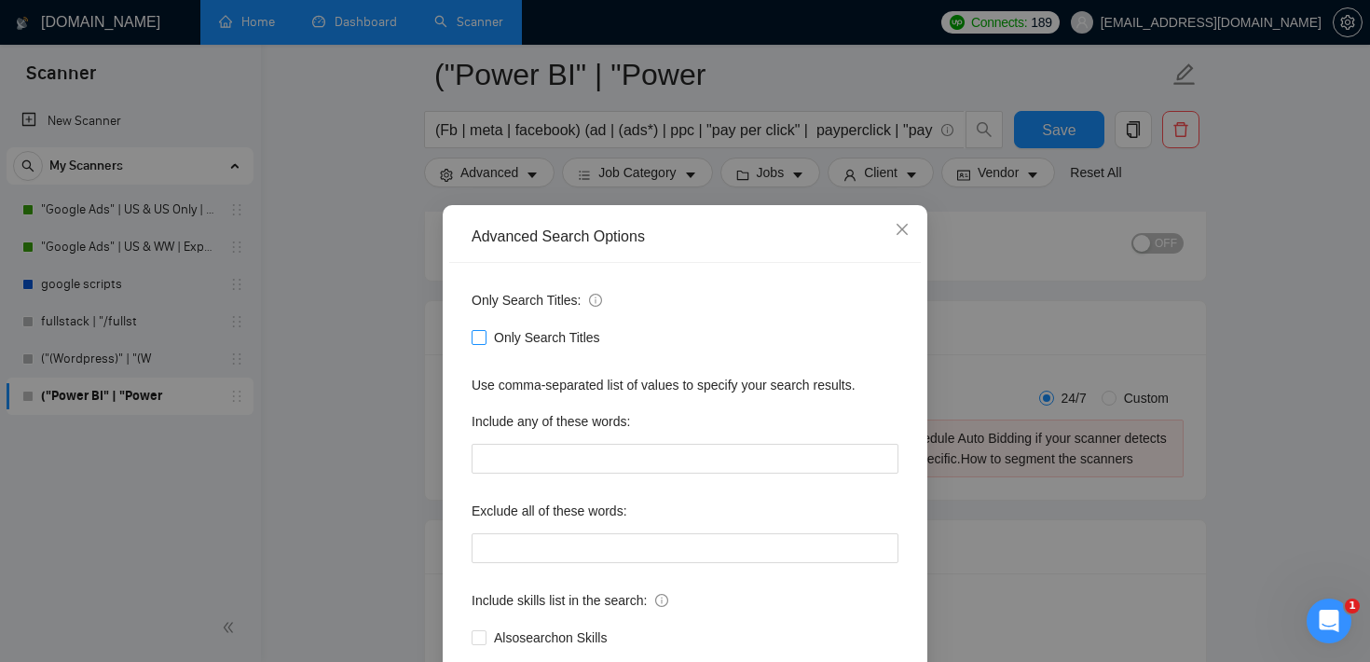
click at [473, 343] on span at bounding box center [479, 337] width 15 height 15
click at [473, 343] on input "Only Search Titles" at bounding box center [478, 336] width 13 height 13
checkbox input "true"
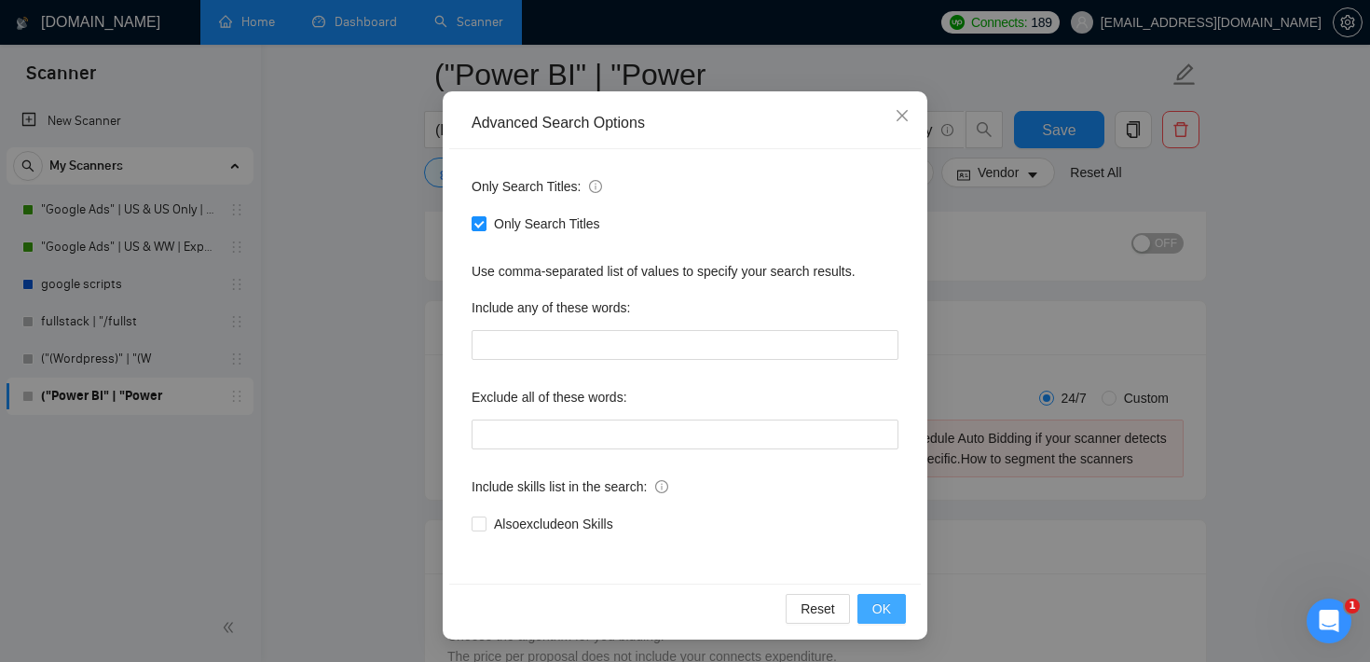
click at [875, 604] on span "OK" at bounding box center [882, 608] width 19 height 21
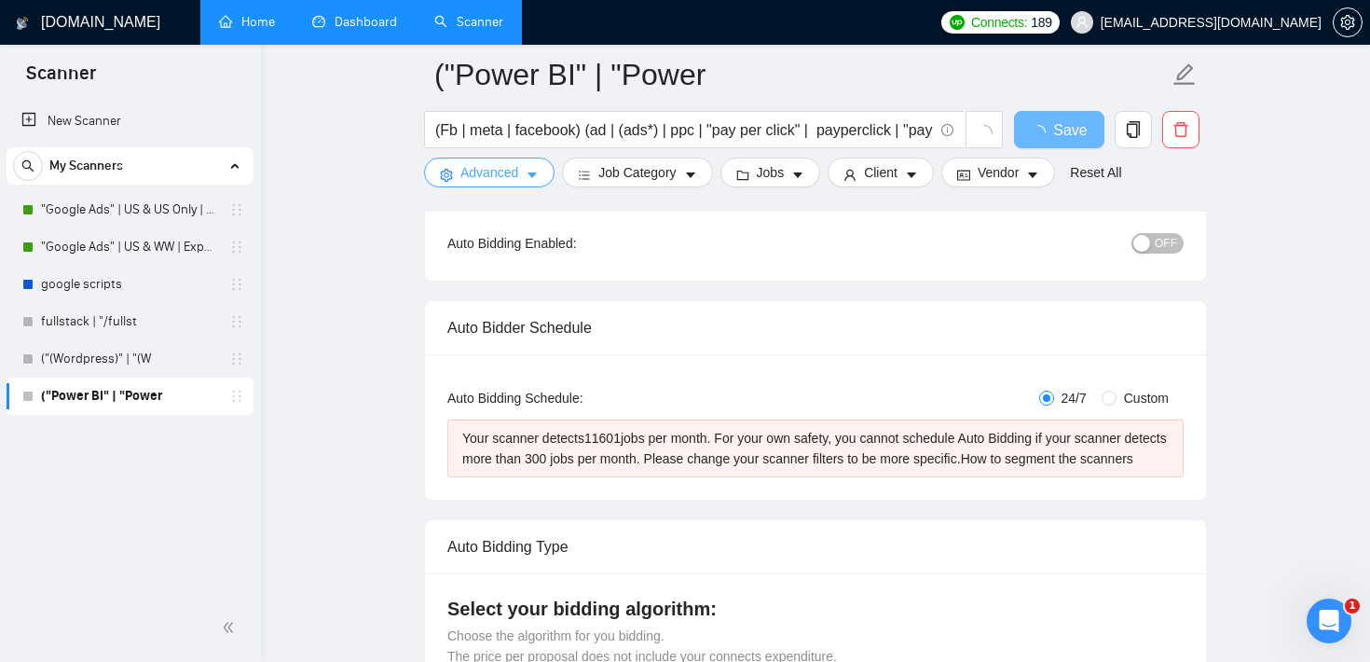
scroll to position [0, 0]
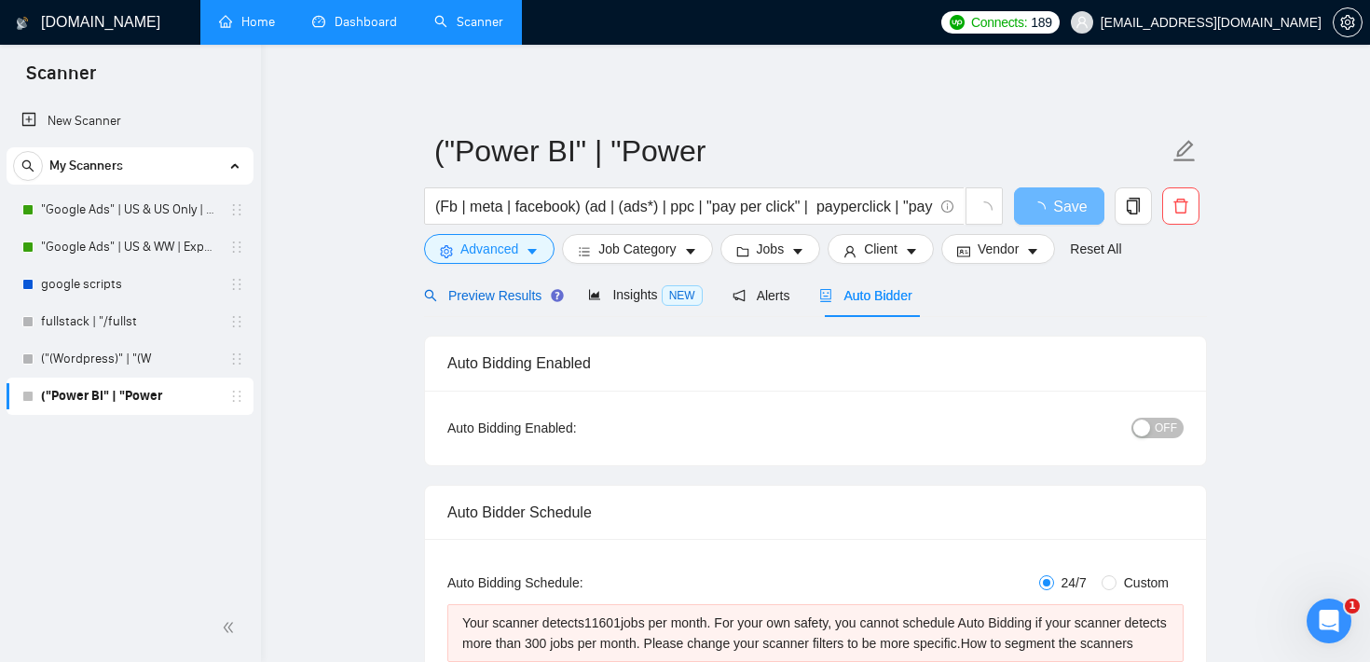
click at [479, 288] on span "Preview Results" at bounding box center [491, 295] width 134 height 15
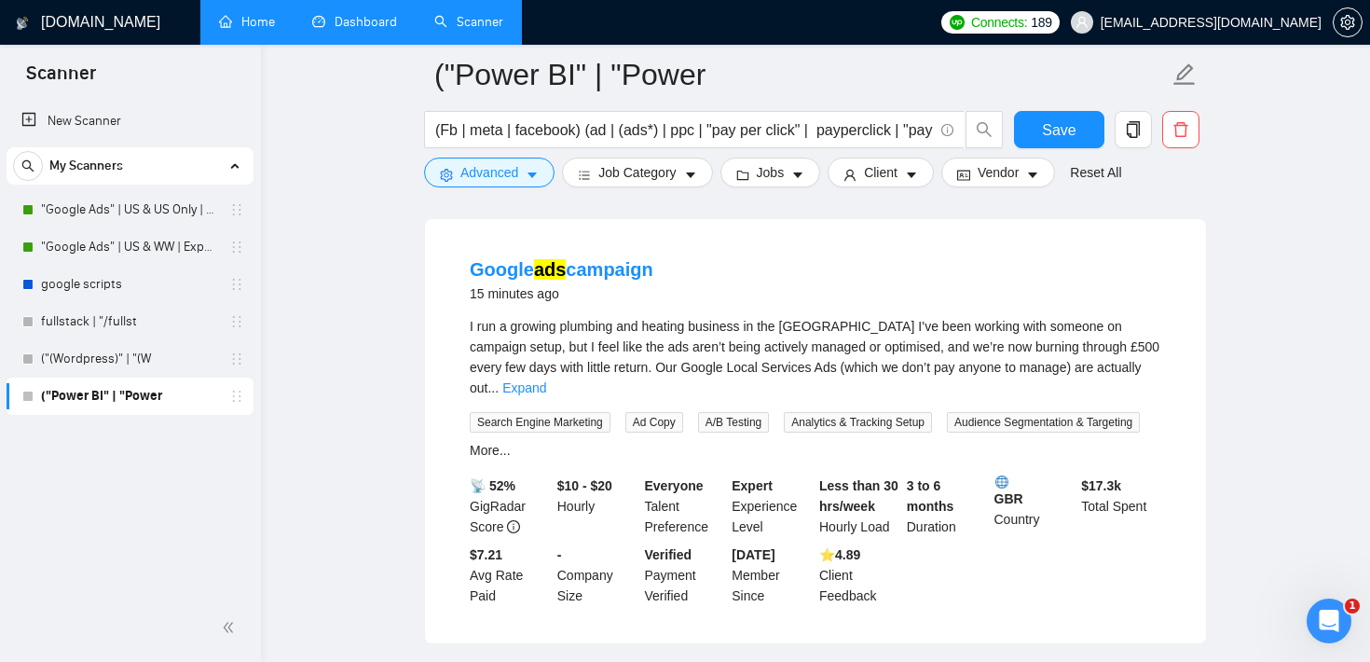
scroll to position [573, 0]
click at [546, 378] on link "Expand" at bounding box center [524, 385] width 44 height 15
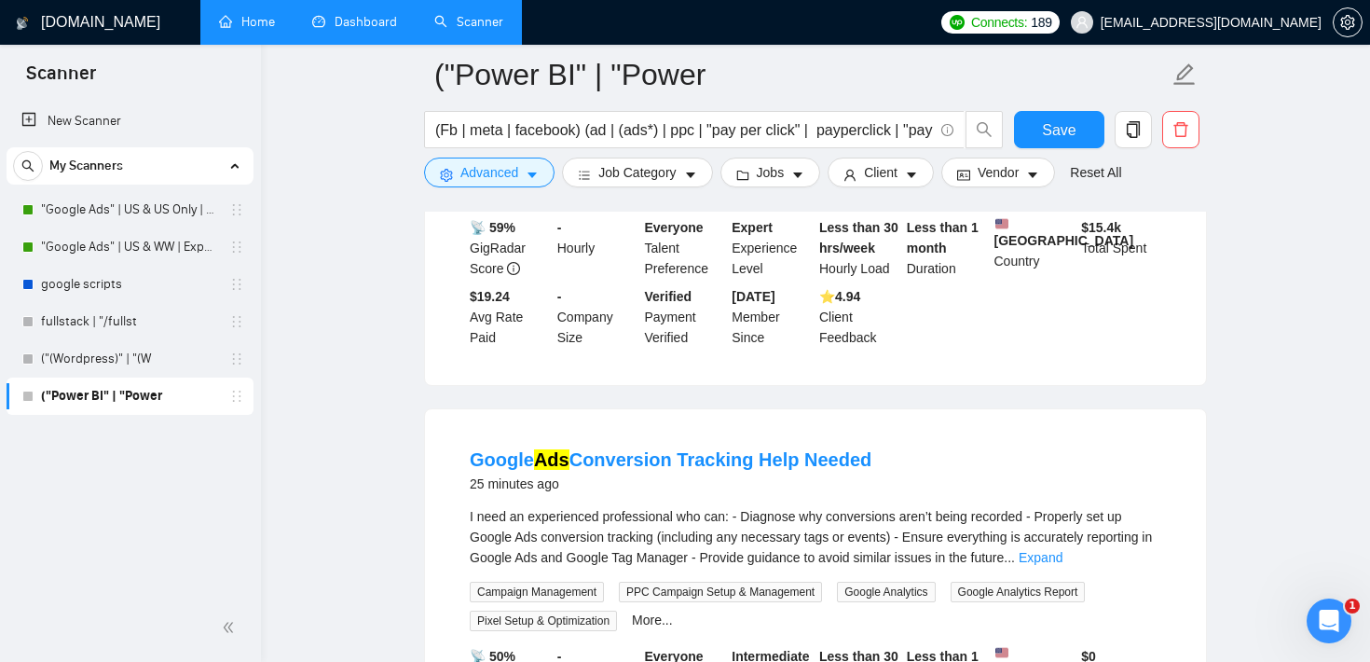
scroll to position [1025, 0]
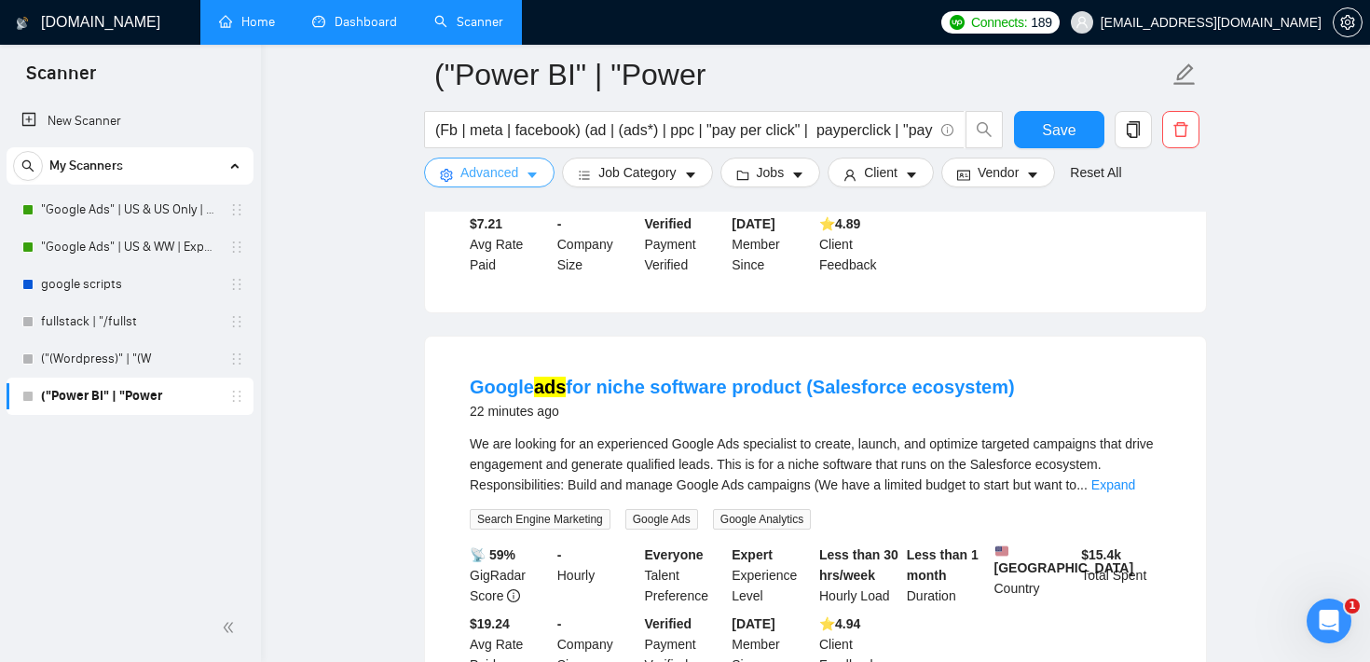
click at [526, 180] on button "Advanced" at bounding box center [489, 173] width 131 height 30
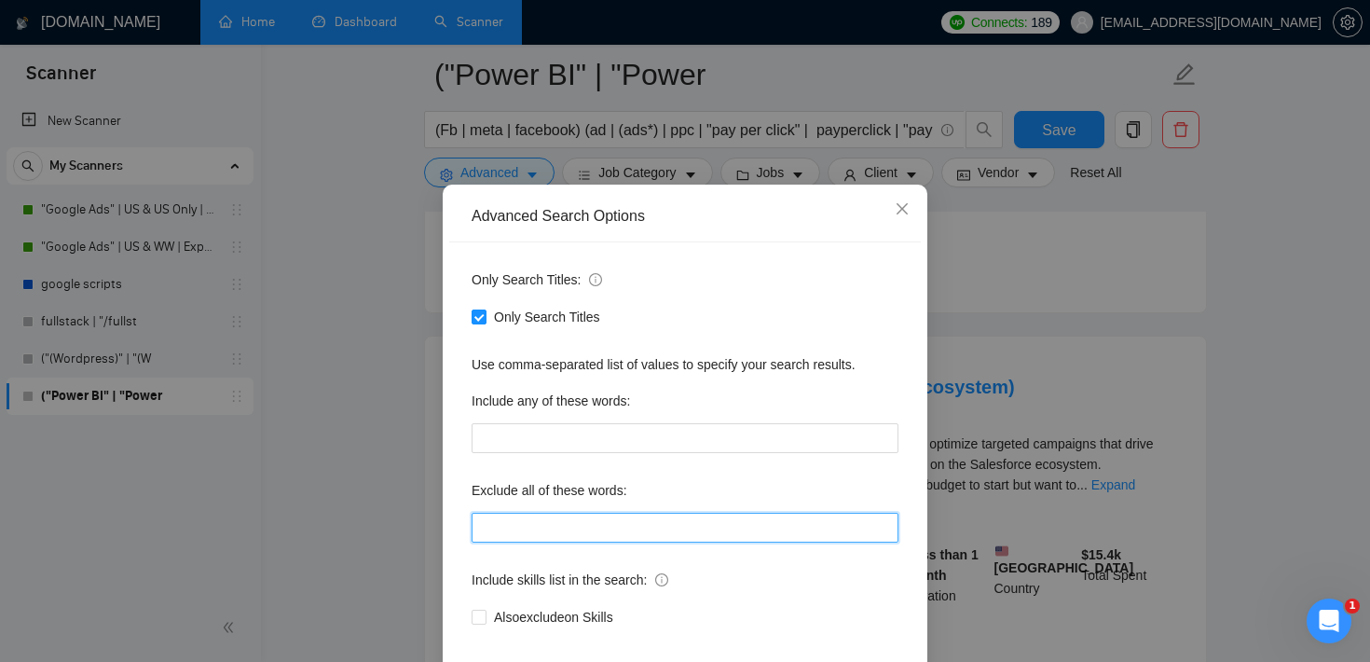
click at [524, 543] on input "text" at bounding box center [685, 528] width 427 height 30
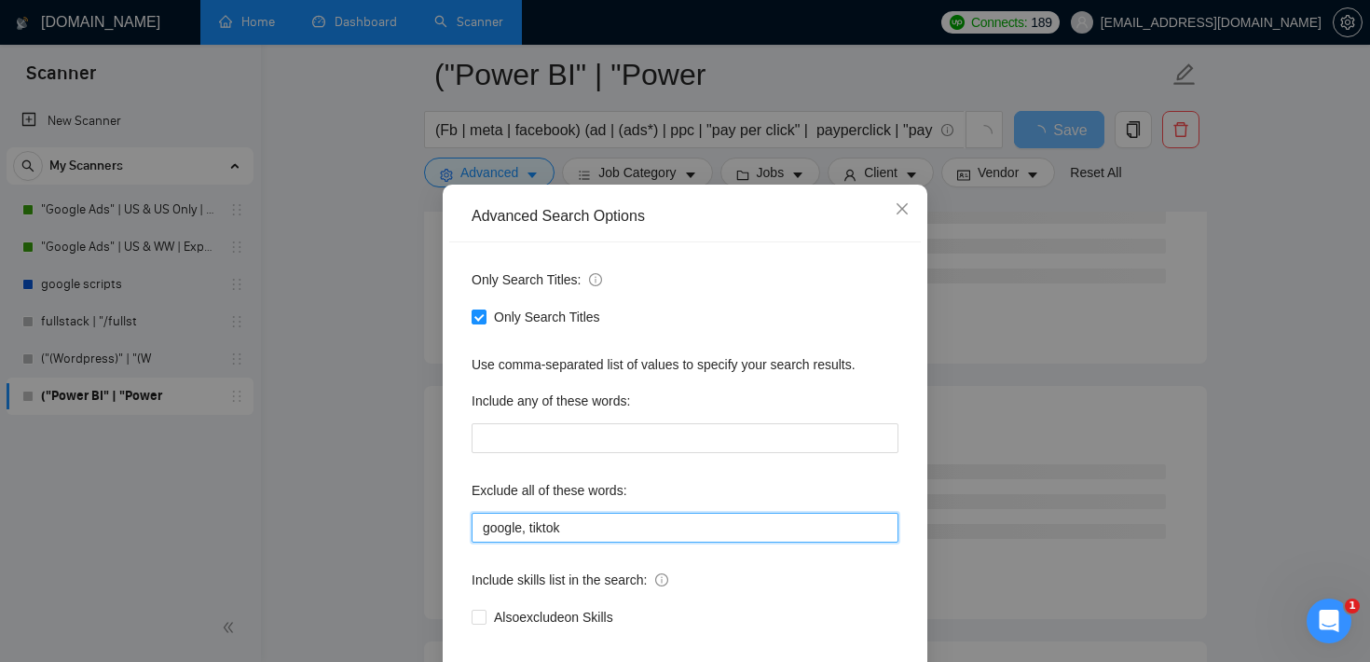
scroll to position [59, 0]
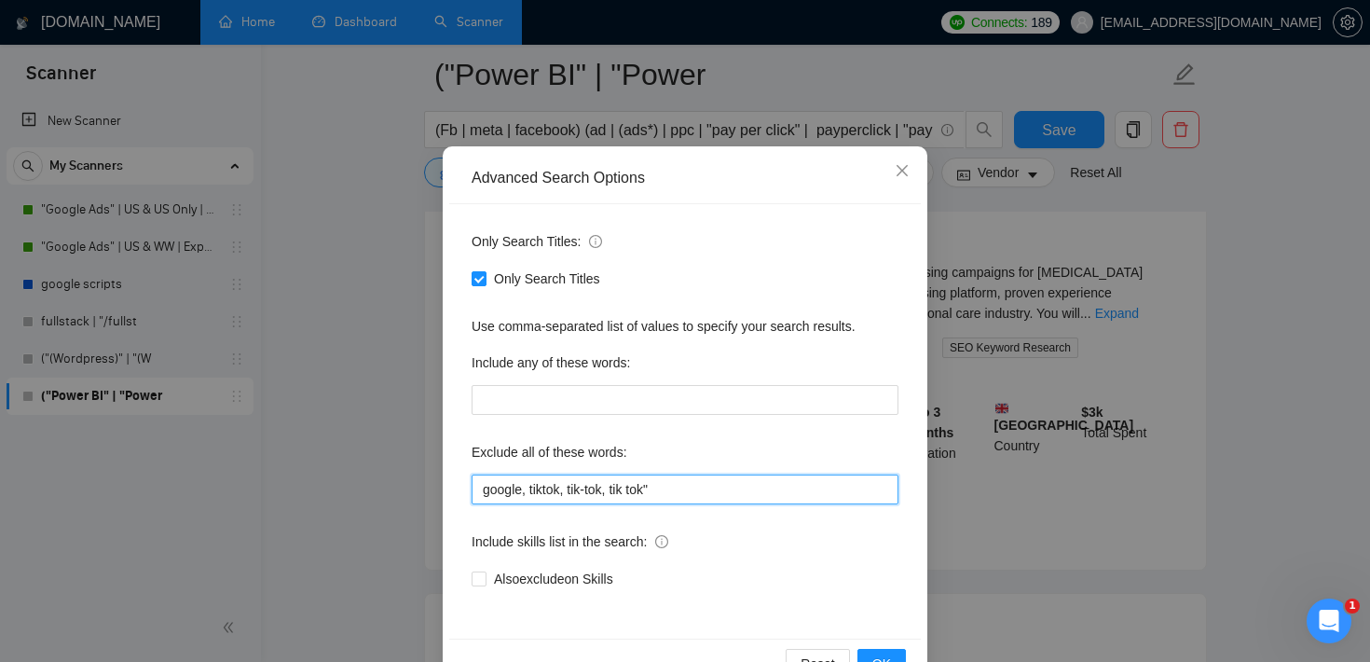
click at [618, 487] on input "google, tiktok, tik-tok, tik tok"" at bounding box center [685, 489] width 427 height 30
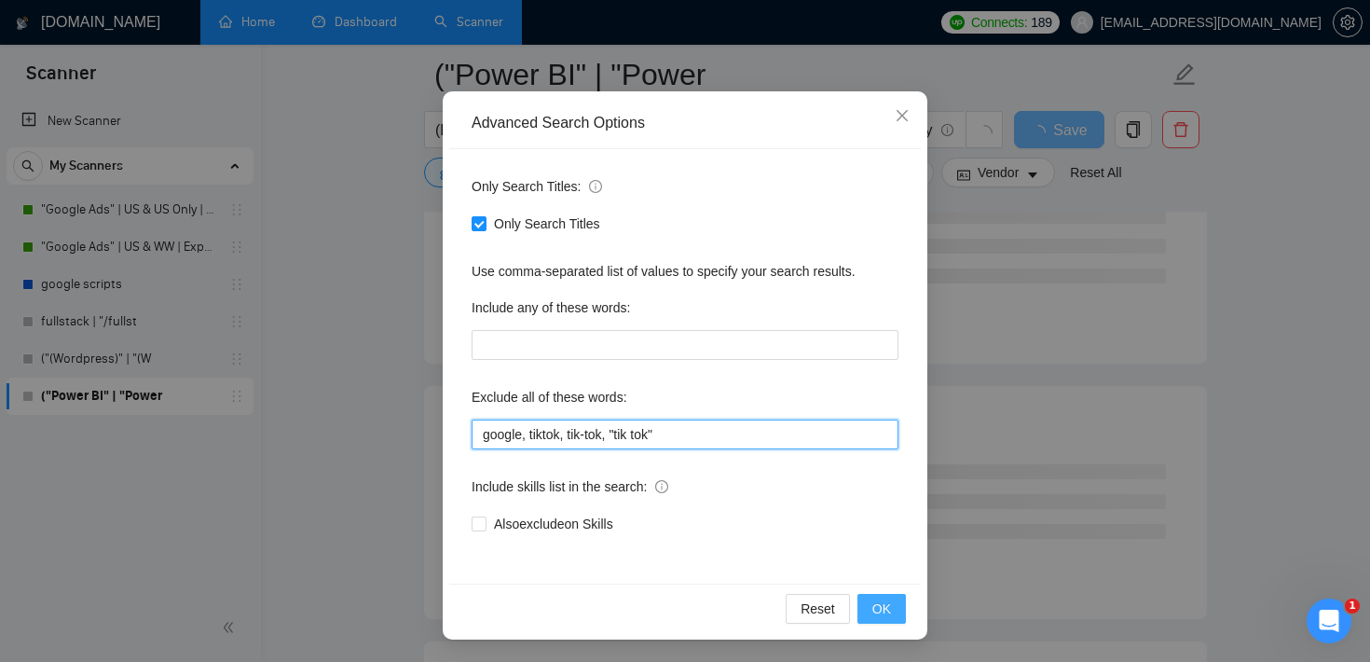
type input "google, tiktok, tik-tok, "tik tok""
click at [879, 600] on span "OK" at bounding box center [882, 608] width 19 height 21
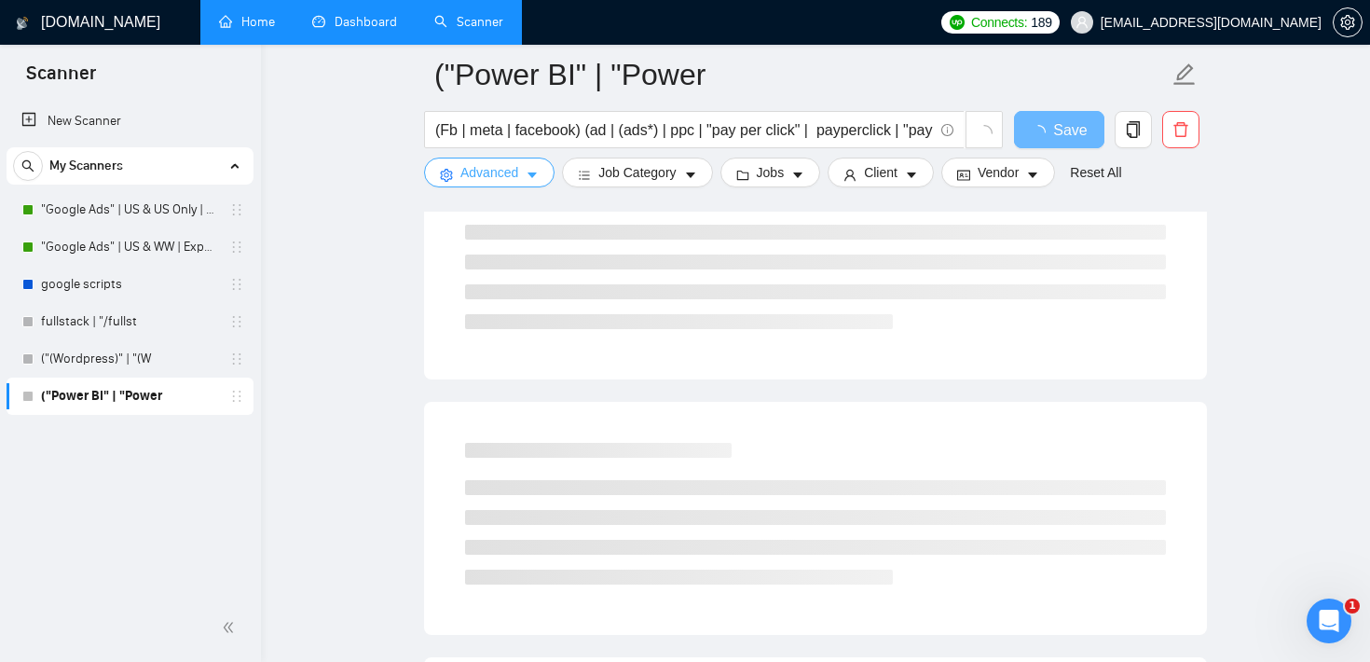
scroll to position [0, 0]
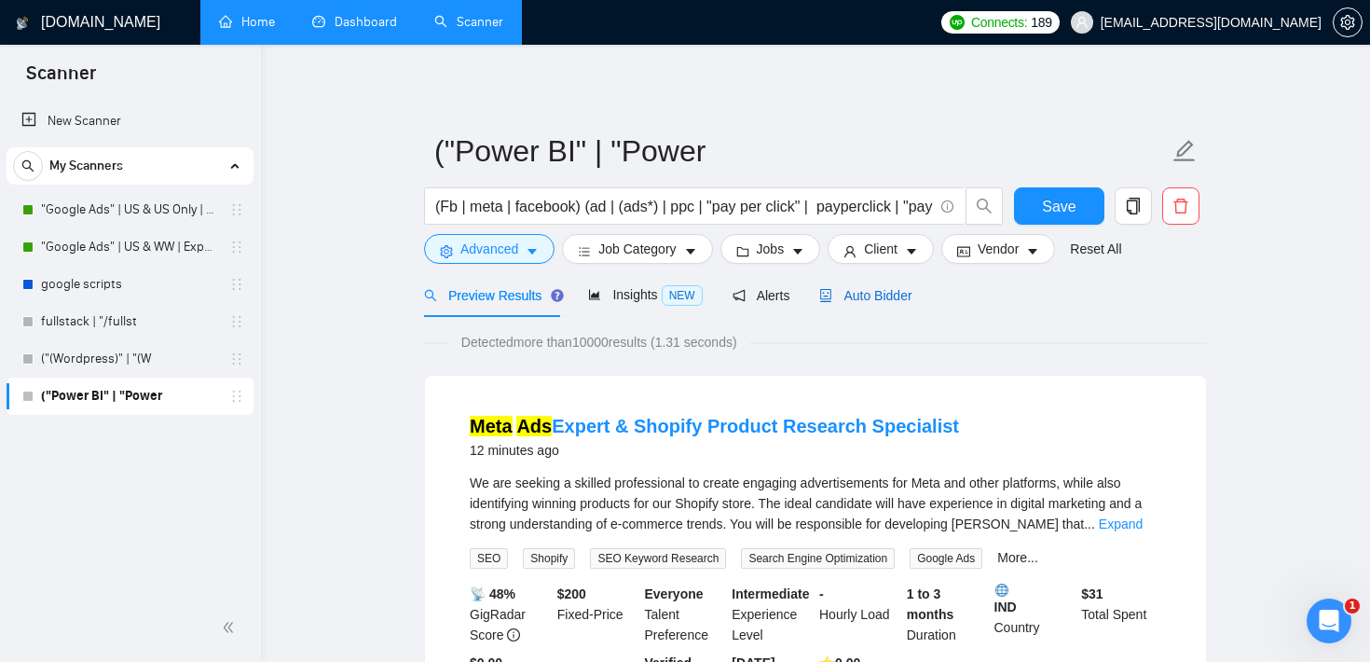
click at [865, 289] on span "Auto Bidder" at bounding box center [865, 295] width 92 height 15
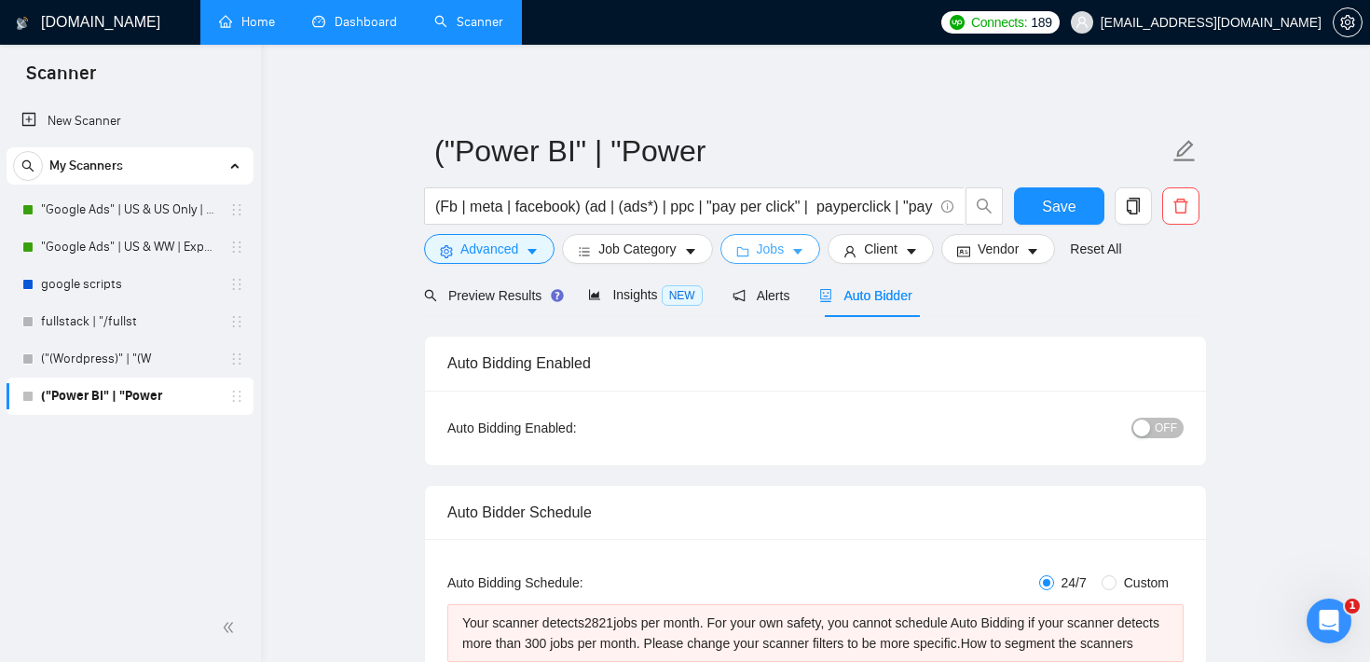
click at [777, 241] on span "Jobs" at bounding box center [771, 249] width 28 height 21
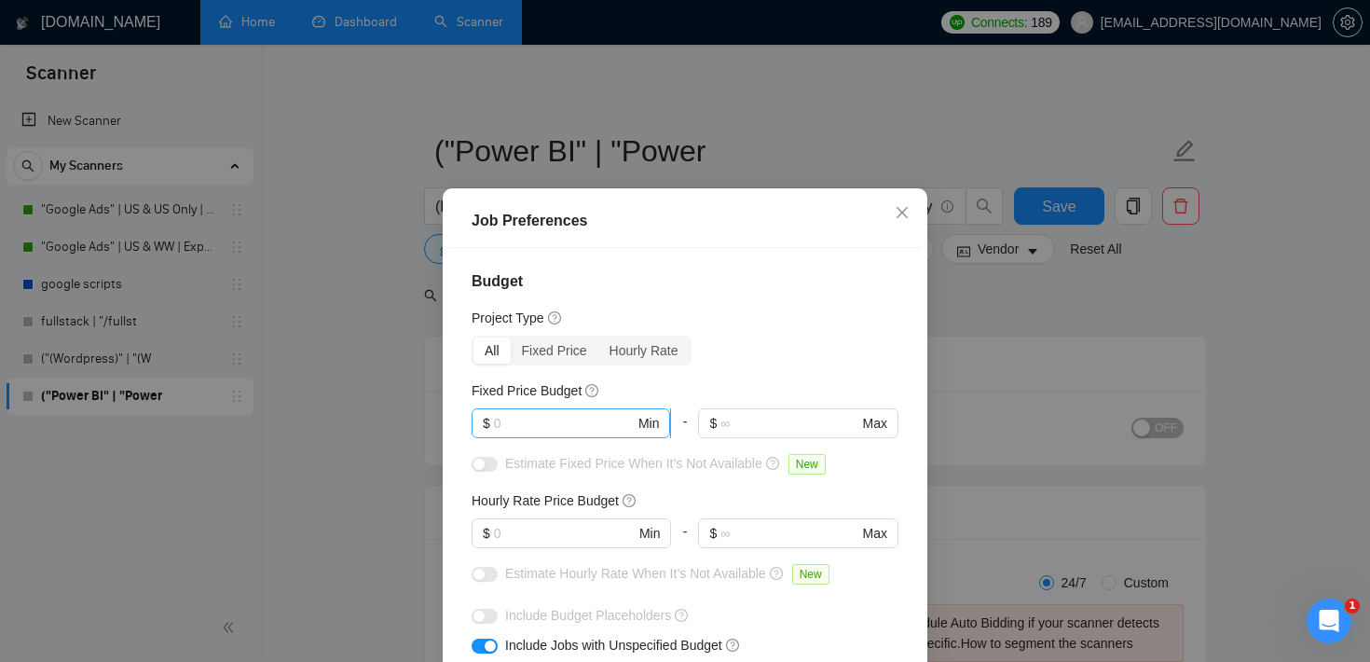
click at [555, 432] on input "text" at bounding box center [564, 423] width 141 height 21
type input "3000"
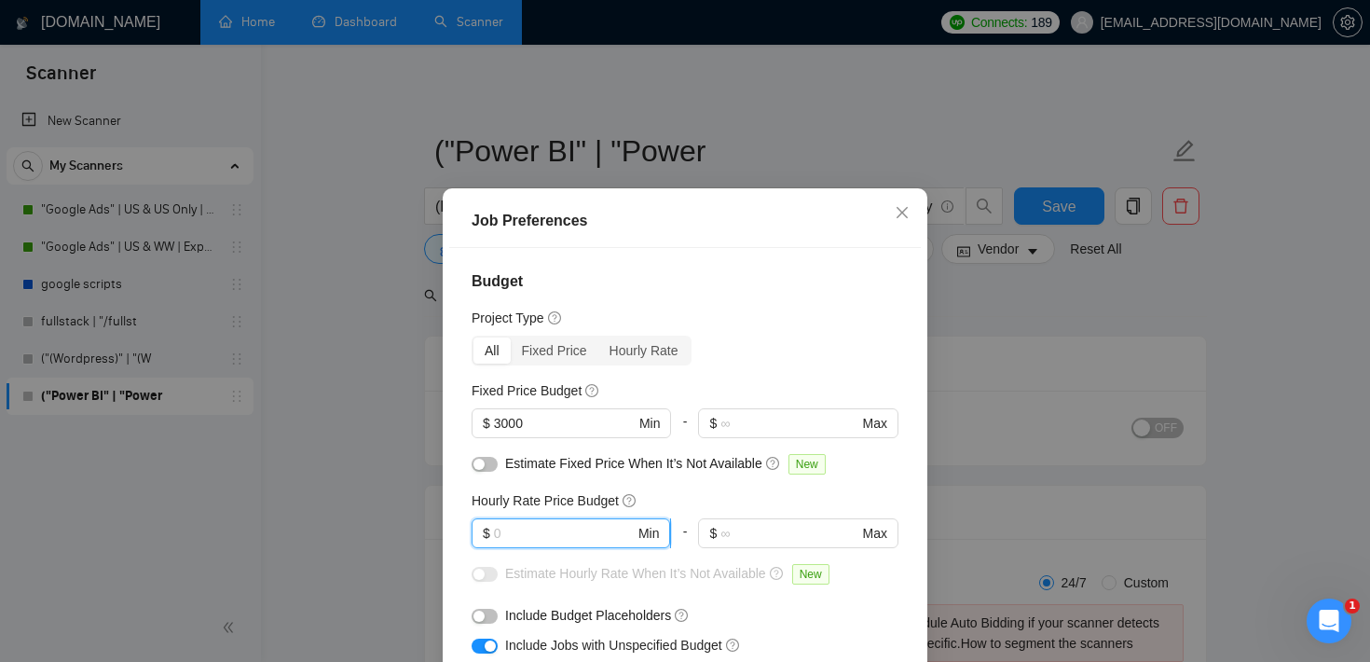
click at [523, 529] on input "text" at bounding box center [564, 533] width 141 height 21
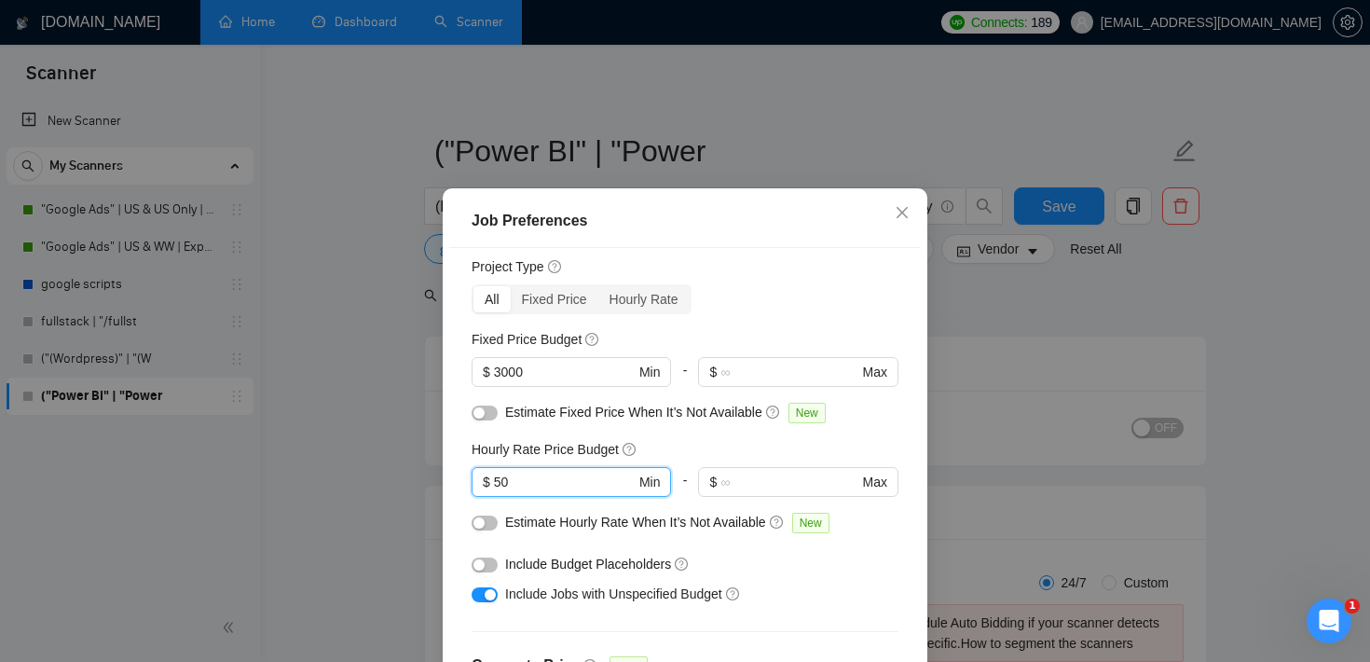
scroll to position [56, 0]
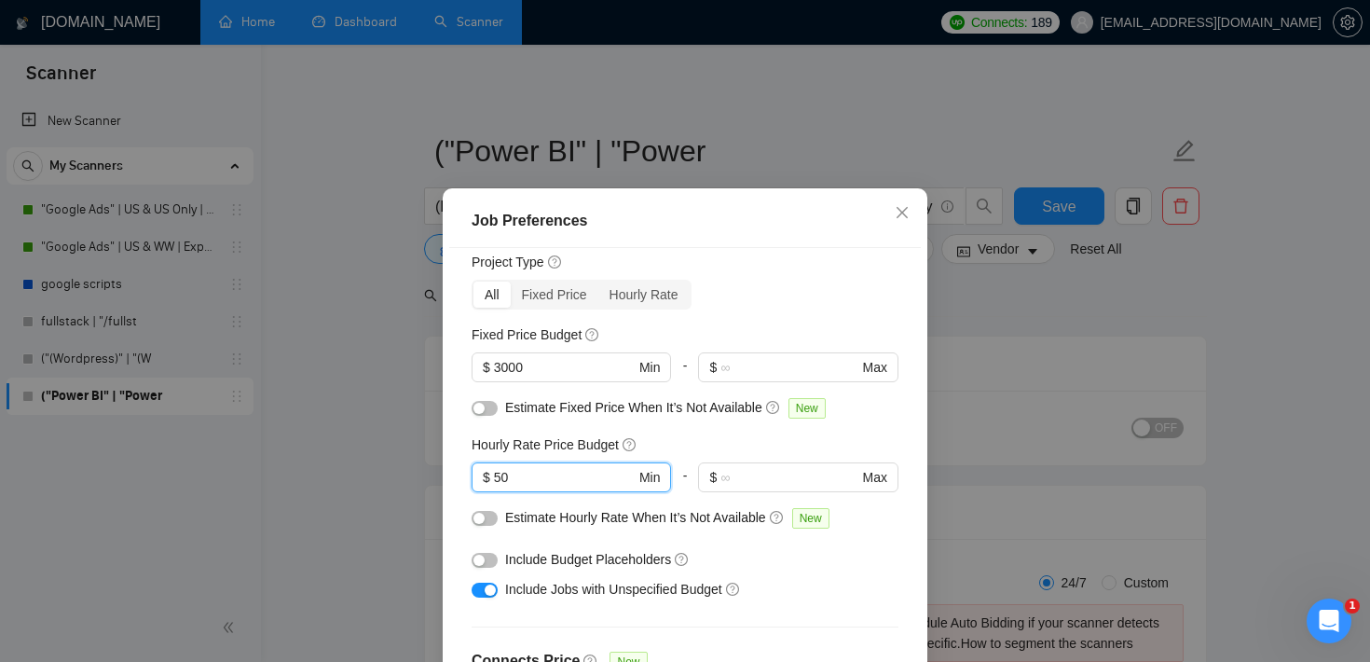
type input "50"
click at [496, 589] on button "button" at bounding box center [485, 590] width 26 height 15
click at [488, 516] on button "button" at bounding box center [485, 518] width 26 height 15
click at [482, 410] on div "button" at bounding box center [479, 408] width 11 height 11
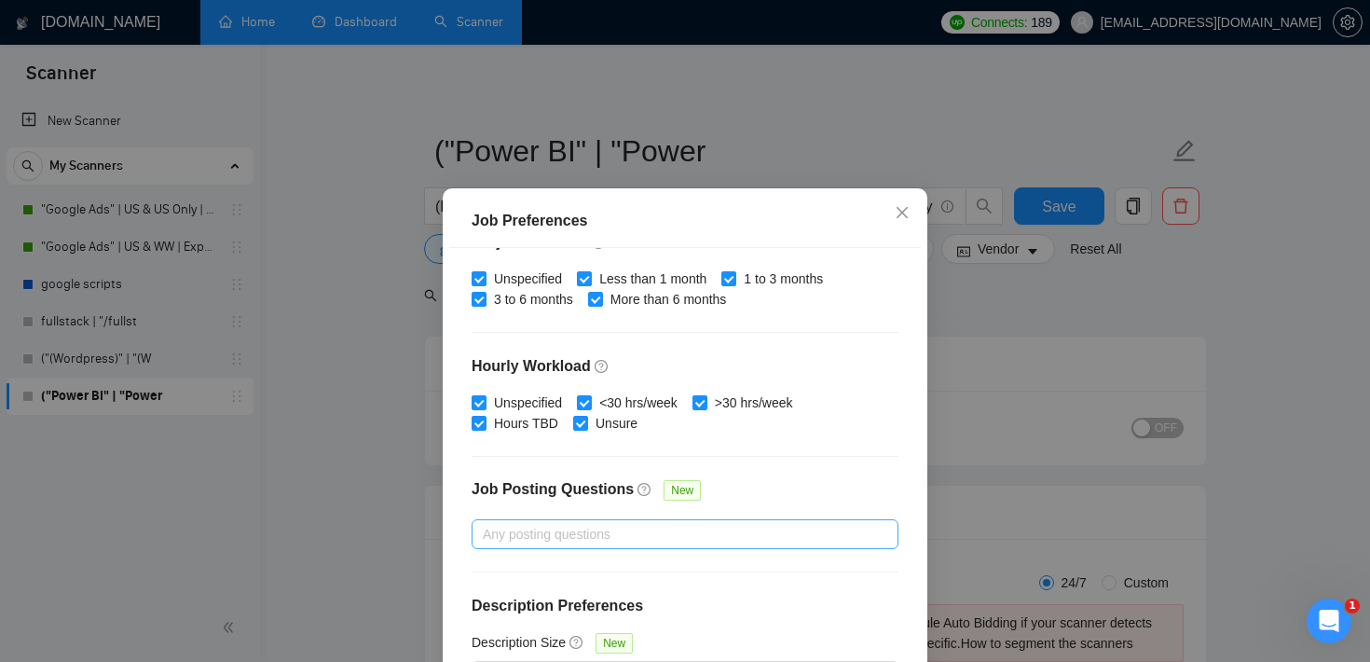
scroll to position [131, 0]
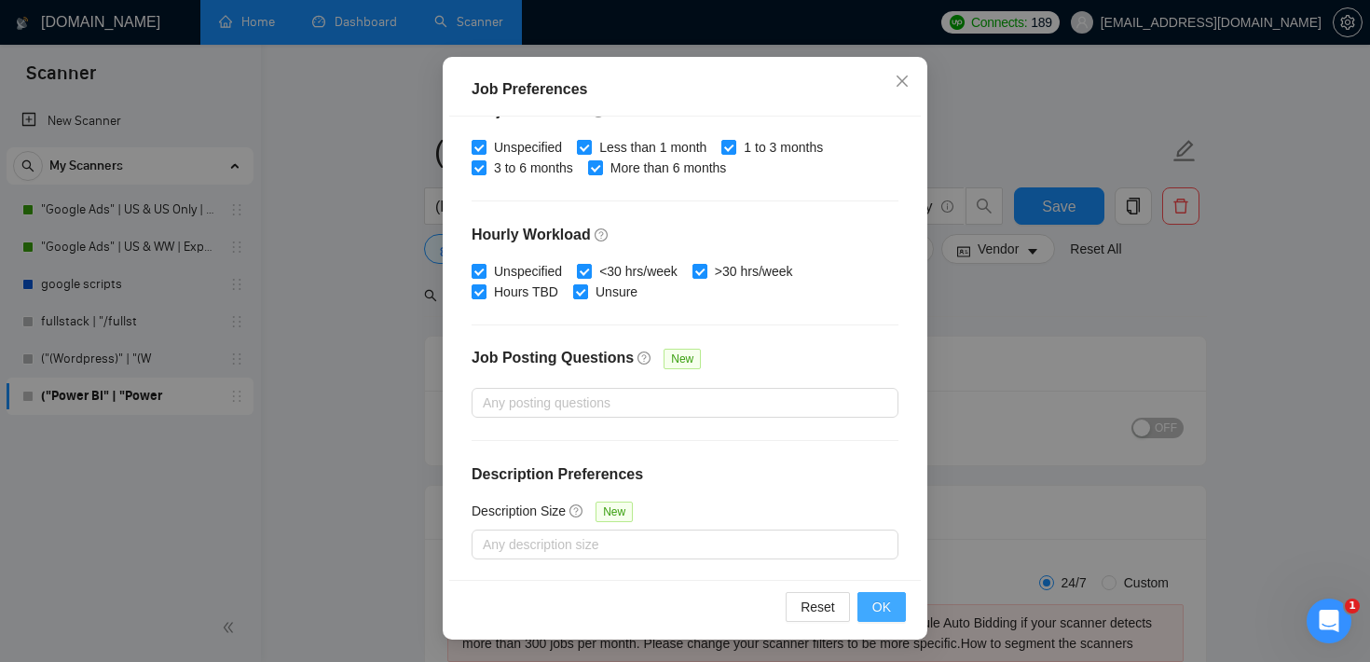
click at [882, 600] on span "OK" at bounding box center [882, 607] width 19 height 21
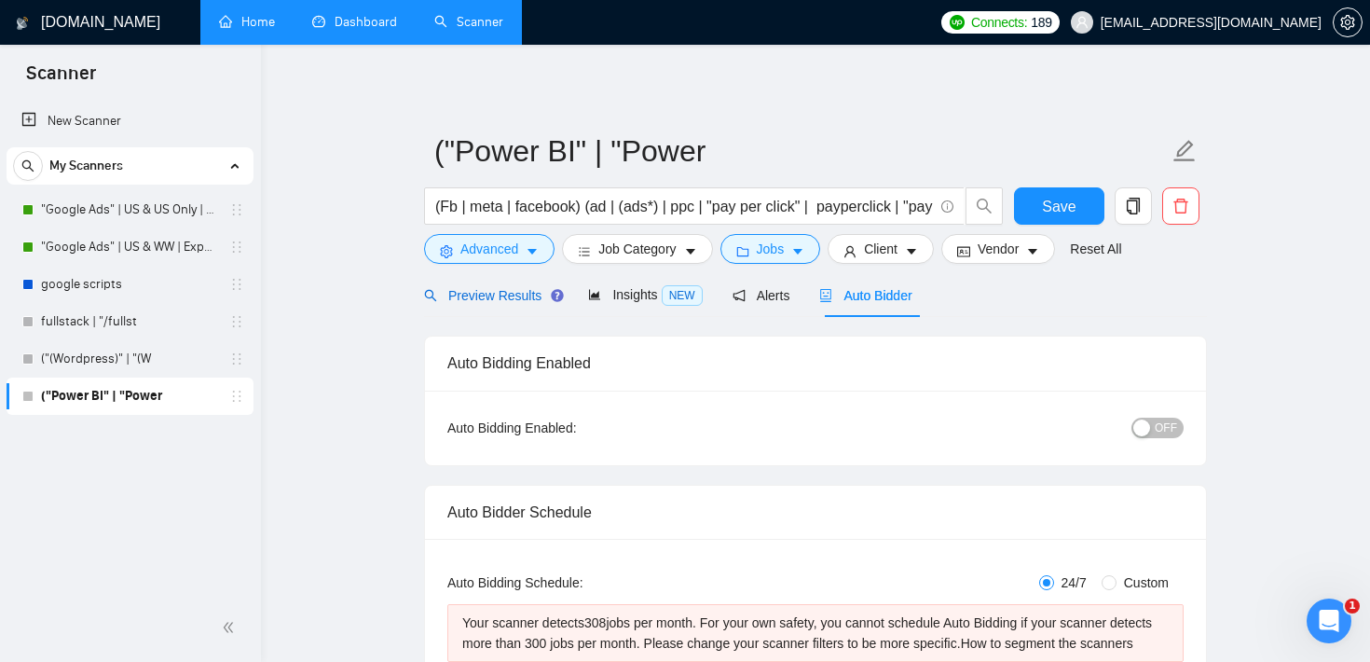
click at [502, 293] on span "Preview Results" at bounding box center [491, 295] width 134 height 15
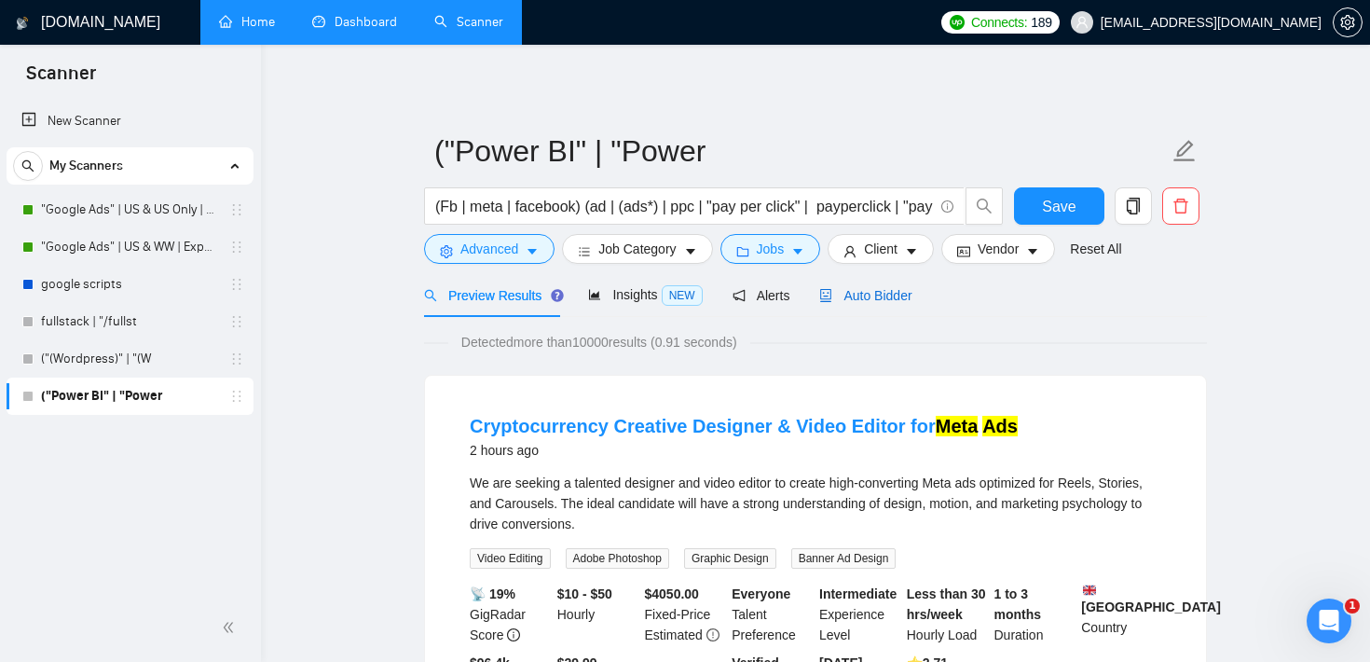
click at [891, 286] on div "Auto Bidder" at bounding box center [865, 295] width 92 height 21
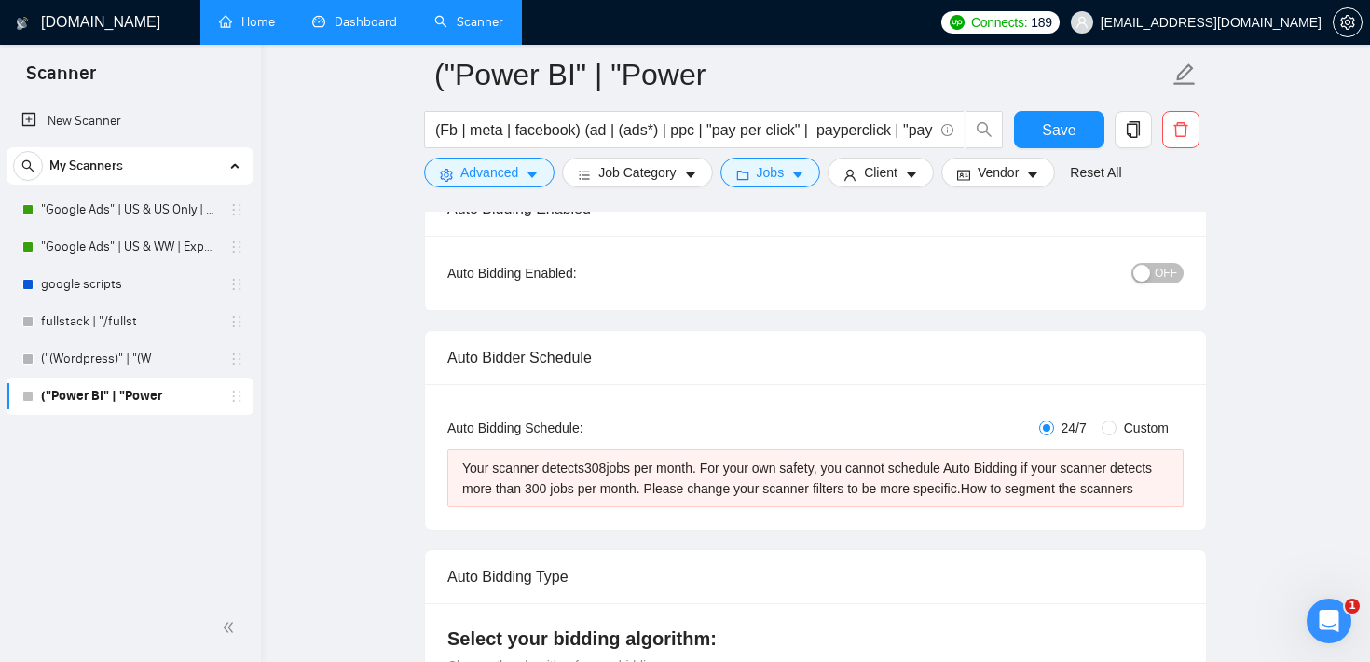
scroll to position [186, 0]
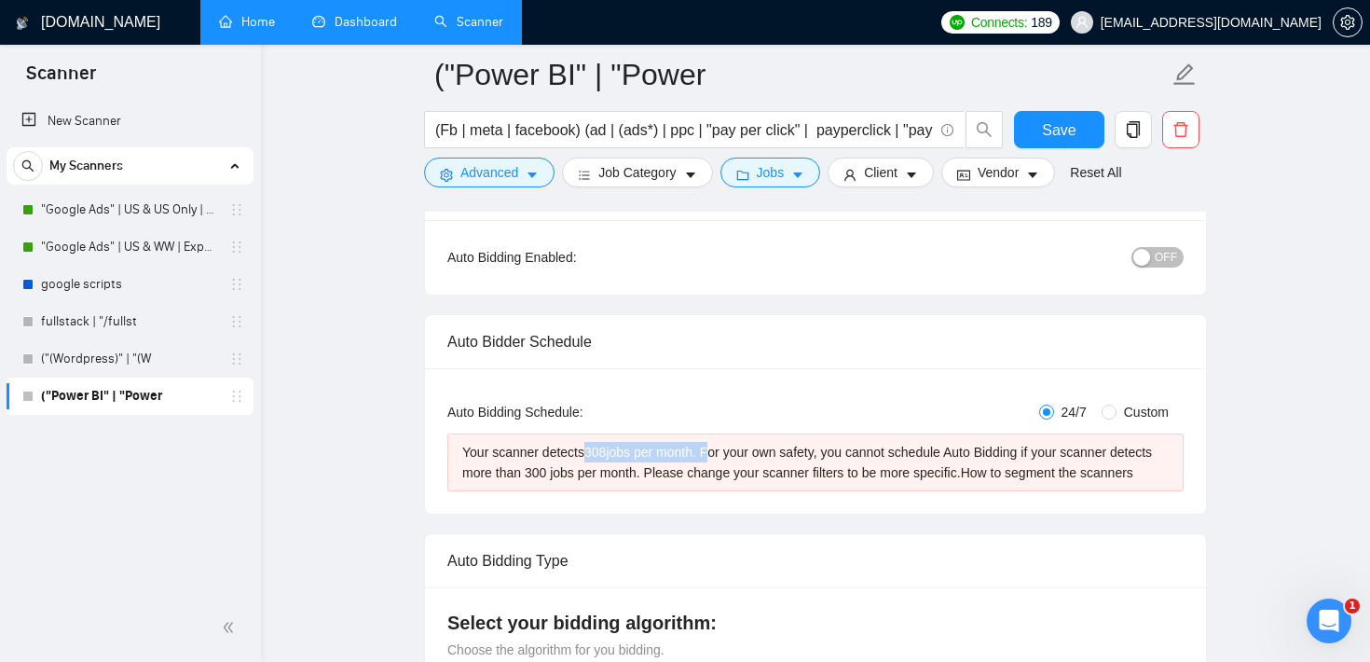
drag, startPoint x: 593, startPoint y: 451, endPoint x: 719, endPoint y: 442, distance: 126.2
click at [719, 442] on div "Your scanner detects 308 jobs per month. For your own safety, you cannot schedu…" at bounding box center [815, 462] width 707 height 41
click at [822, 254] on div "Auto Bidding Enabled: OFF" at bounding box center [815, 257] width 736 height 30
click at [986, 177] on span "Vendor" at bounding box center [998, 172] width 41 height 21
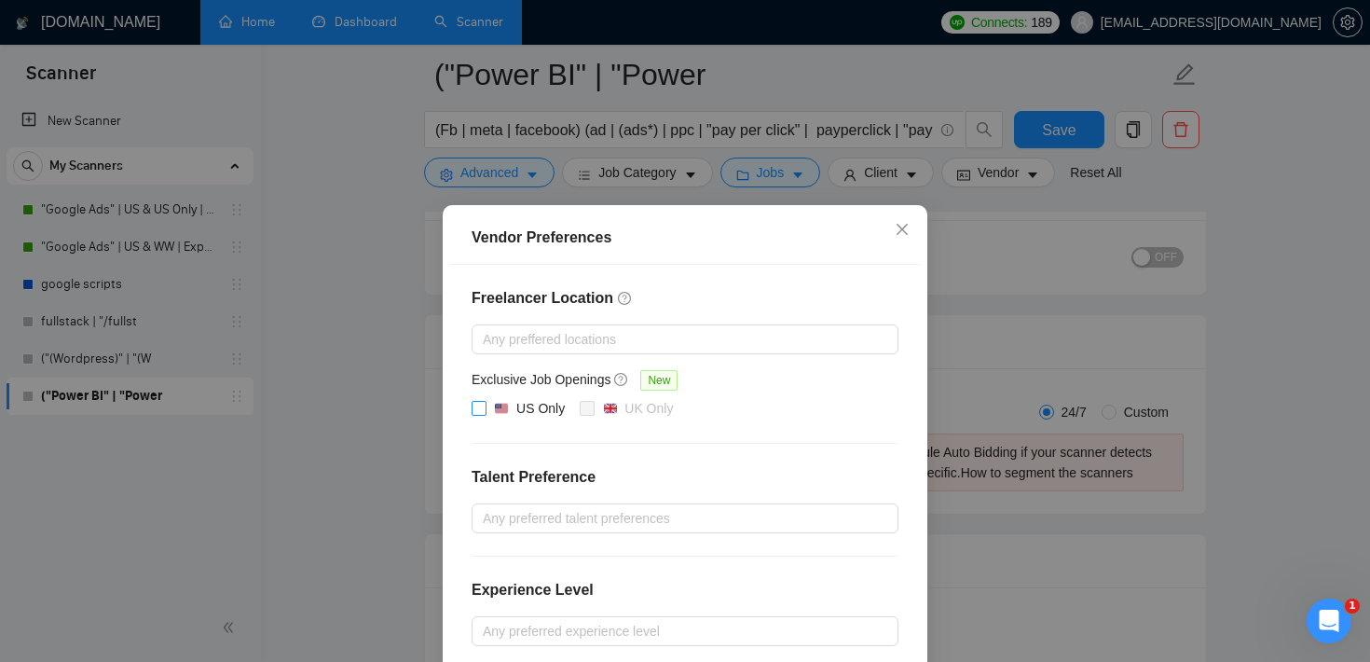
click at [484, 412] on input "US Only" at bounding box center [478, 407] width 13 height 13
checkbox input "true"
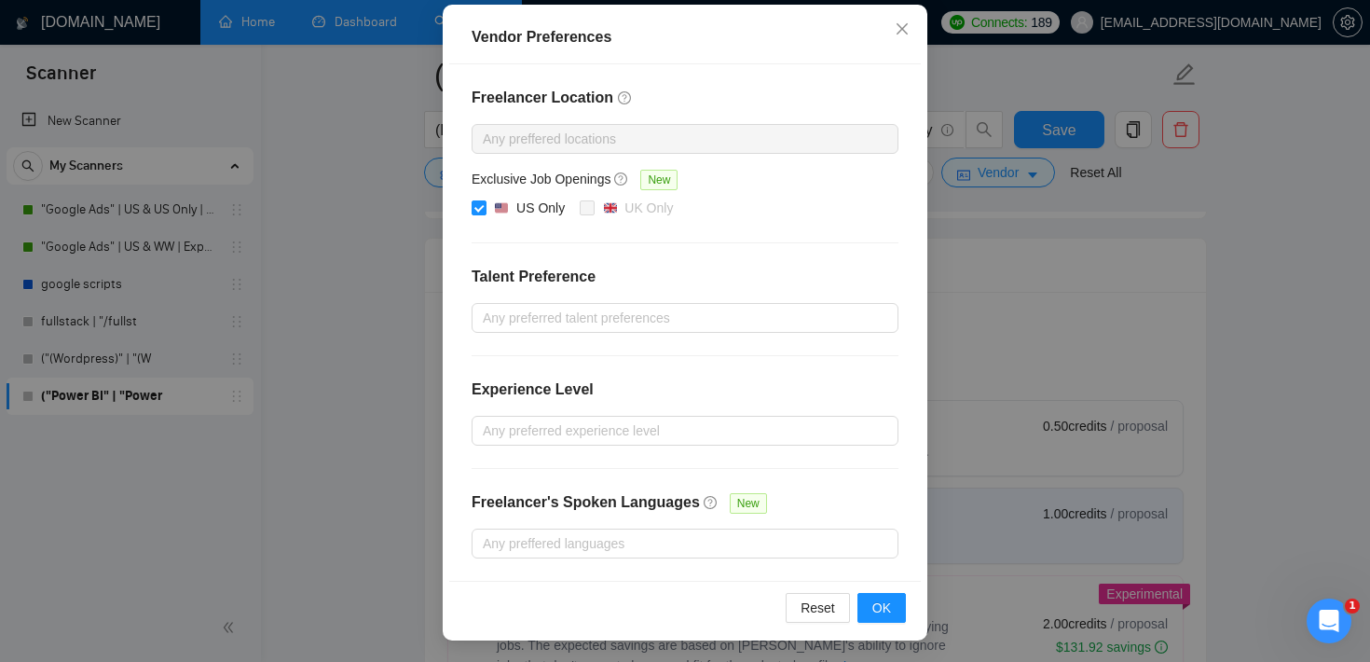
scroll to position [824, 0]
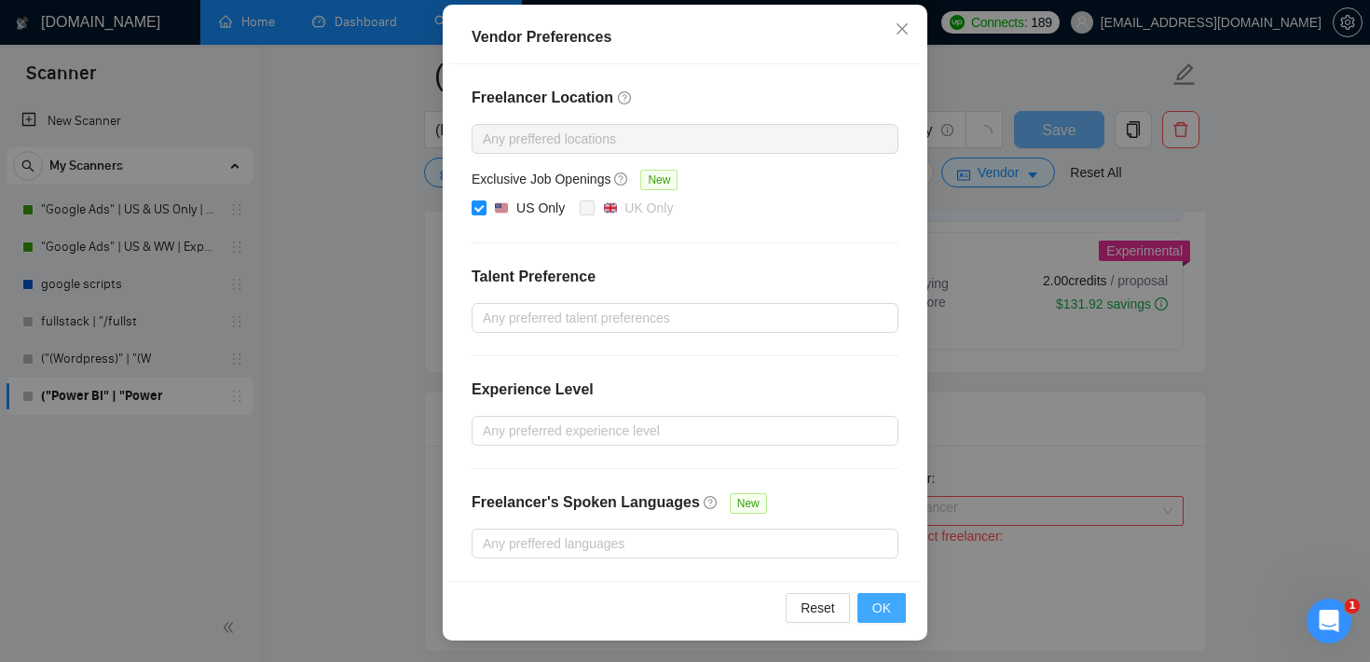
click at [888, 604] on span "OK" at bounding box center [882, 608] width 19 height 21
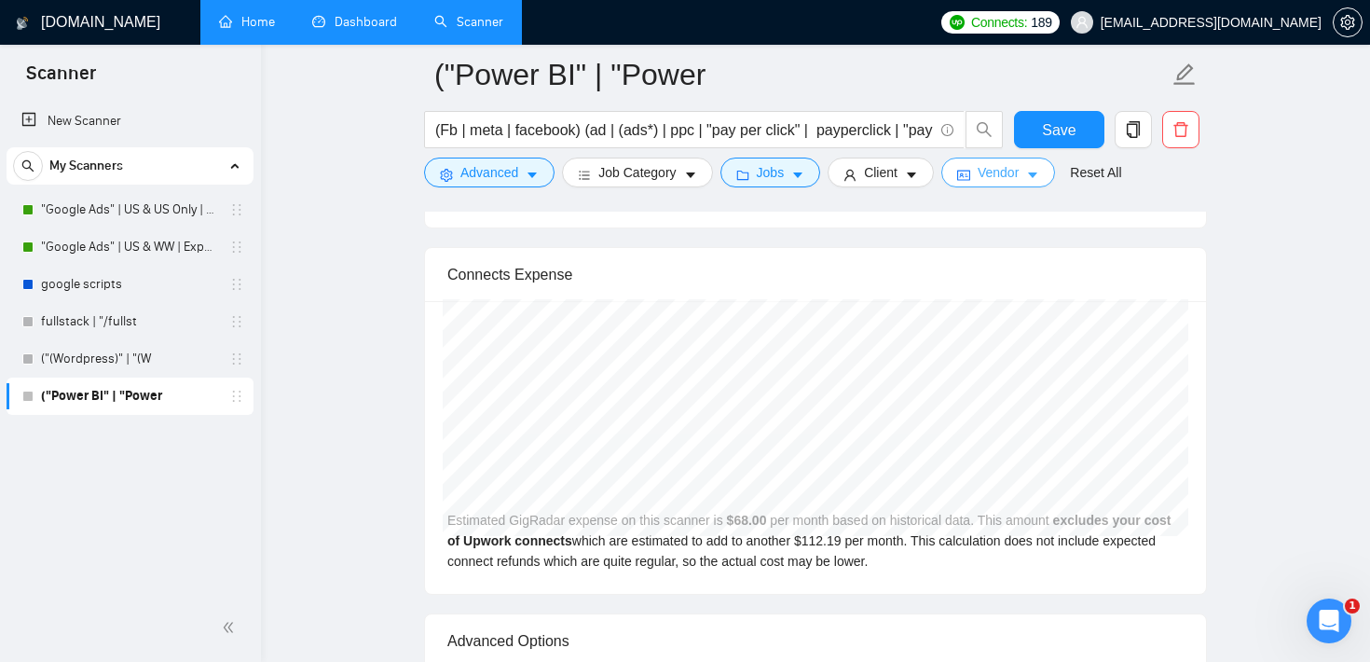
scroll to position [3828, 0]
click at [1346, 34] on button "button" at bounding box center [1348, 22] width 30 height 30
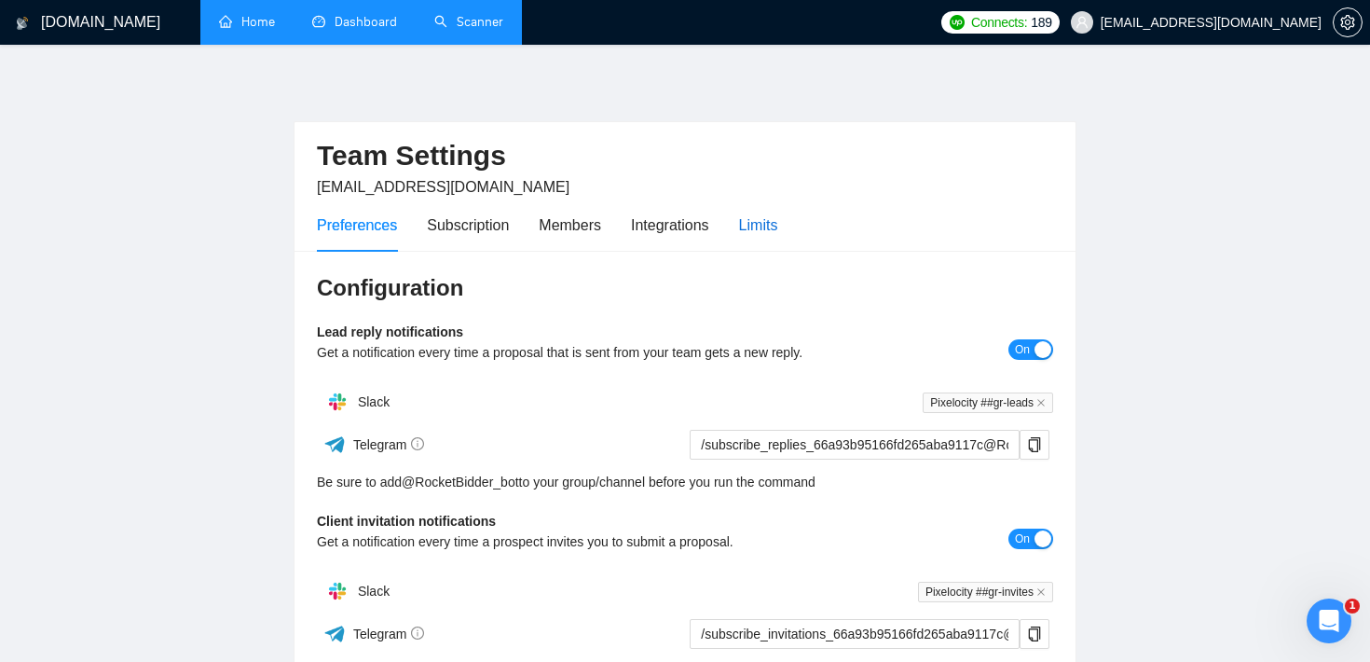
click at [772, 229] on div "Limits" at bounding box center [758, 224] width 39 height 23
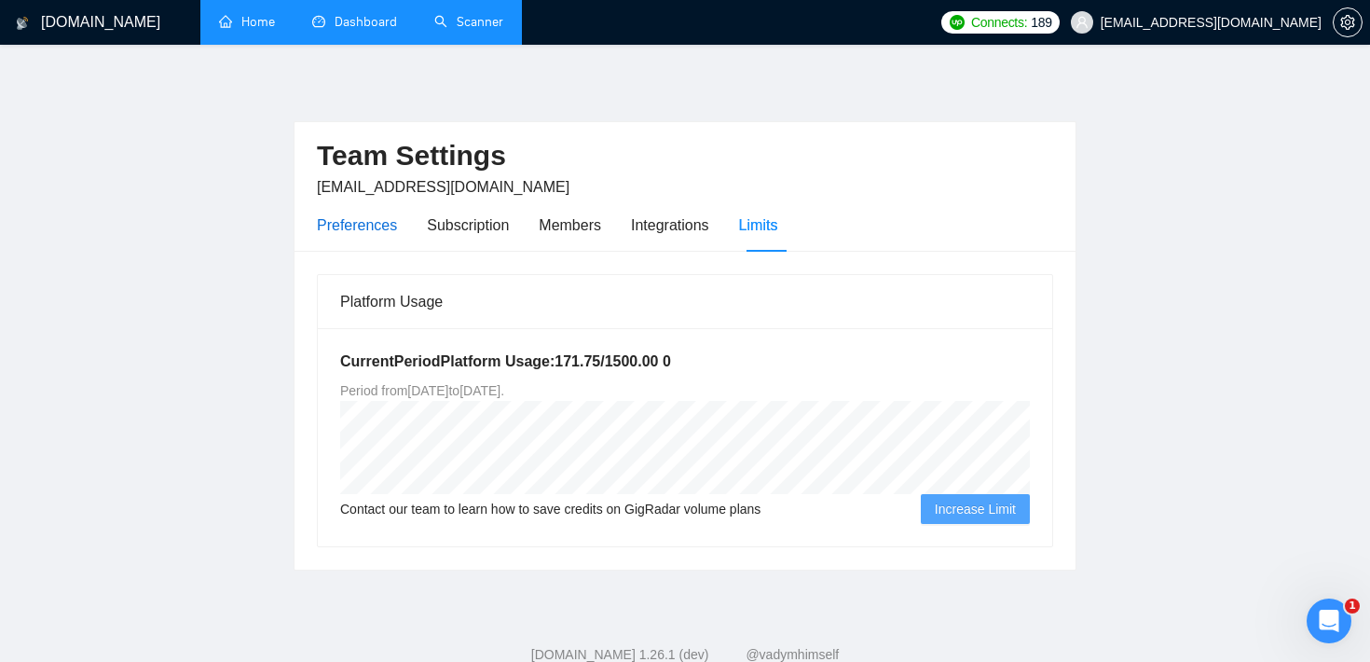
click at [364, 222] on div "Preferences" at bounding box center [357, 224] width 80 height 23
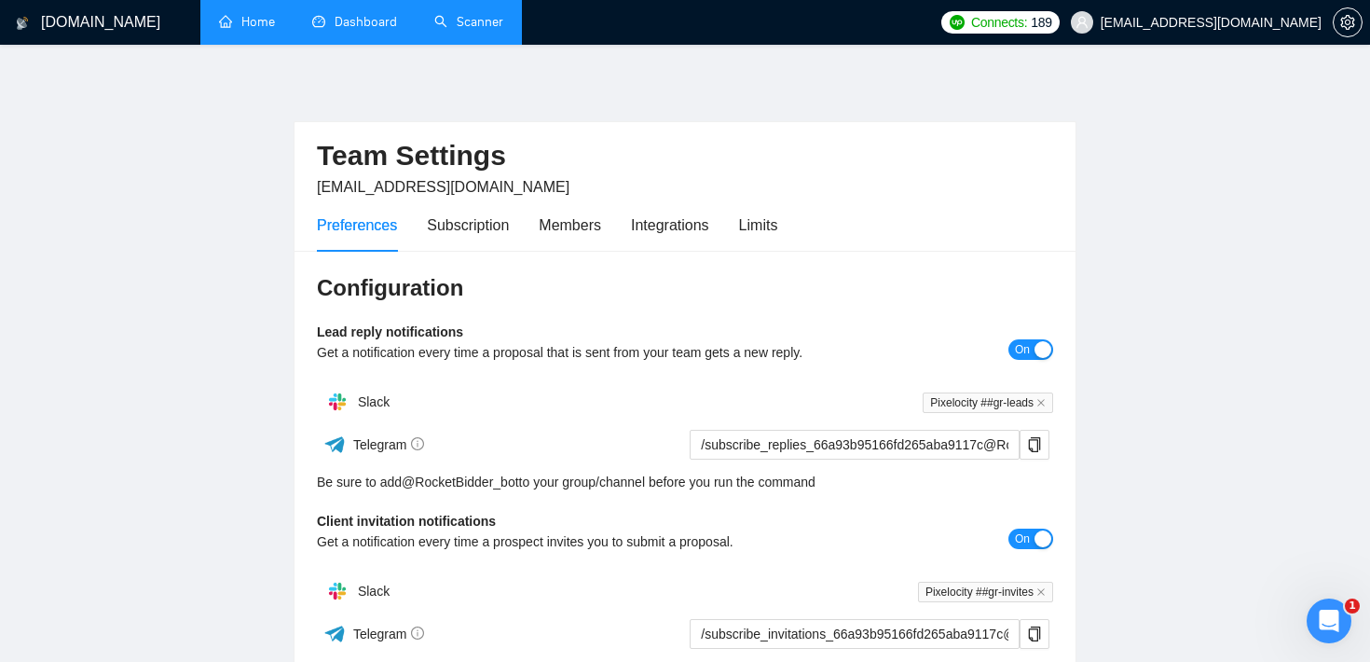
click at [481, 30] on link "Scanner" at bounding box center [468, 22] width 69 height 16
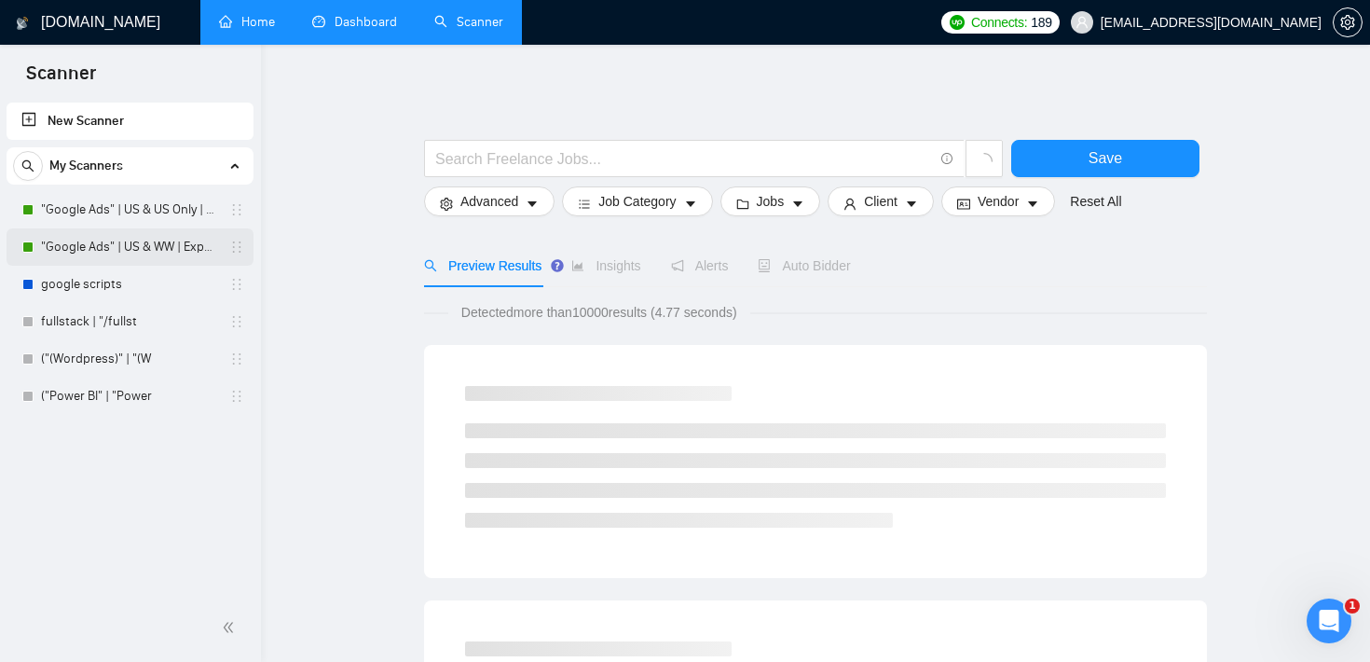
click at [141, 256] on link ""Google Ads" | US & WW | Expert" at bounding box center [129, 246] width 177 height 37
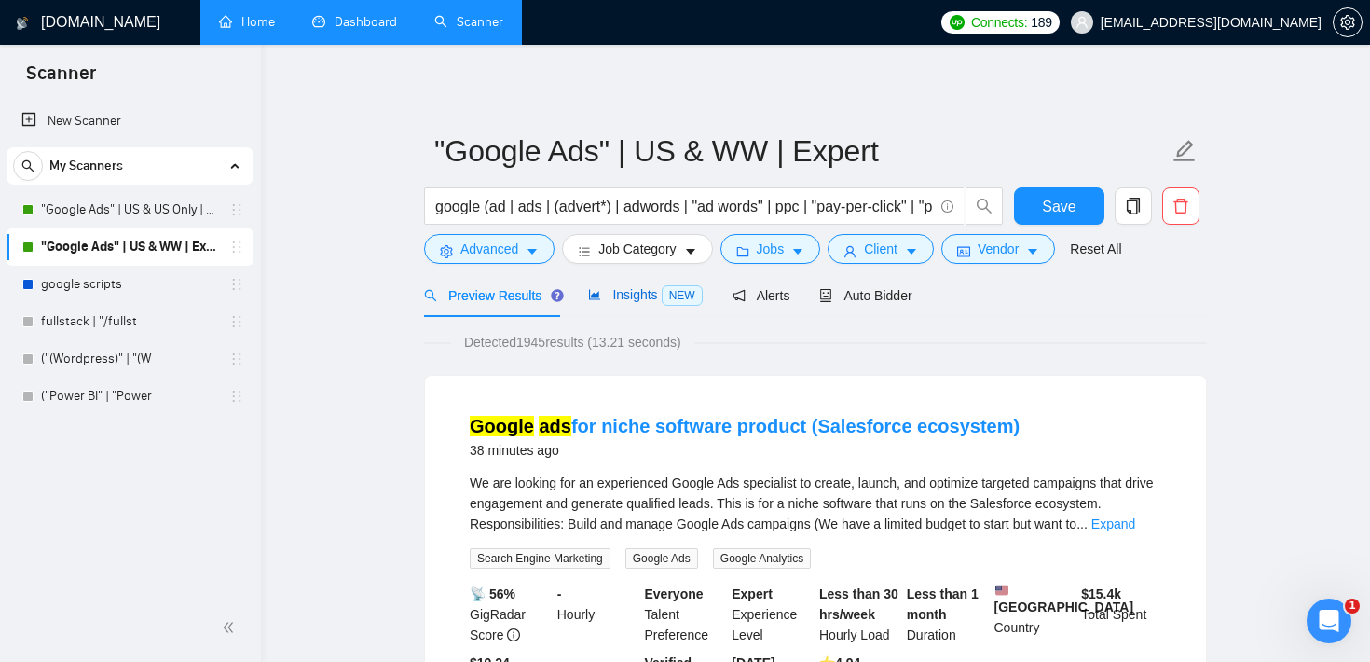
click at [640, 299] on span "Insights NEW" at bounding box center [645, 294] width 114 height 15
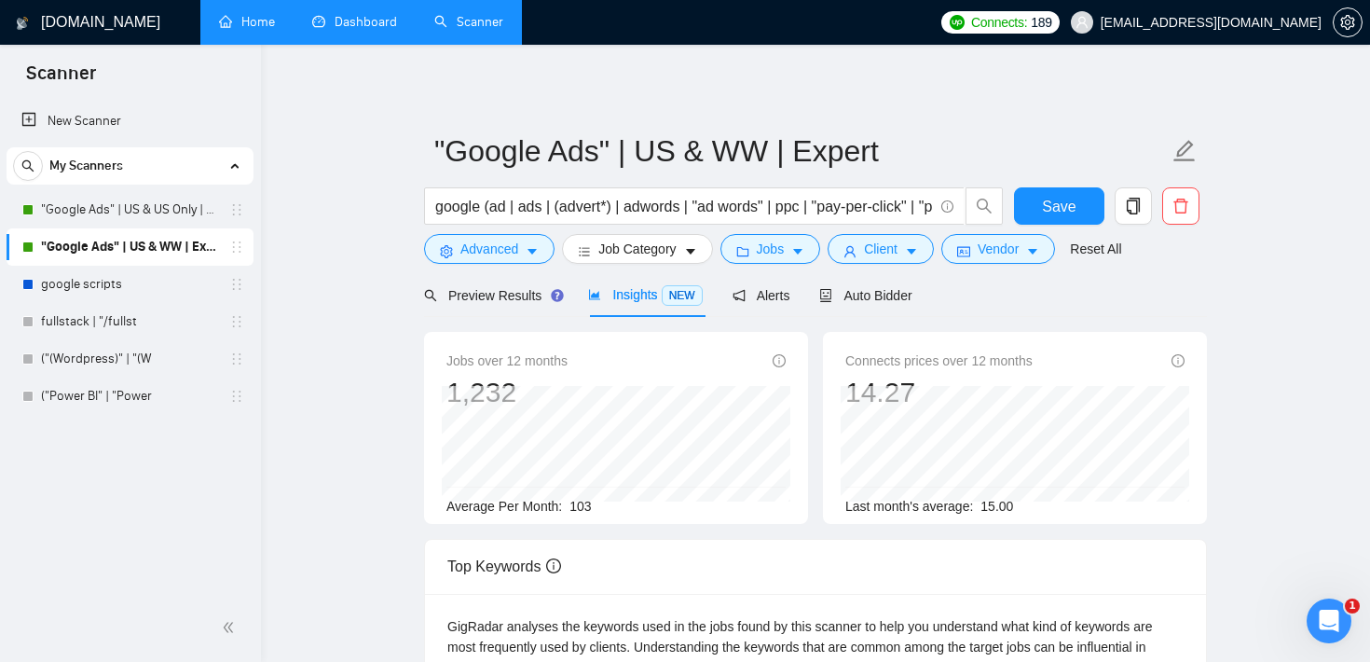
scroll to position [424, 0]
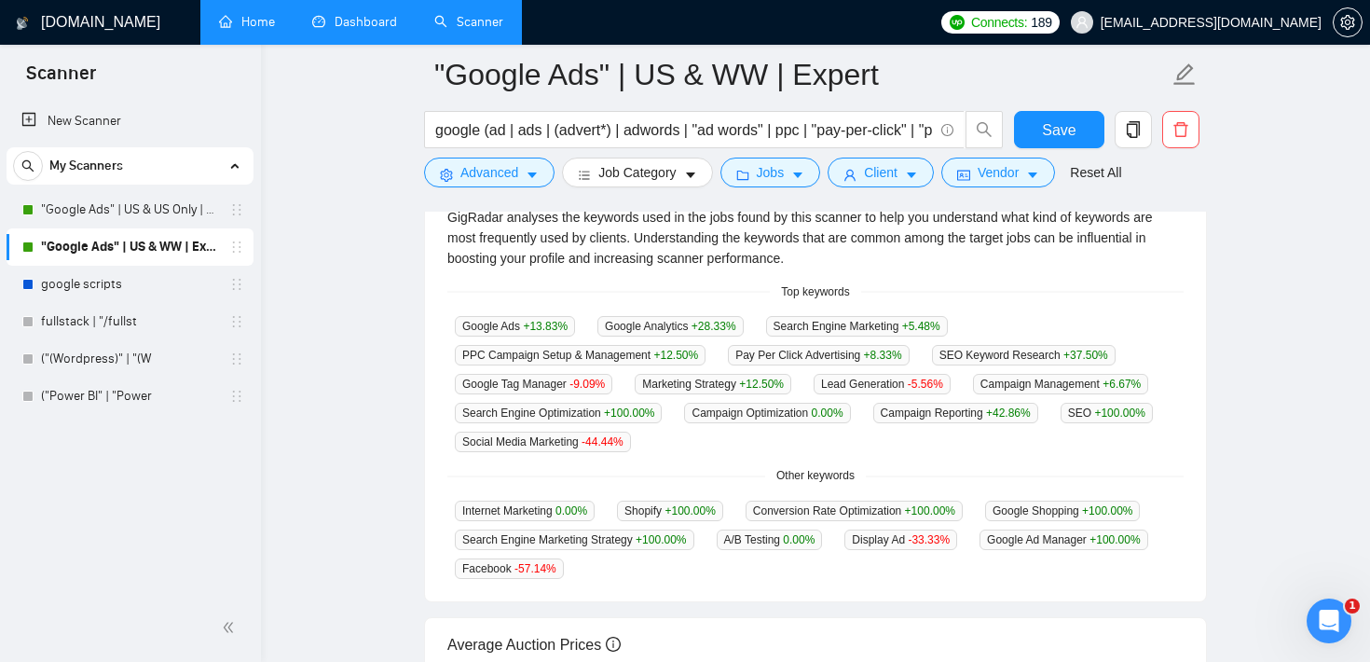
click at [378, 241] on main ""Google Ads" | US & WW | Expert google (ad | ads | (advert*) | adwords | "ad wo…" at bounding box center [816, 311] width 1050 height 1323
click at [347, 128] on main ""Google Ads" | US & WW | Expert google (ad | ads | (advert*) | adwords | "ad wo…" at bounding box center [816, 311] width 1050 height 1323
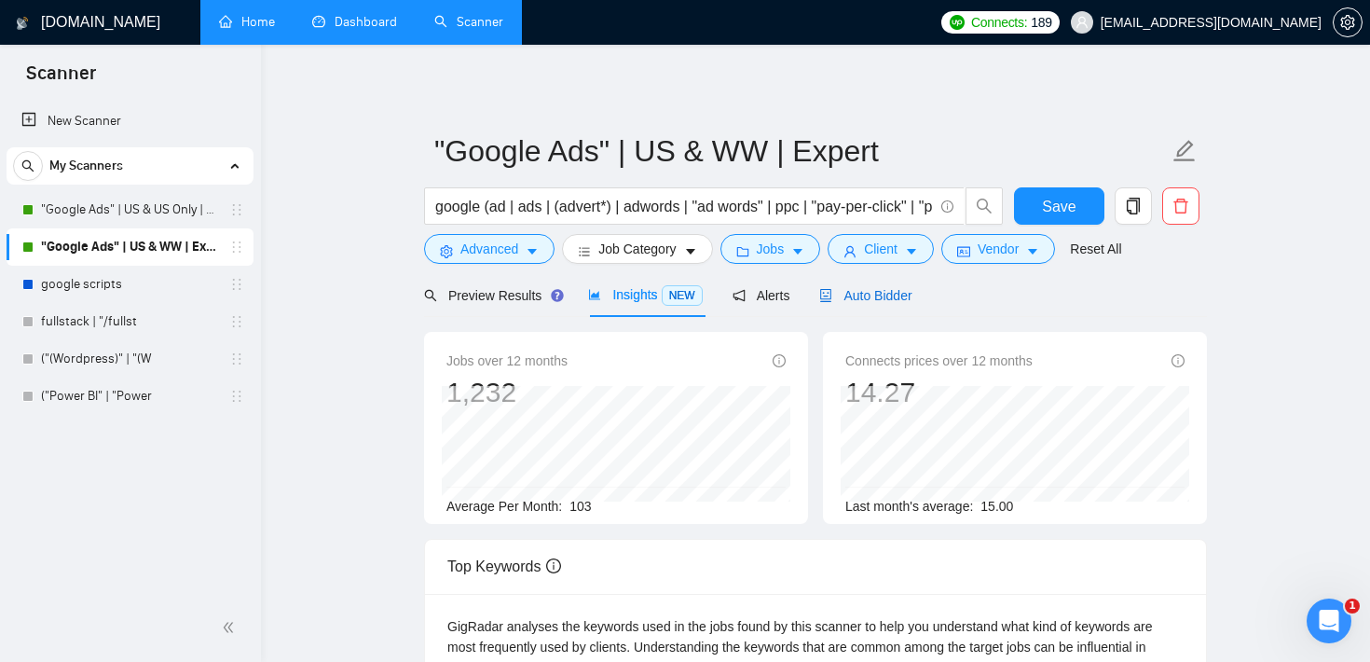
click at [870, 296] on span "Auto Bidder" at bounding box center [865, 295] width 92 height 15
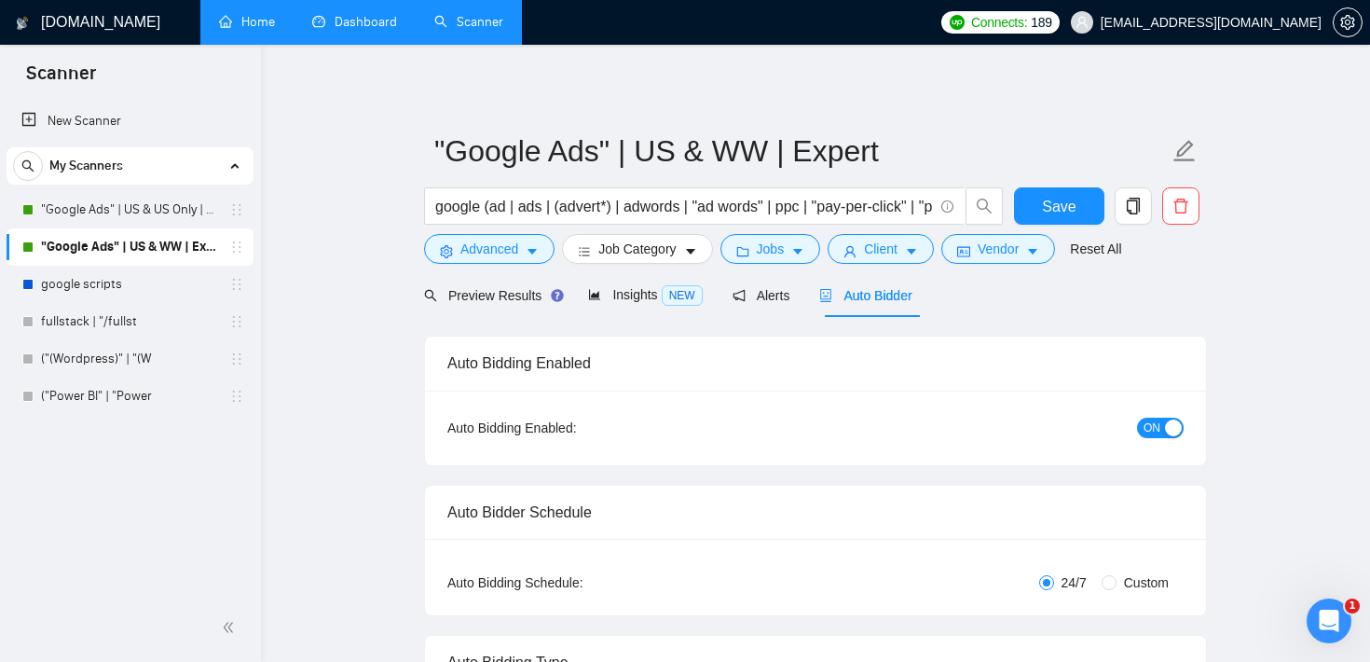
checkbox input "true"
click at [1345, 22] on icon "setting" at bounding box center [1347, 22] width 14 height 15
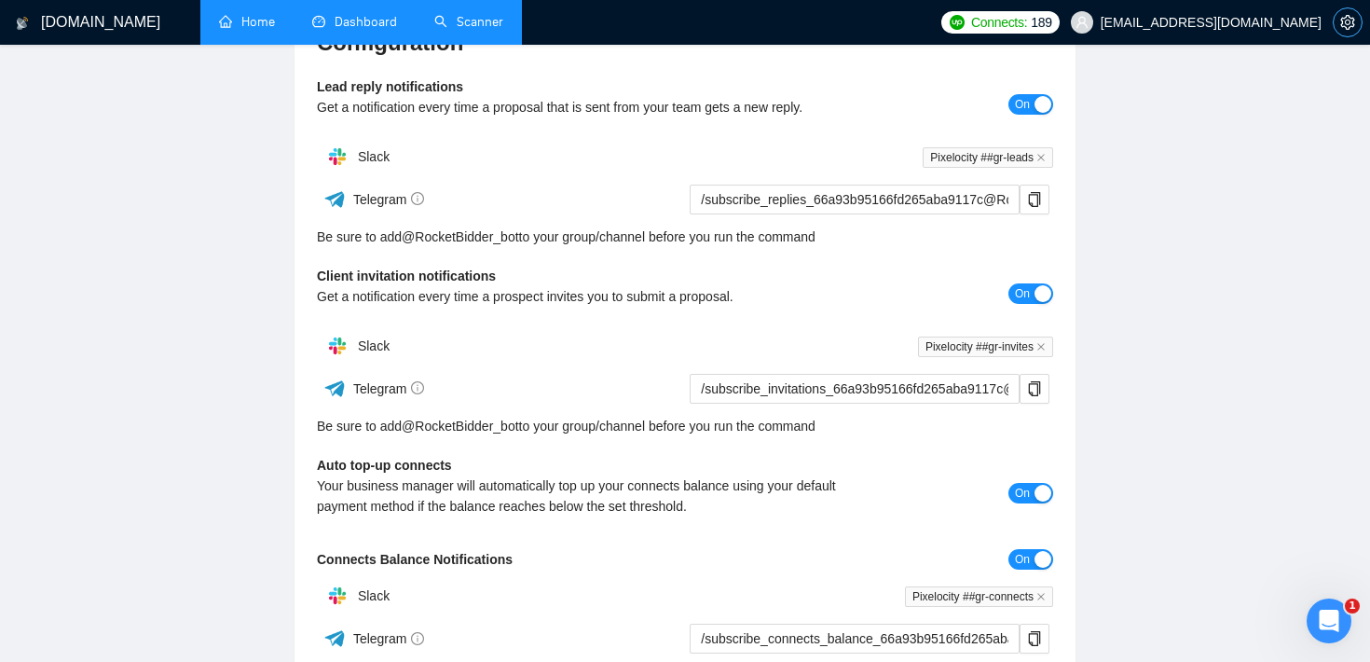
scroll to position [539, 0]
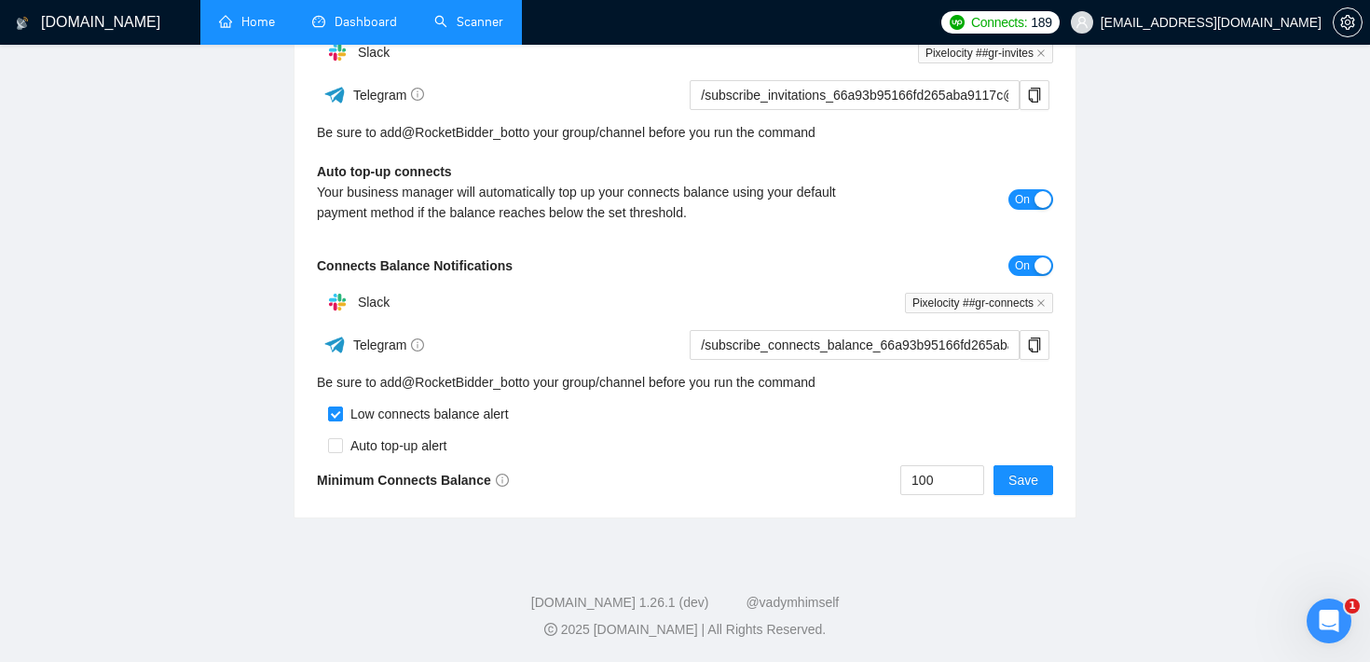
click at [1235, 204] on main "Team Settings [EMAIL_ADDRESS][DOMAIN_NAME] Preferences Subscription Members Int…" at bounding box center [685, 27] width 1311 height 983
click at [1340, 628] on div "Open Intercom Messenger" at bounding box center [1327, 618] width 62 height 62
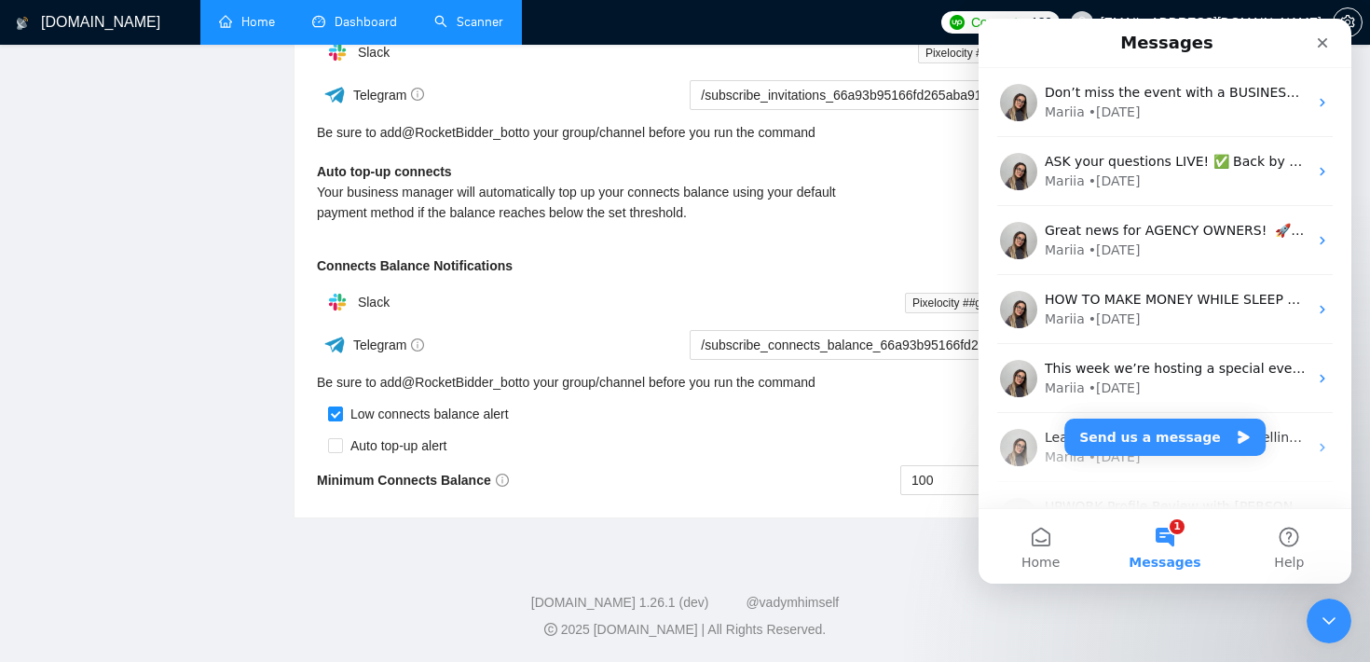
click at [260, 15] on link "Home" at bounding box center [247, 22] width 56 height 16
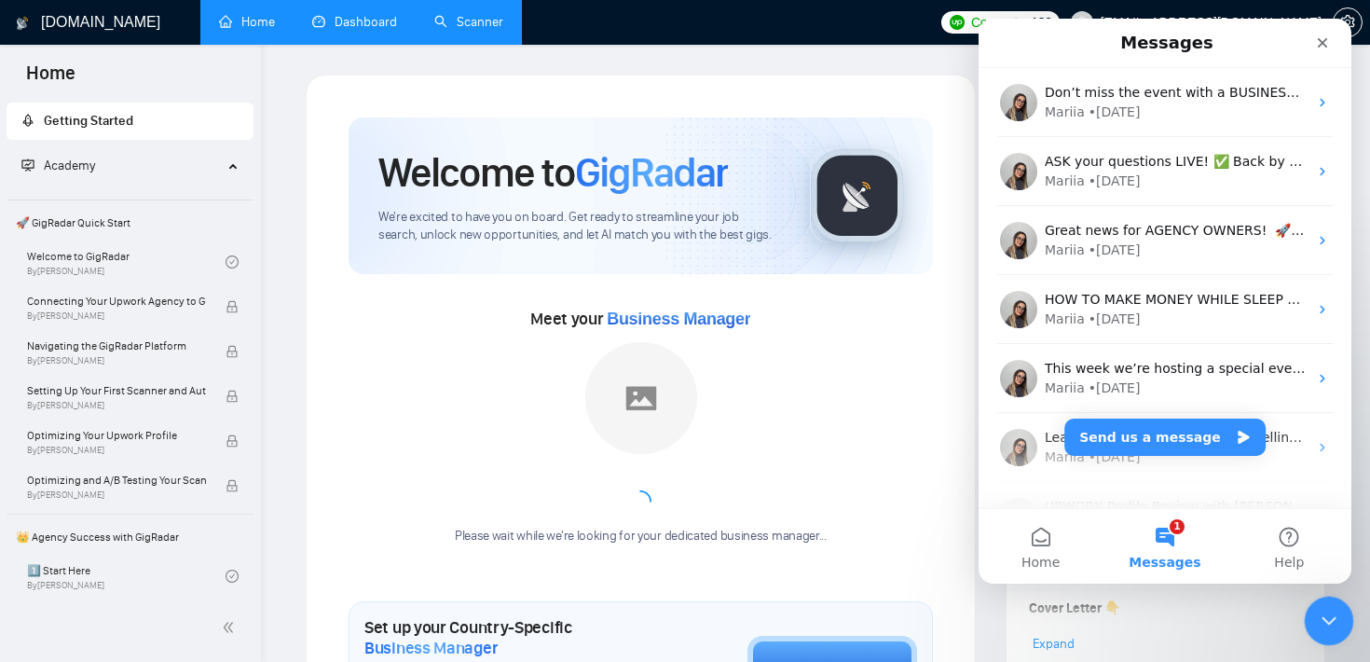
click at [1337, 614] on icon "Close Intercom Messenger" at bounding box center [1326, 618] width 22 height 22
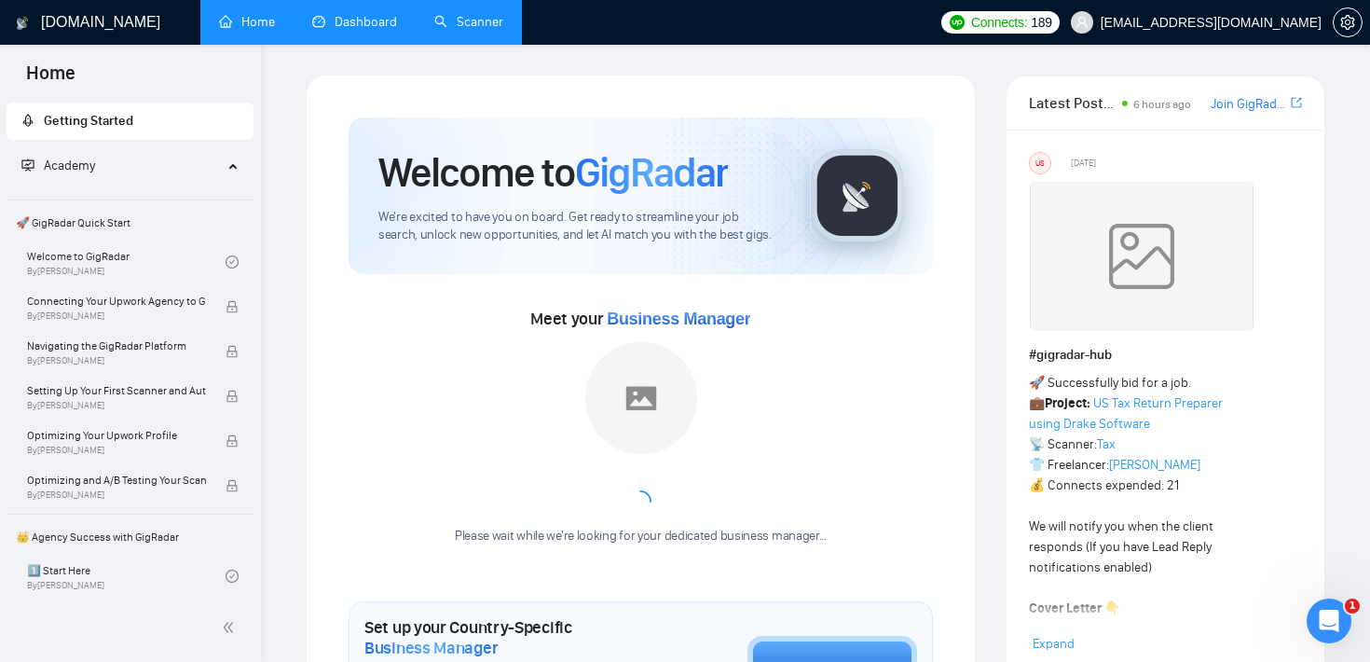
click at [488, 30] on link "Scanner" at bounding box center [468, 22] width 69 height 16
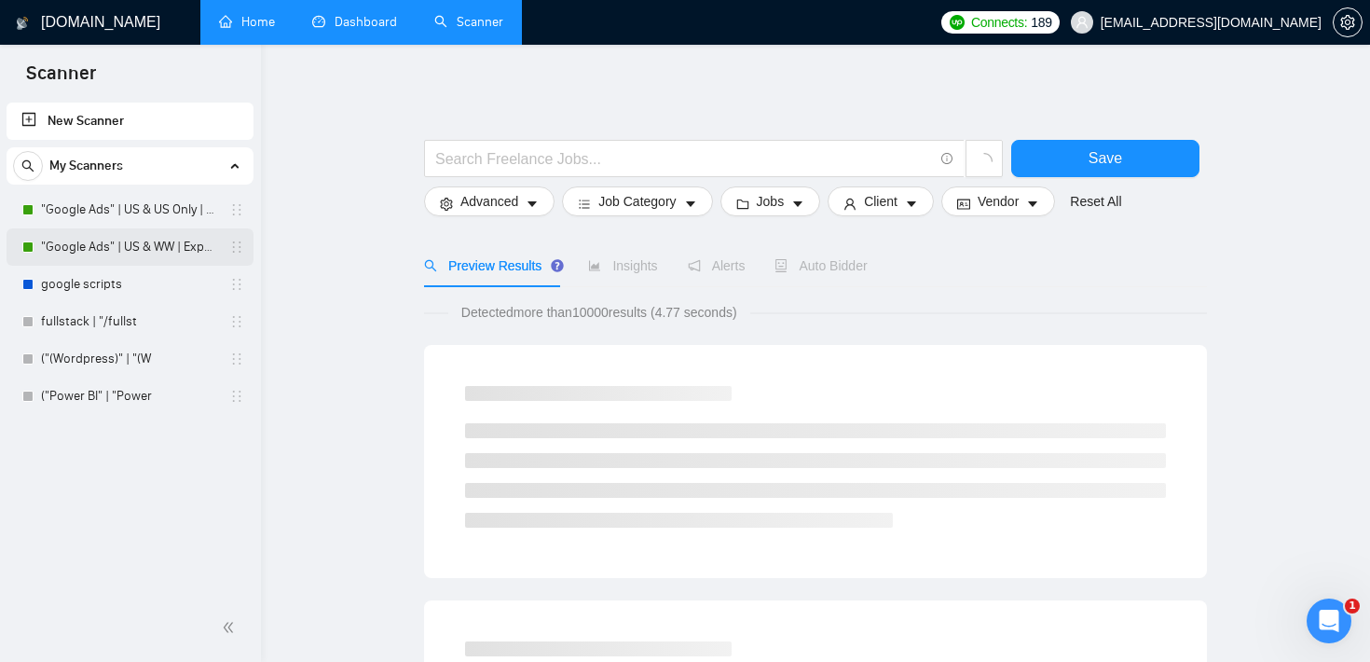
click at [49, 248] on link ""Google Ads" | US & WW | Expert" at bounding box center [129, 246] width 177 height 37
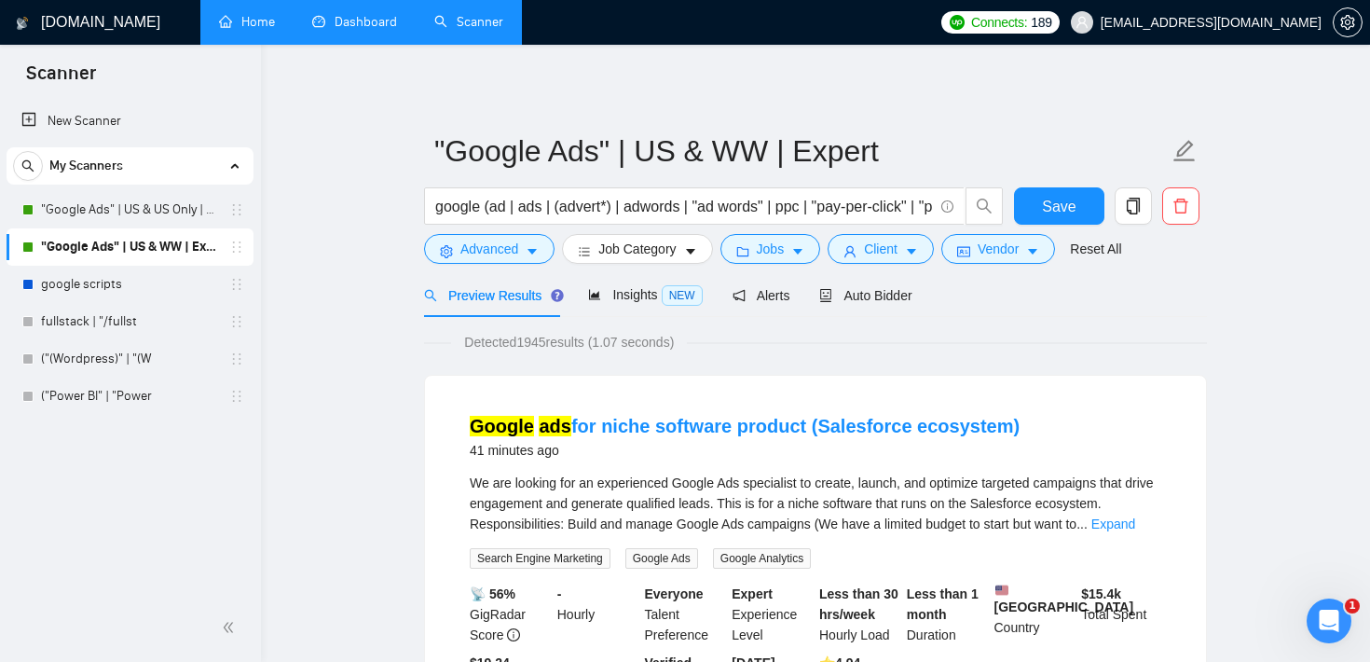
click at [888, 286] on div "Auto Bidder" at bounding box center [865, 295] width 92 height 21
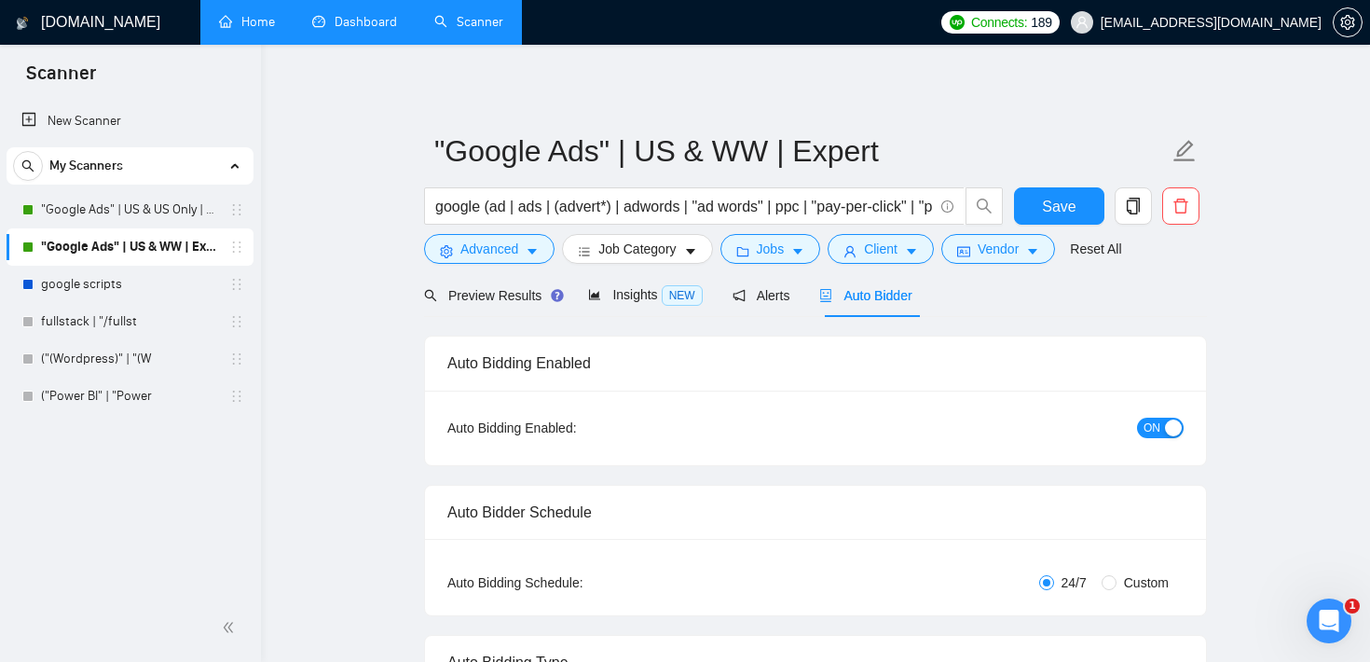
checkbox input "true"
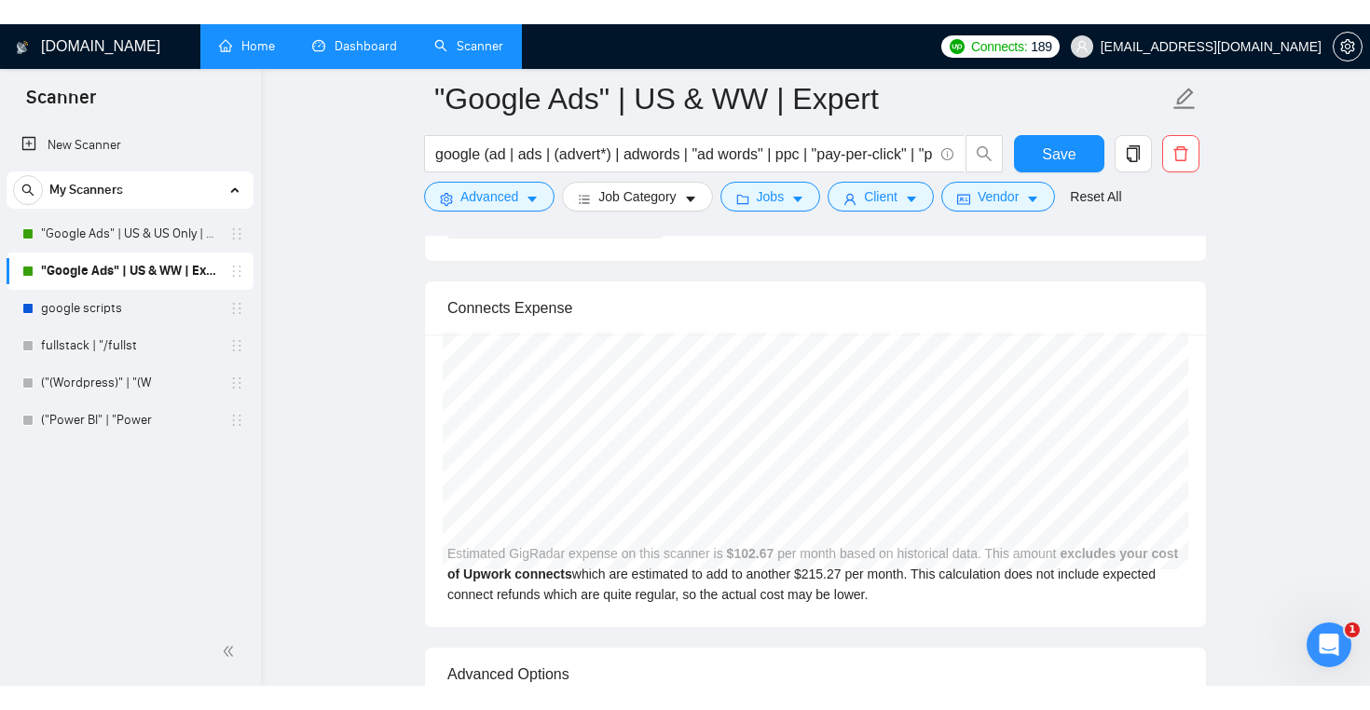
scroll to position [3912, 0]
